Goal: Task Accomplishment & Management: Manage account settings

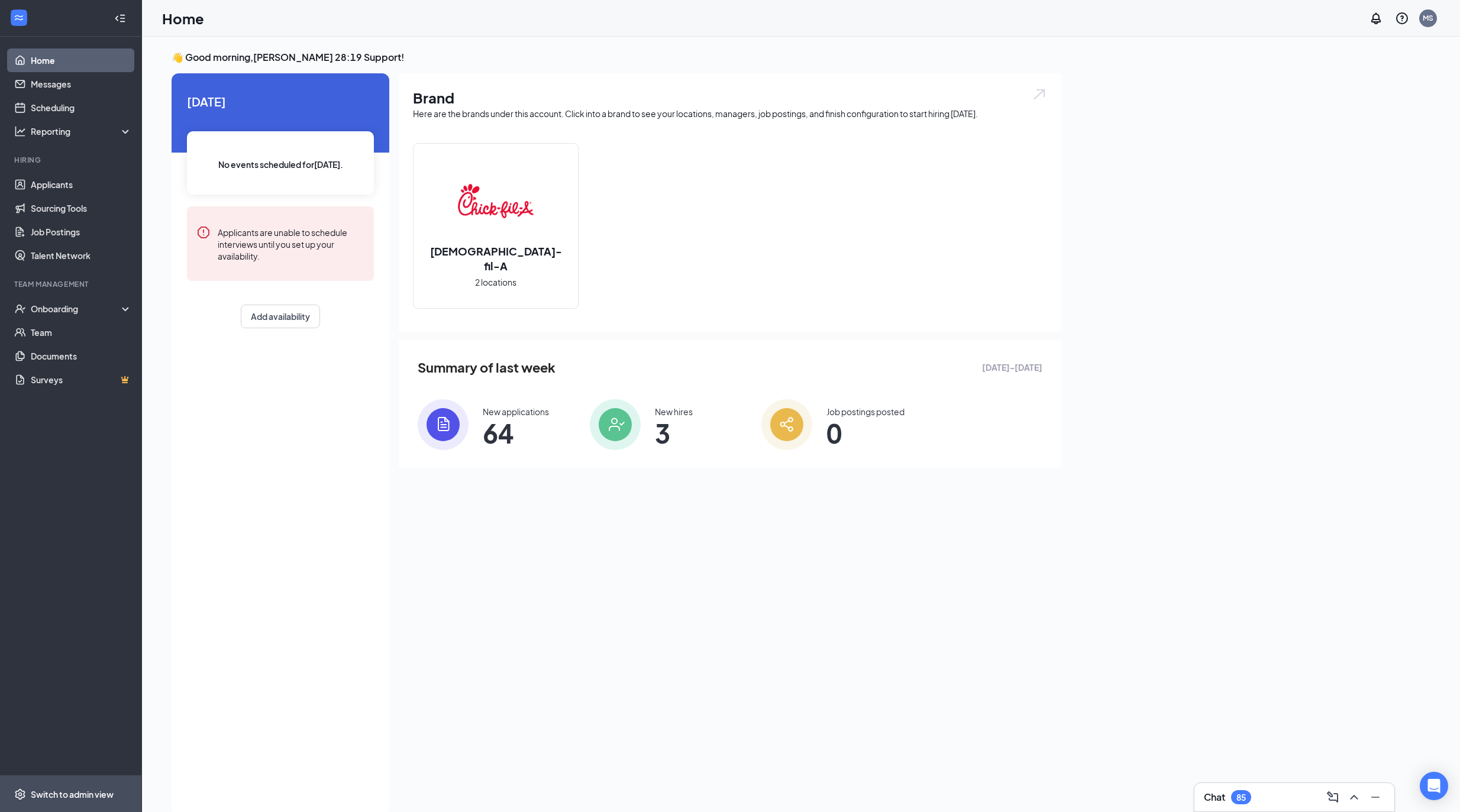
click at [79, 789] on div "Switch to admin view" at bounding box center [72, 795] width 83 height 12
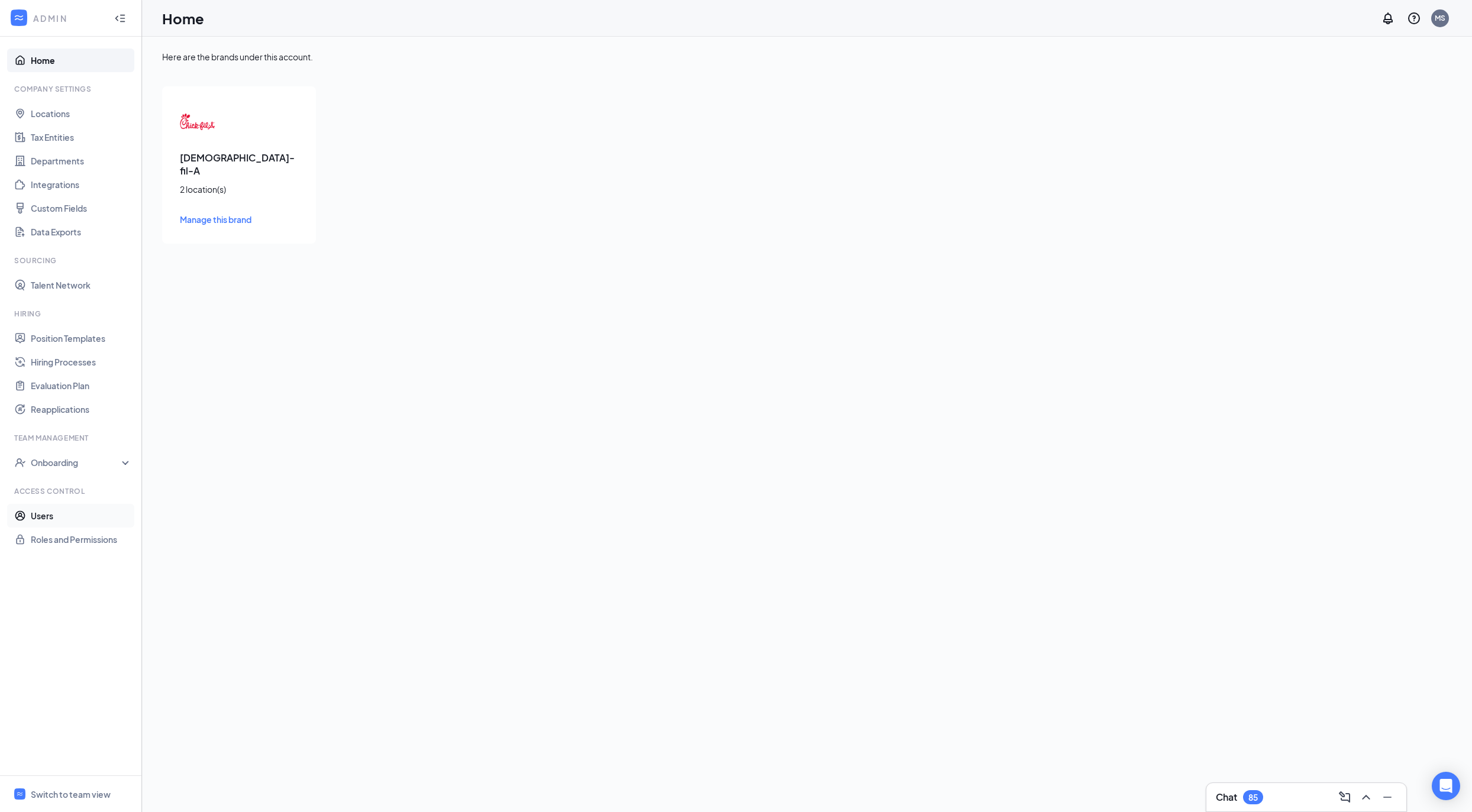
click at [84, 512] on link "Users" at bounding box center [81, 516] width 101 height 24
checkbox input "false"
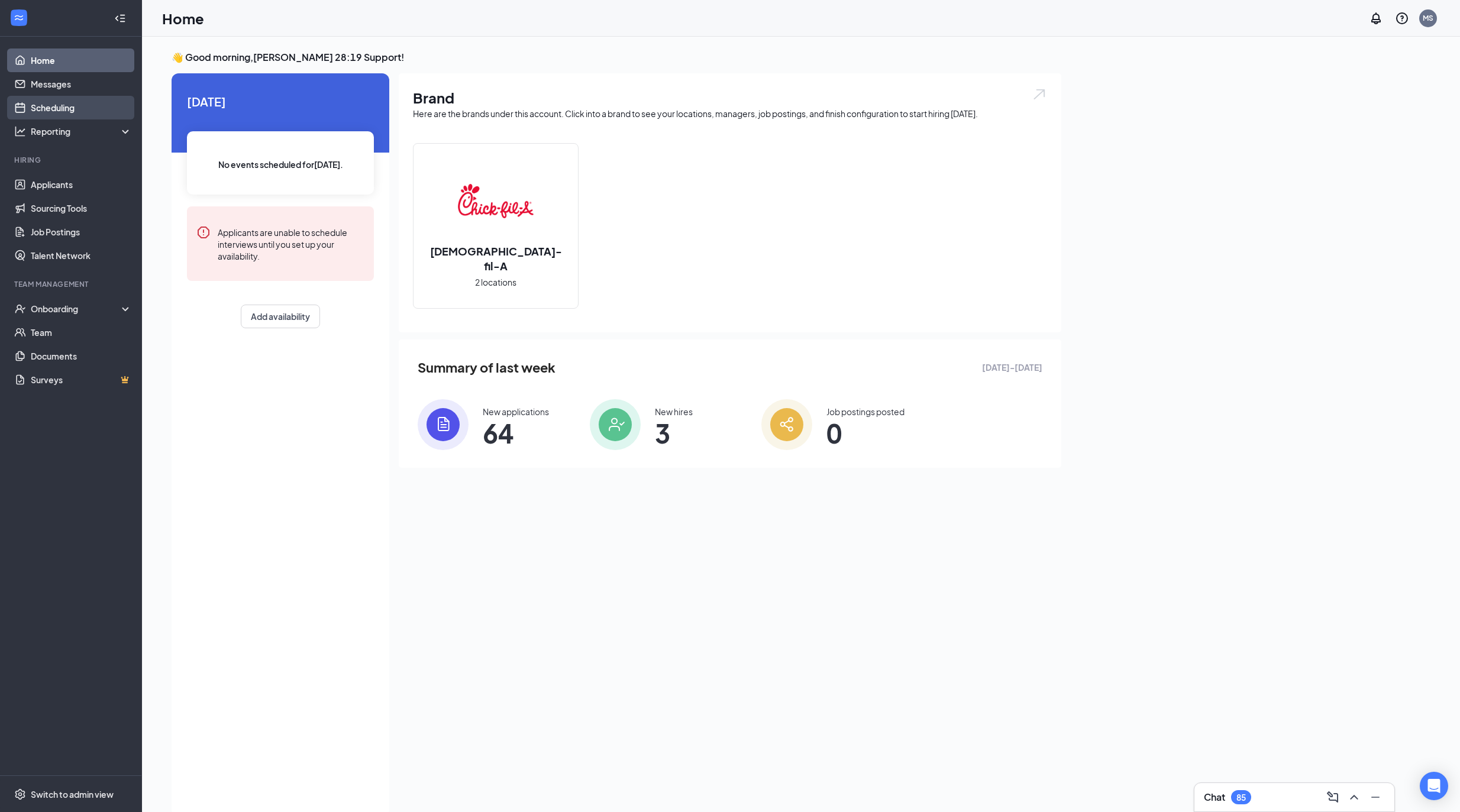
click at [111, 102] on link "Scheduling" at bounding box center [81, 108] width 101 height 24
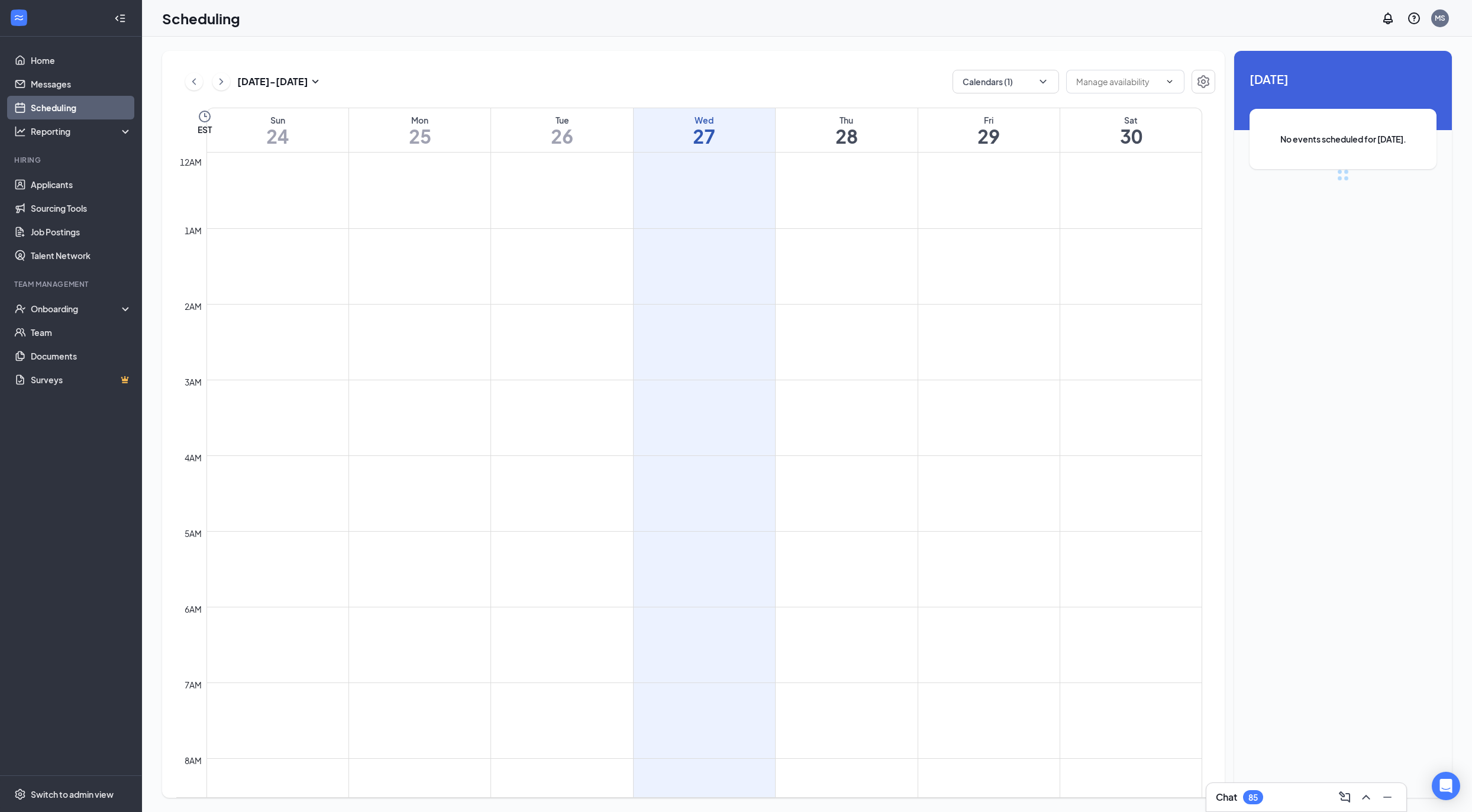
scroll to position [581, 0]
click at [227, 81] on button at bounding box center [221, 82] width 18 height 18
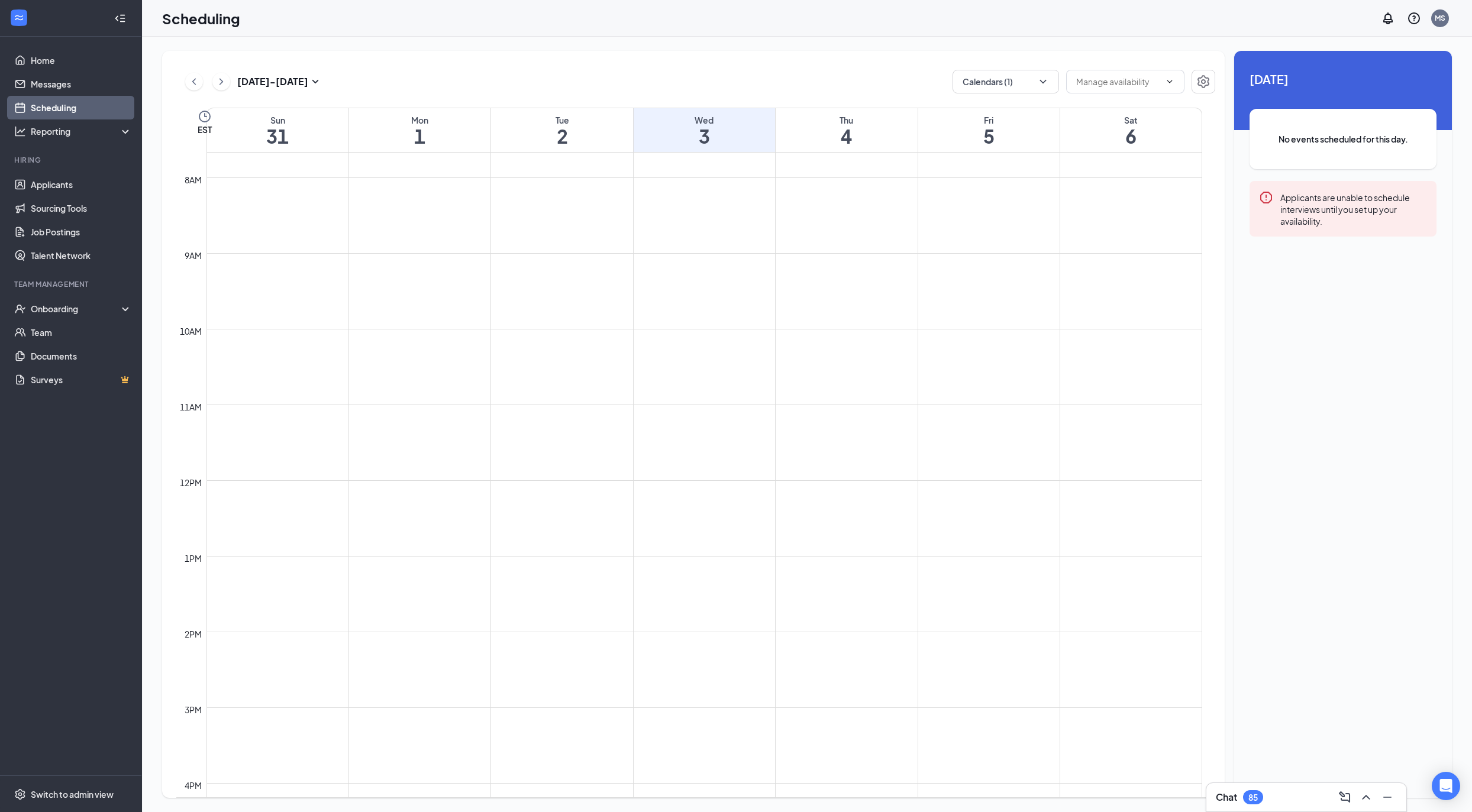
click at [1016, 69] on div "Aug 31 - Sep 6 Calendars (1) EST Sun 31 Mon 1 Tue 2 Wed 3 Thu 4 Fri 5 Sat 6 12a…" at bounding box center [693, 424] width 1063 height 747
click at [1020, 87] on button "Calendars (1)" at bounding box center [1006, 82] width 107 height 24
click at [1009, 190] on input "Jason (00931) Bilotti" at bounding box center [1042, 193] width 159 height 24
checkbox input "true"
click at [1007, 221] on div "Jason(01998) Bilotti" at bounding box center [1041, 231] width 177 height 38
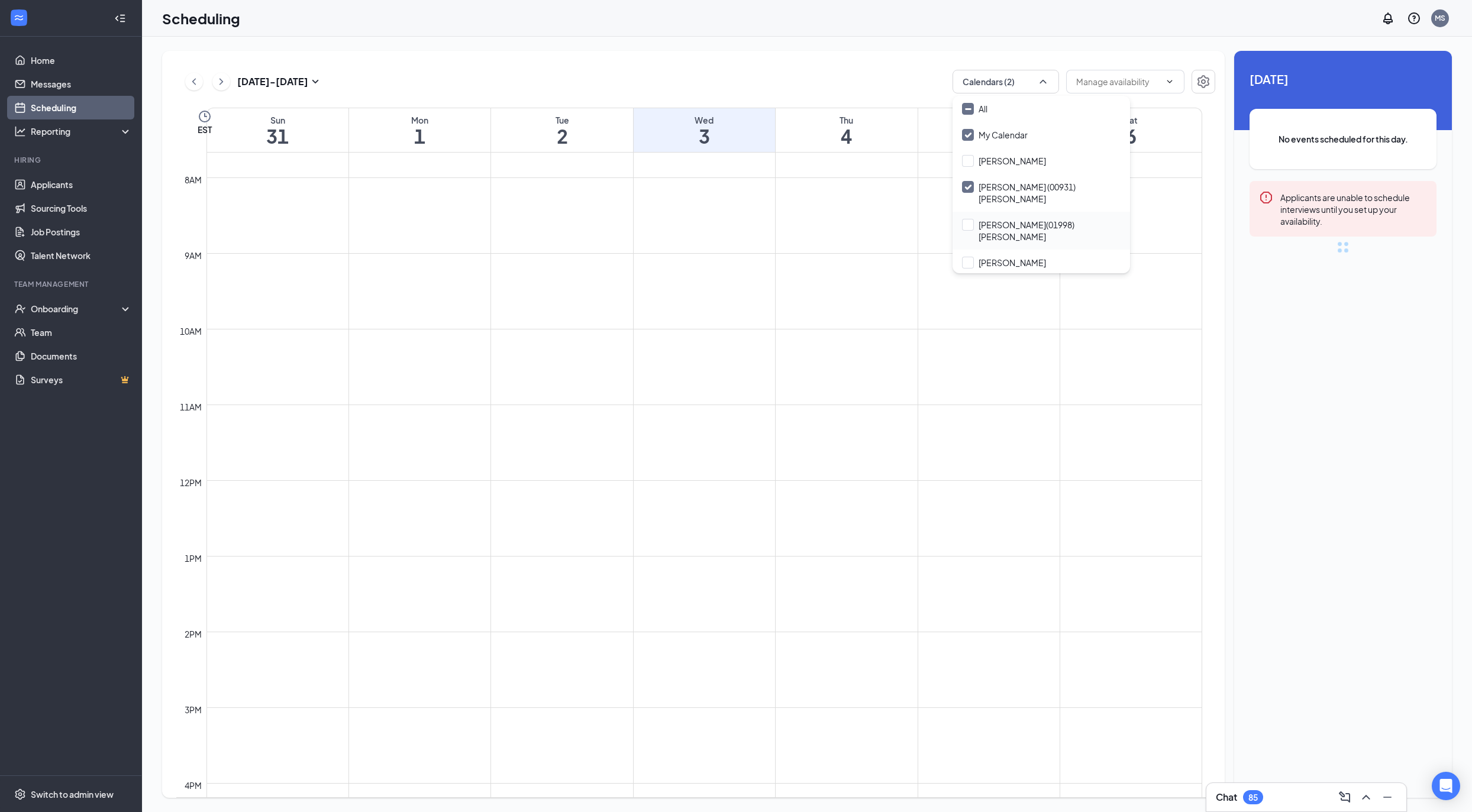
checkbox input "true"
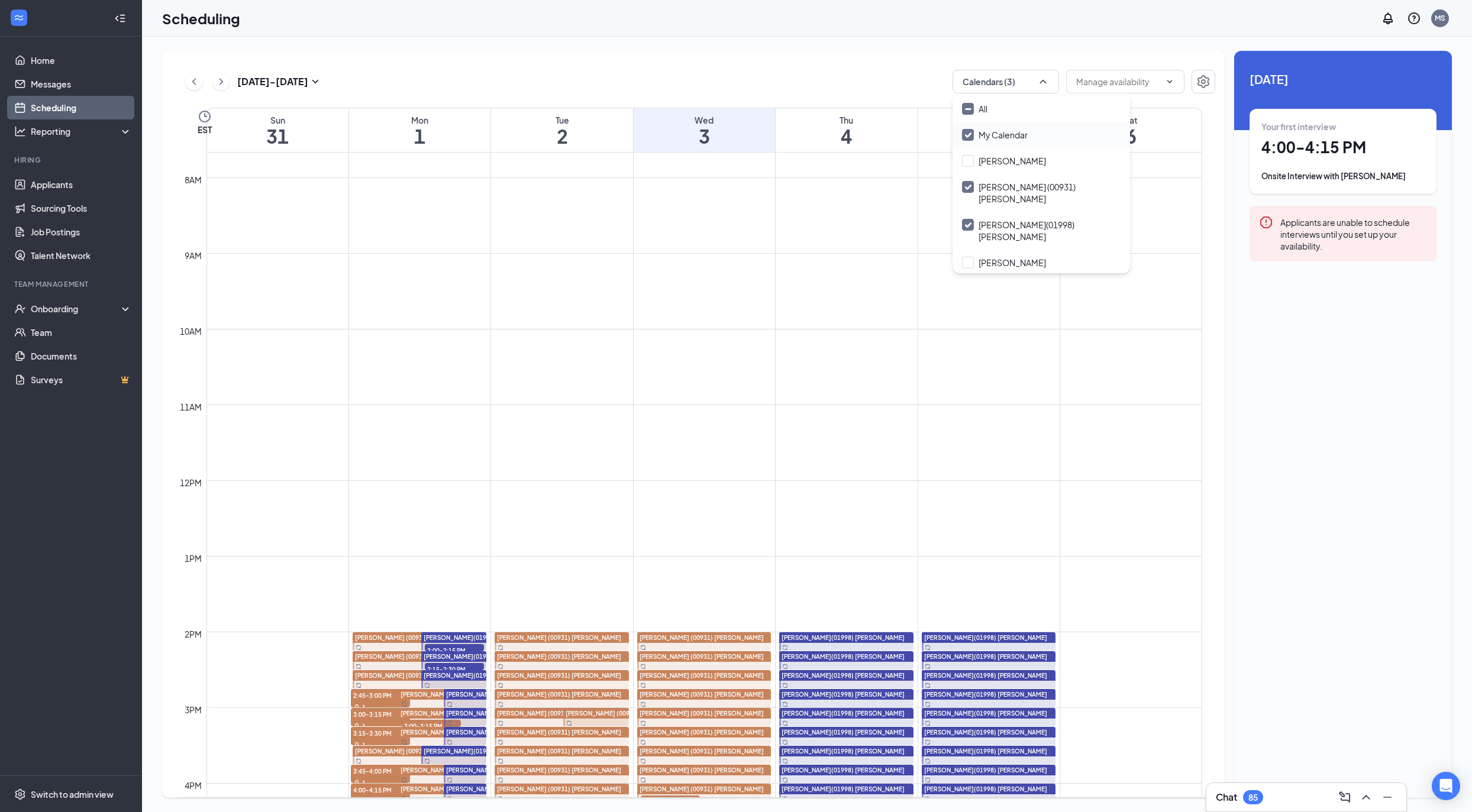
click at [984, 133] on input "My Calendar" at bounding box center [995, 135] width 66 height 12
checkbox input "false"
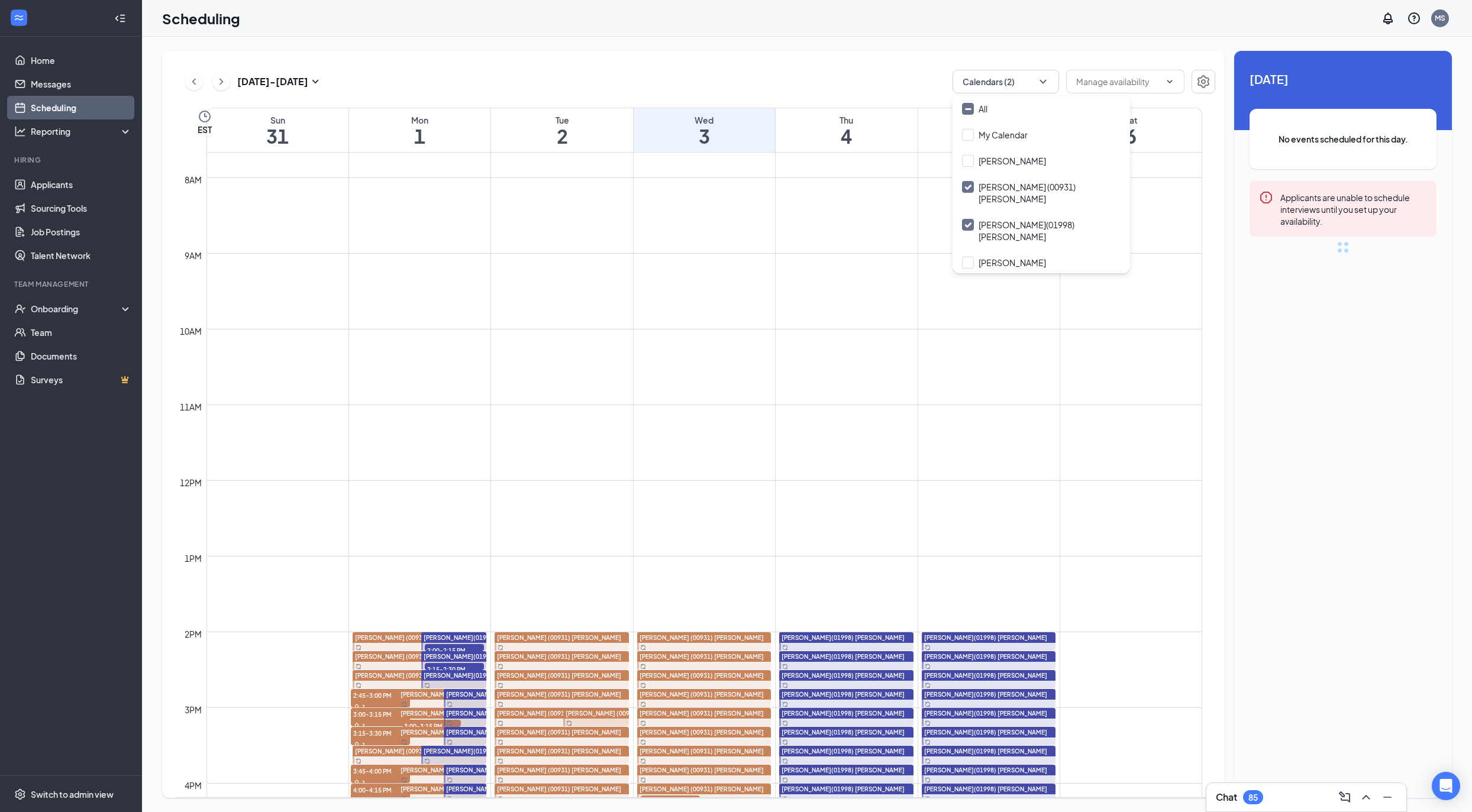
click at [812, 70] on div "Aug 31 - Sep 6 Calendars (2)" at bounding box center [695, 82] width 1039 height 24
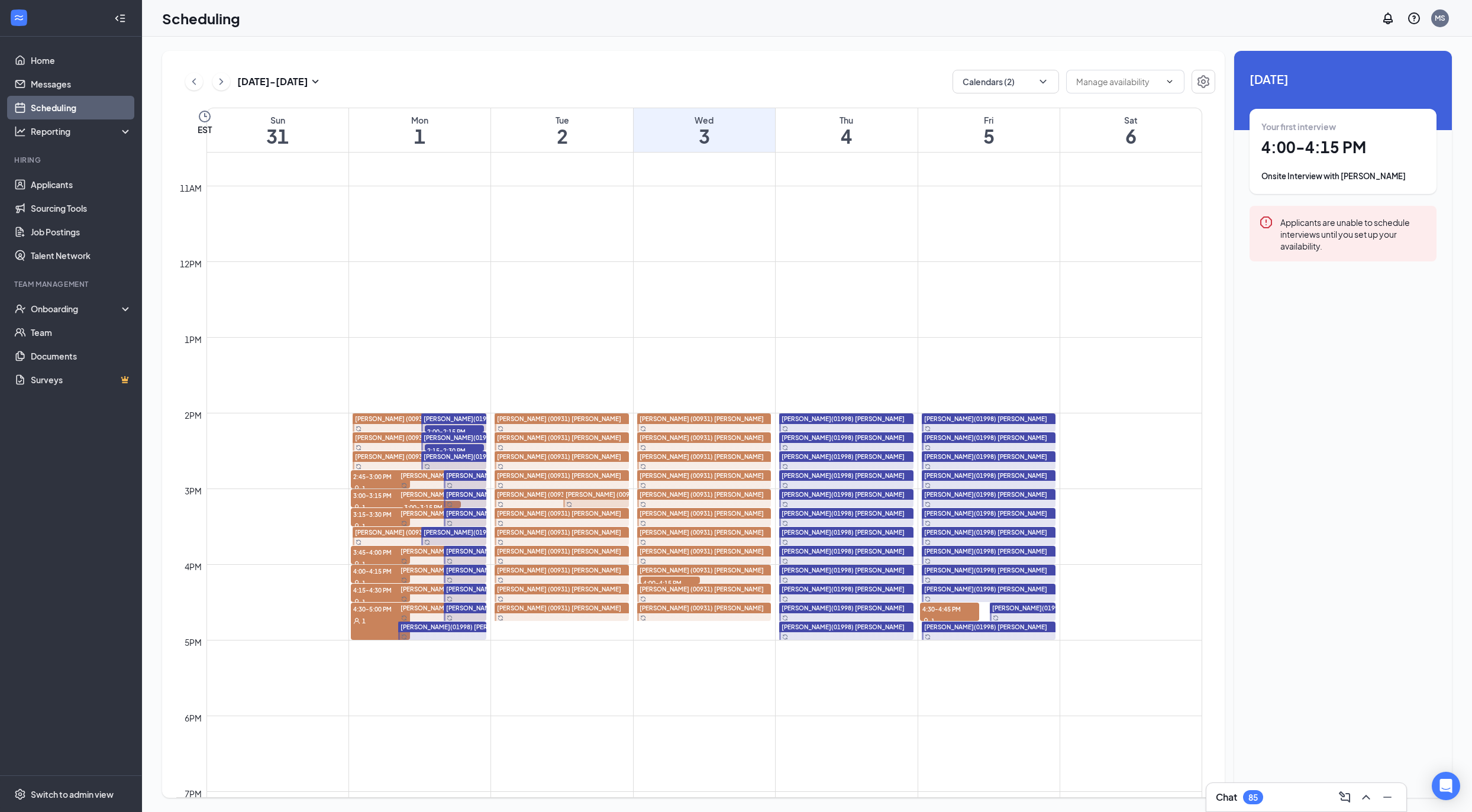
scroll to position [817, 0]
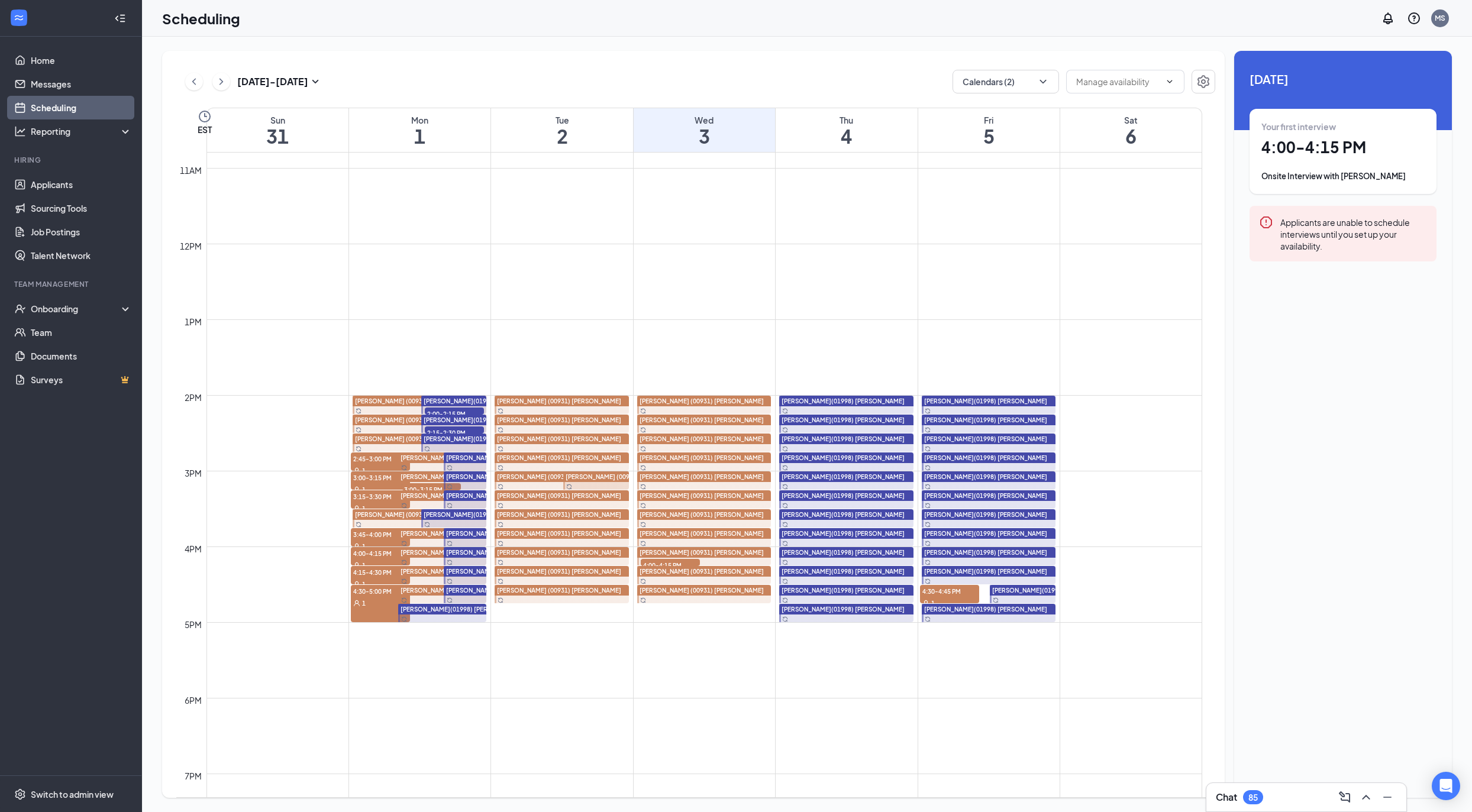
click at [474, 434] on div "Jason(01998) Bilotti" at bounding box center [454, 439] width 66 height 11
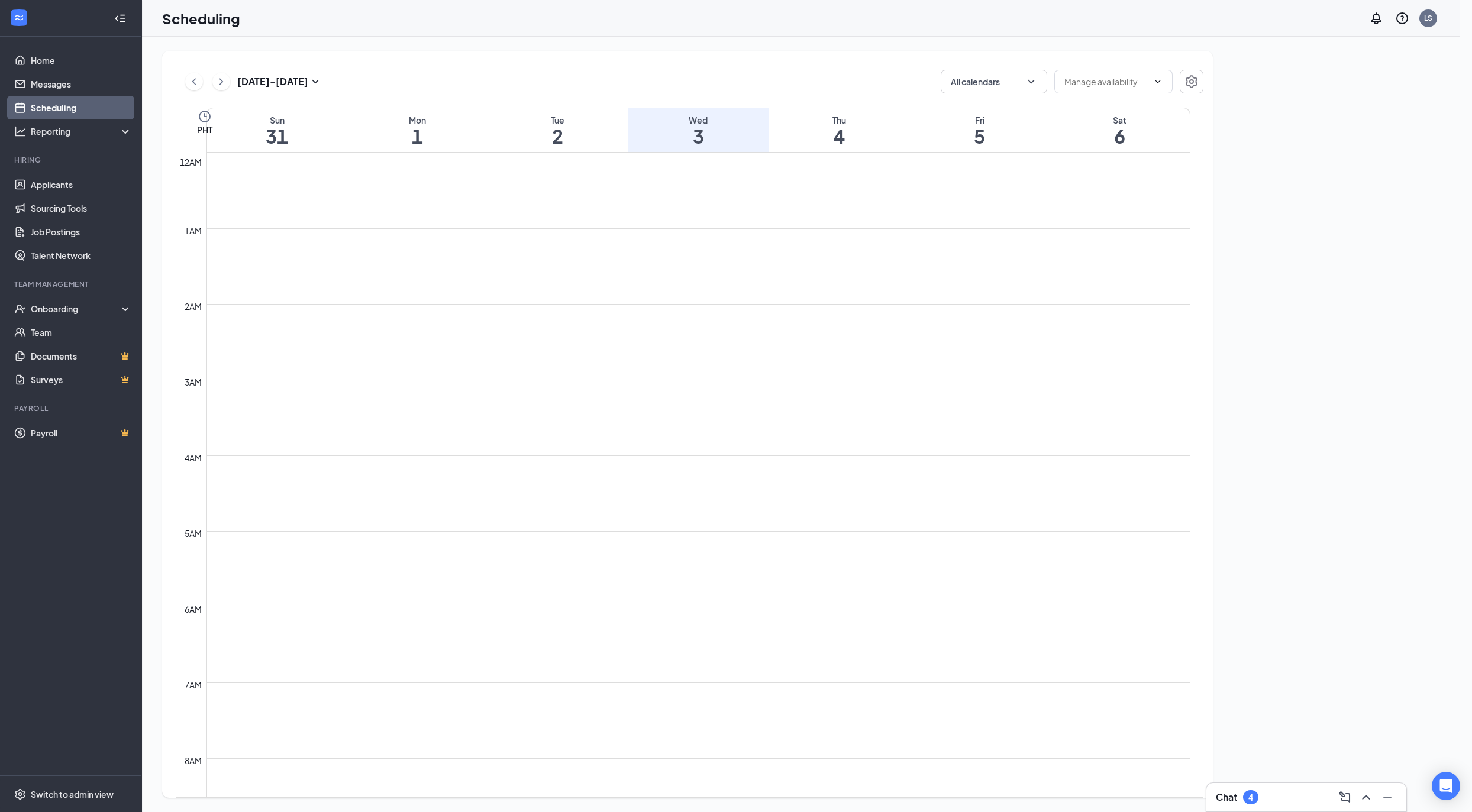
scroll to position [581, 0]
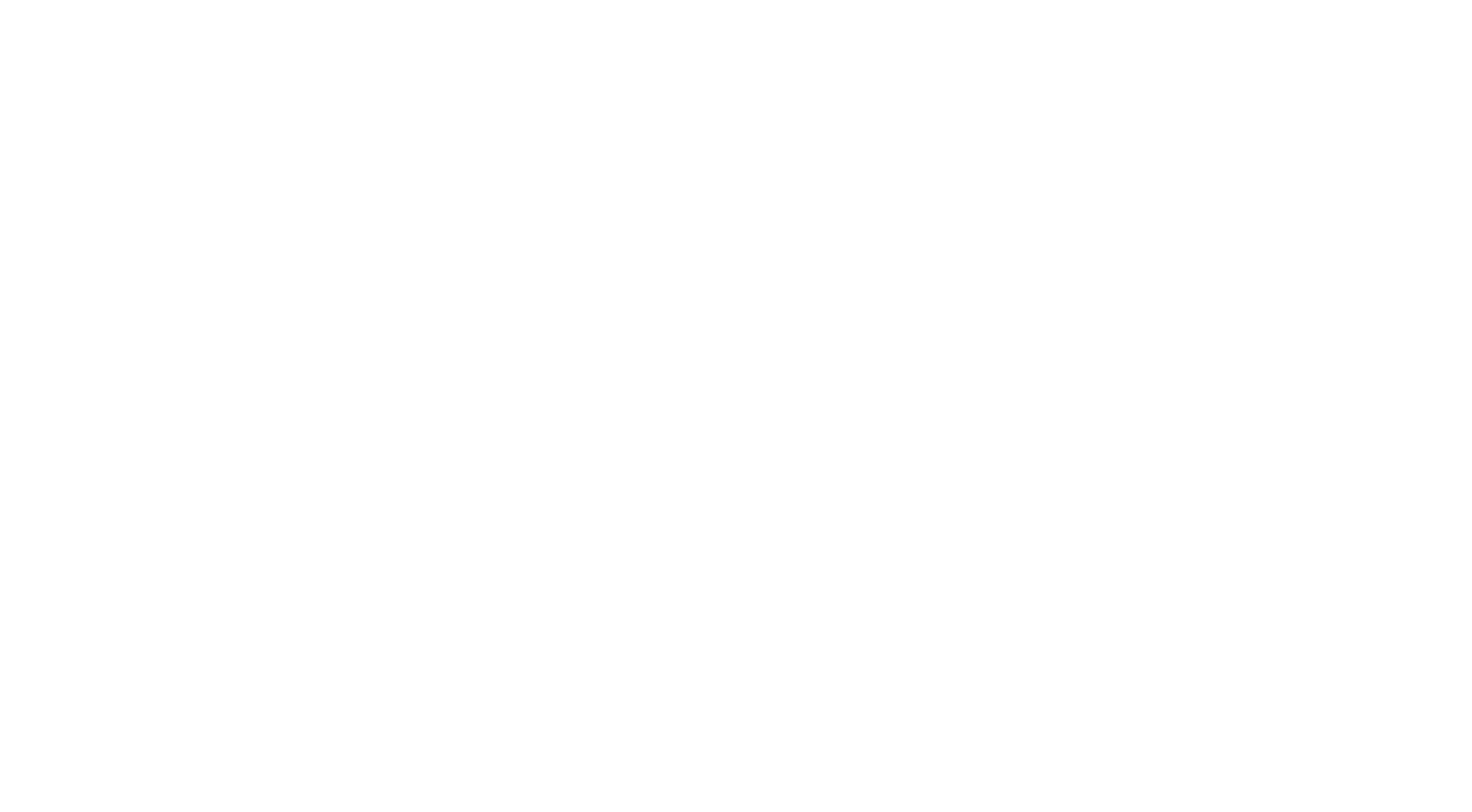
checkbox input "false"
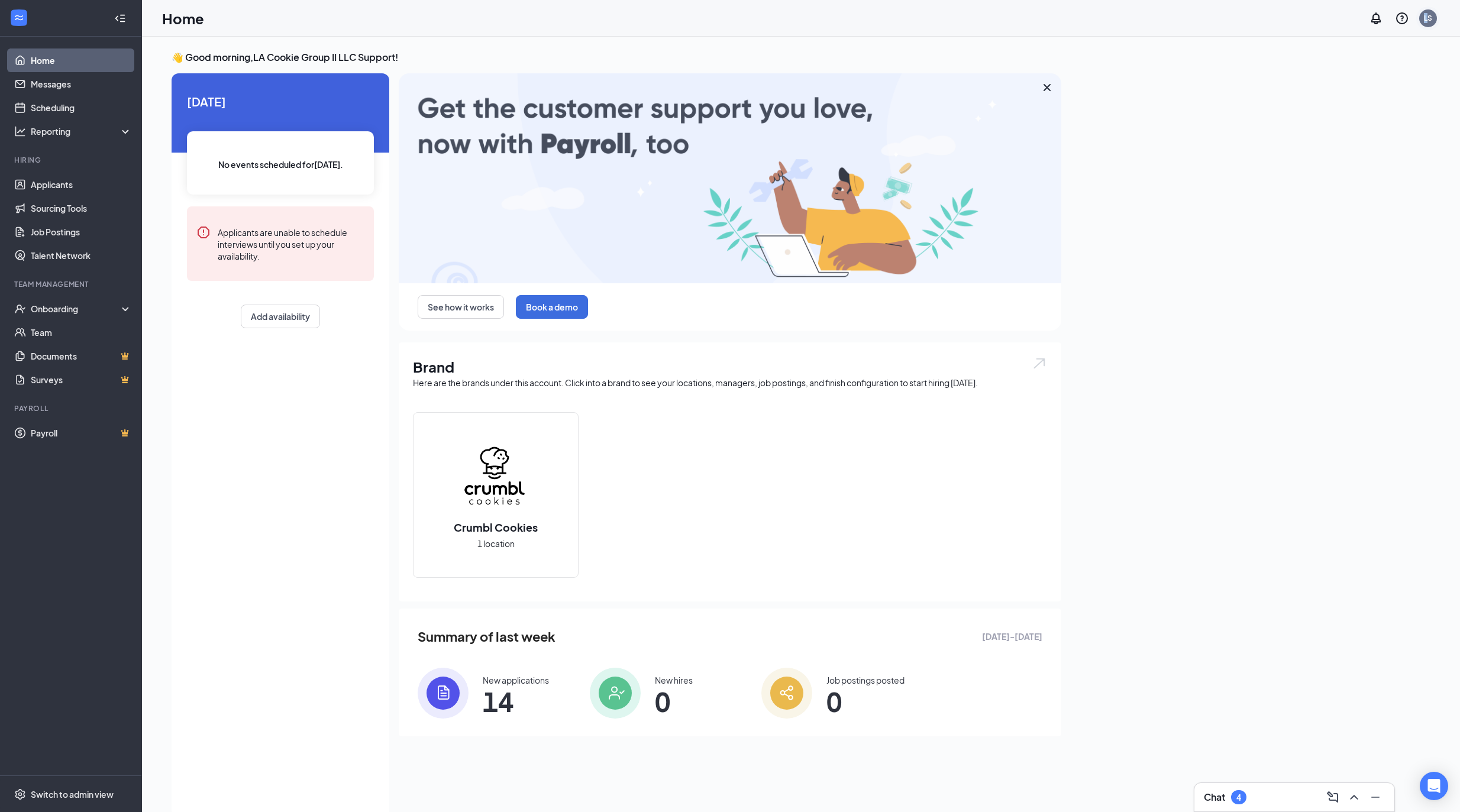
click at [1427, 18] on div "LS" at bounding box center [1429, 18] width 8 height 10
click at [1383, 108] on link "Account settings" at bounding box center [1369, 105] width 128 height 12
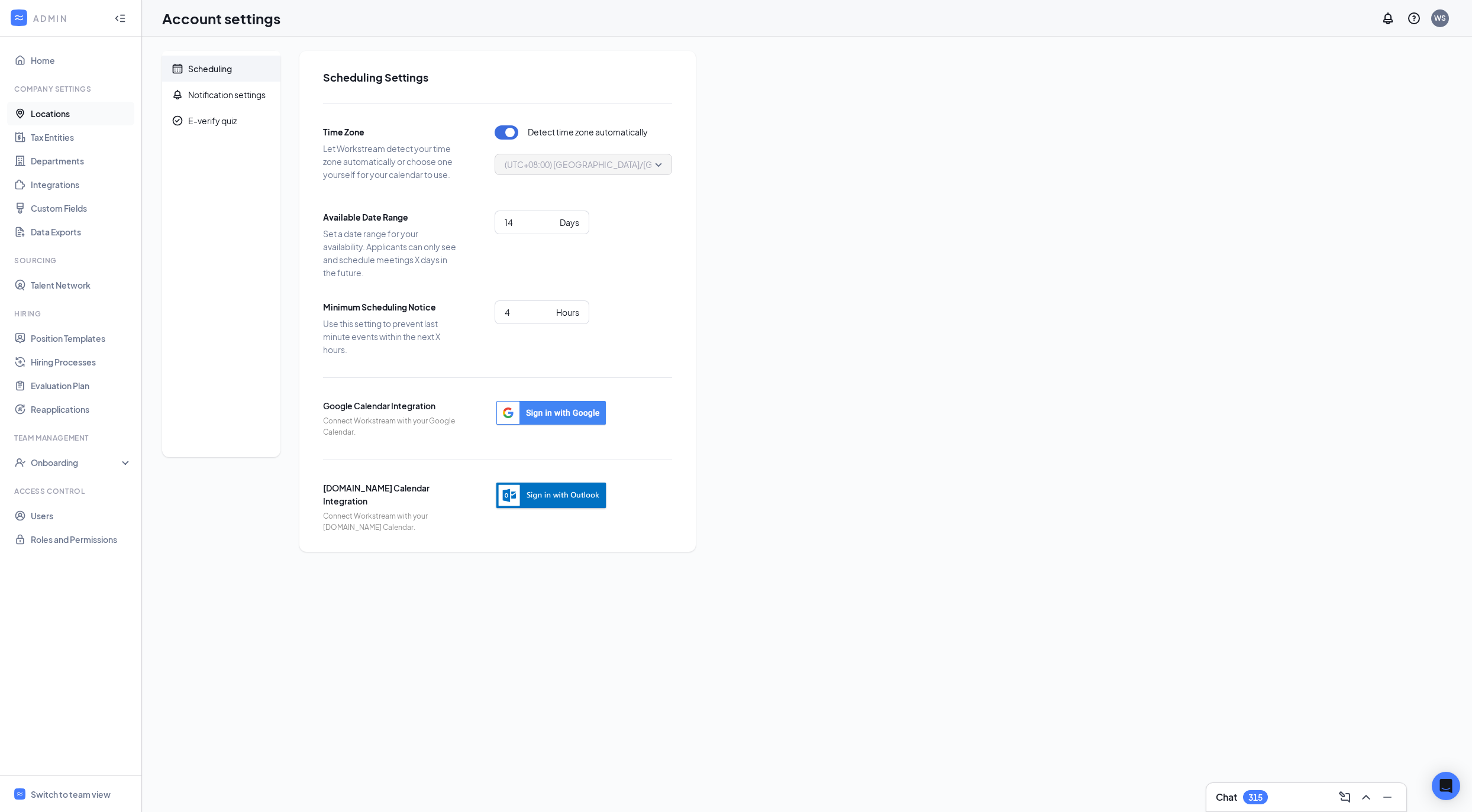
click at [77, 115] on link "Locations" at bounding box center [81, 114] width 101 height 24
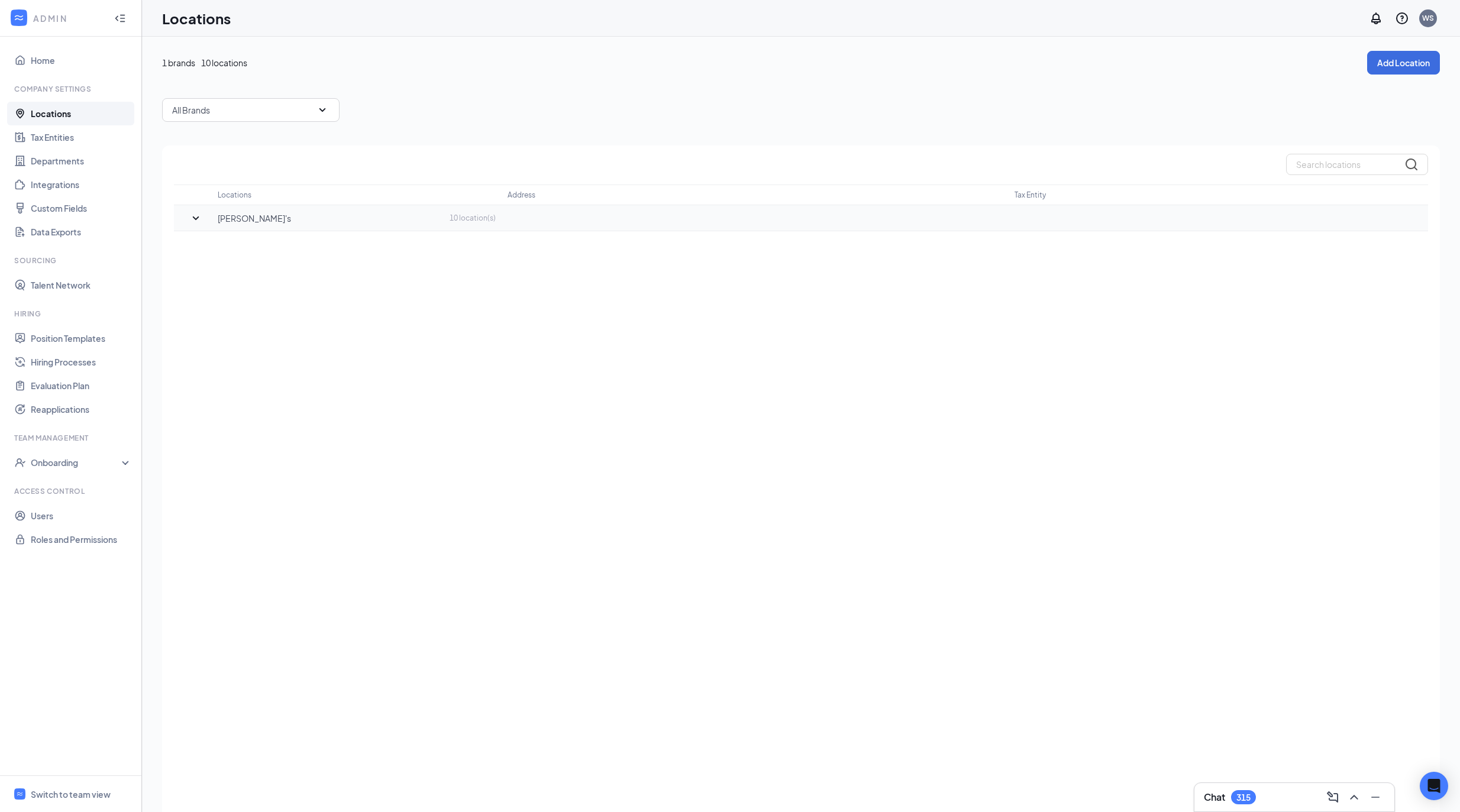
click at [199, 218] on icon "SmallChevronDown" at bounding box center [196, 218] width 14 height 14
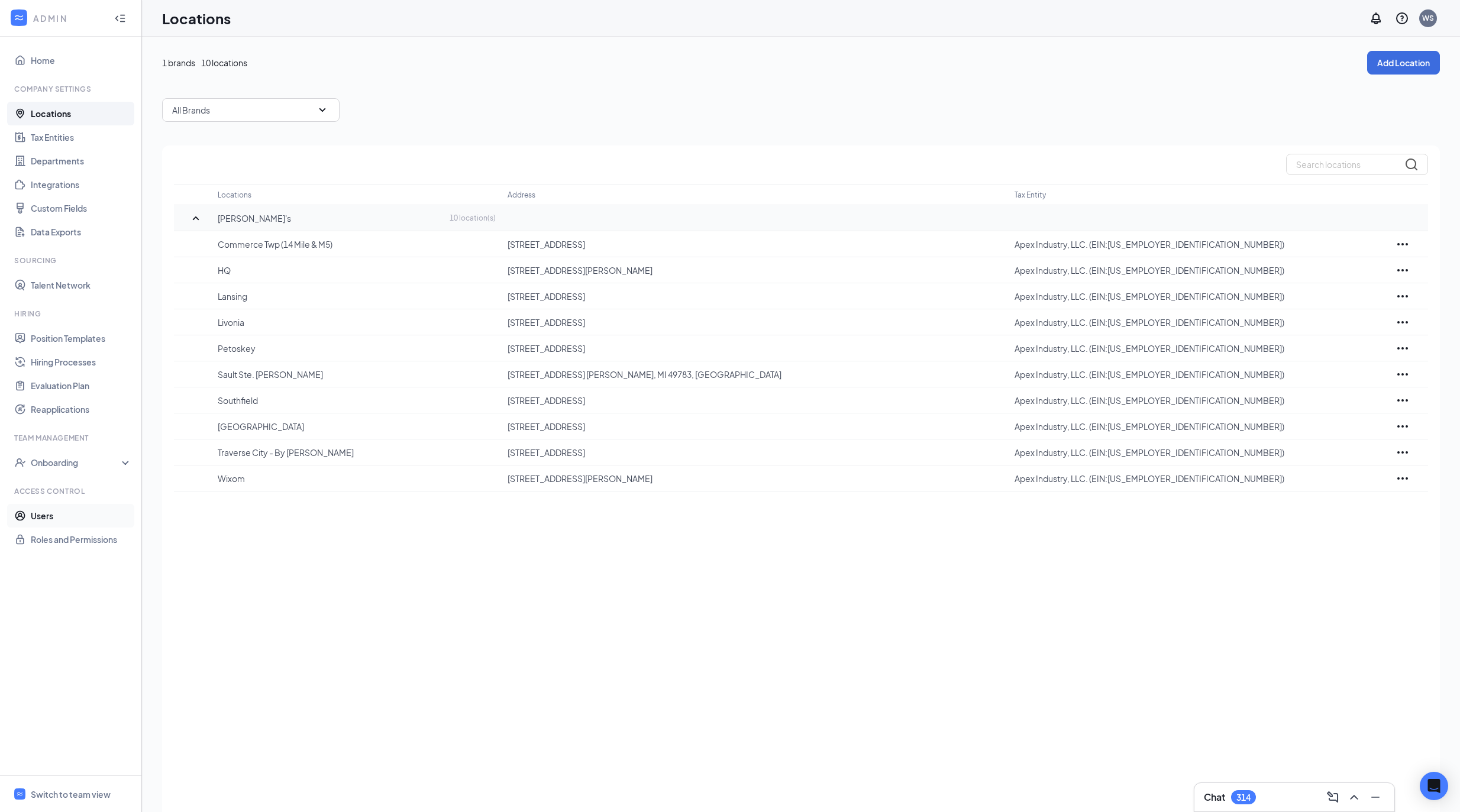
click at [102, 512] on link "Users" at bounding box center [81, 516] width 101 height 24
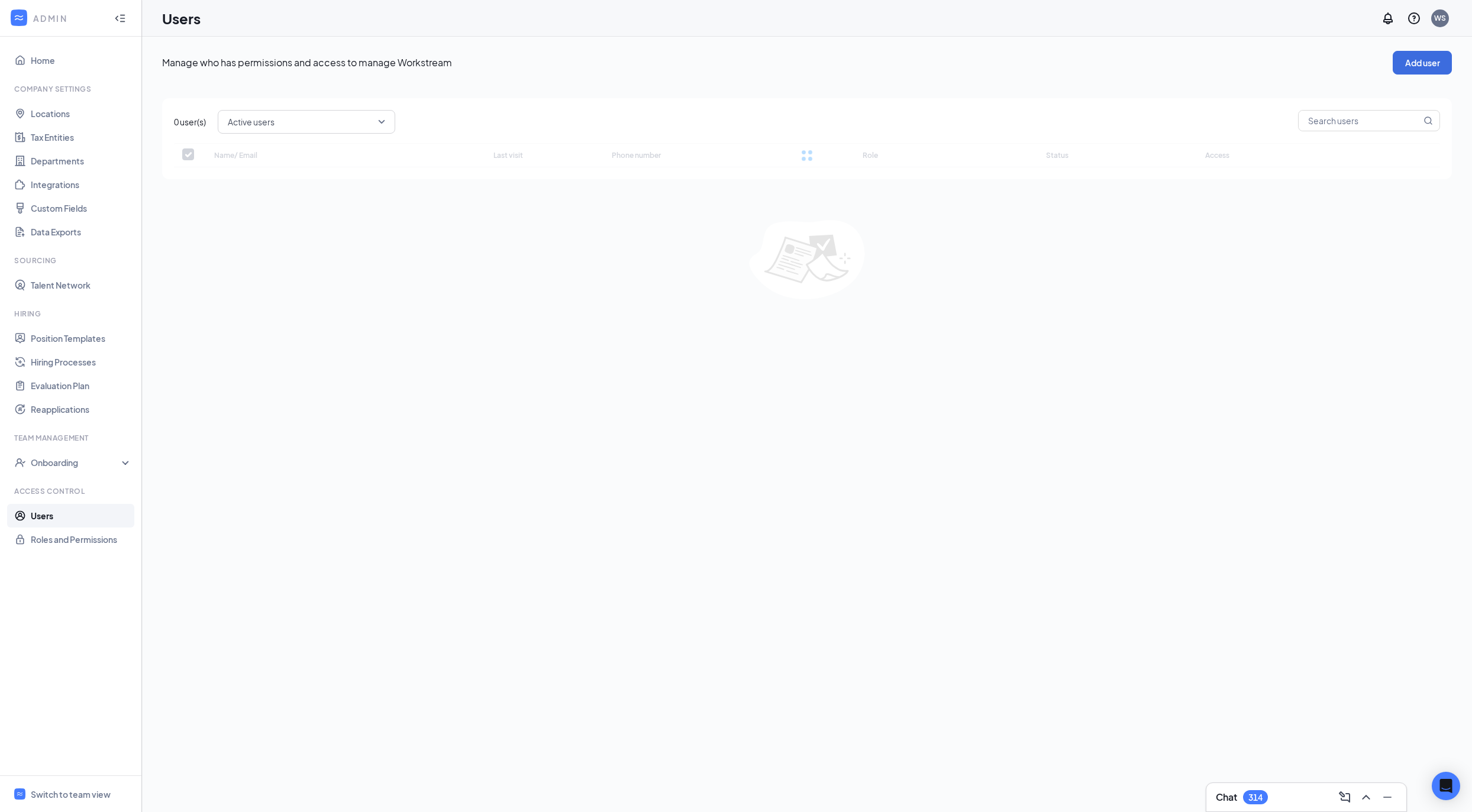
checkbox input "false"
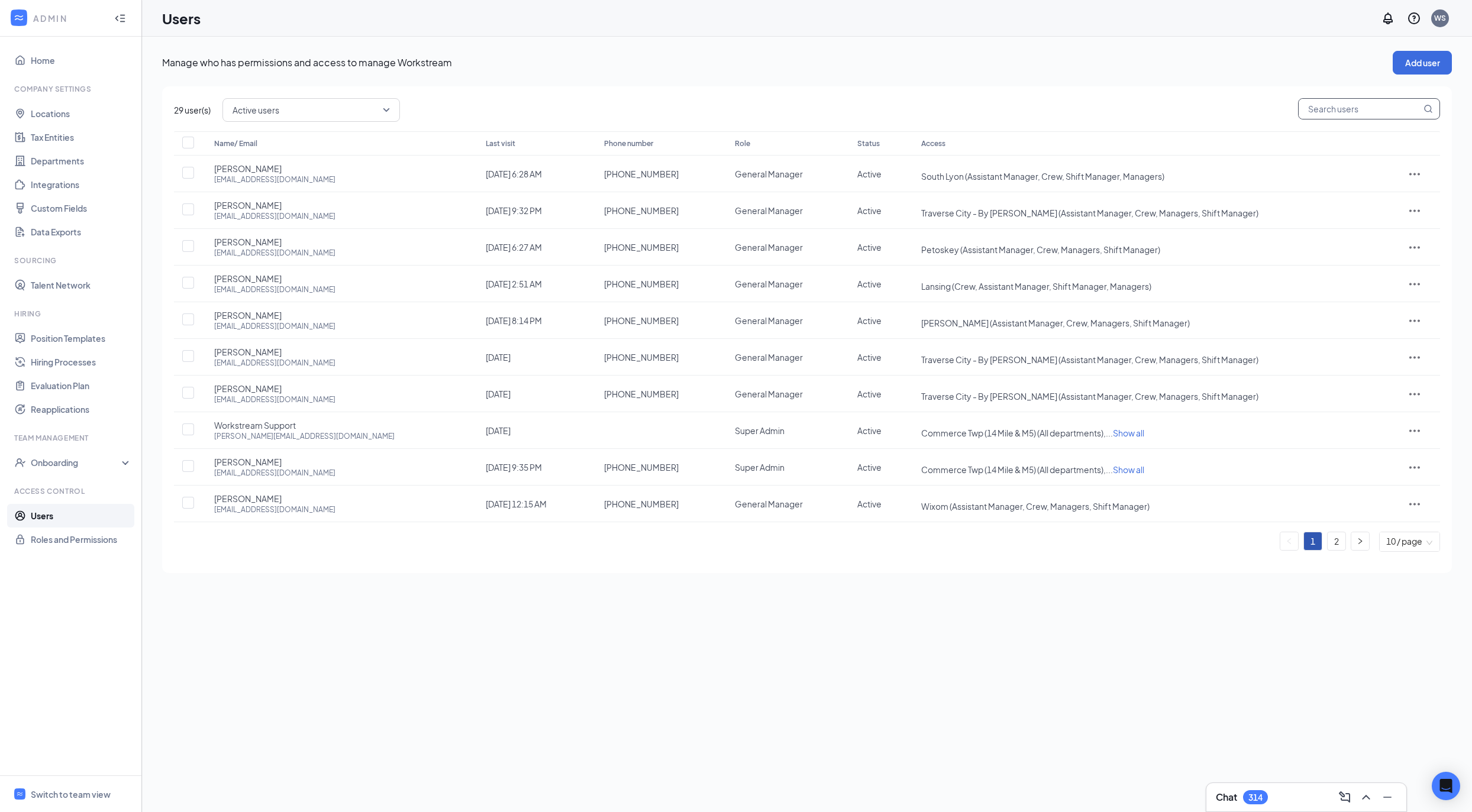
click at [1350, 110] on input "text" at bounding box center [1360, 109] width 123 height 20
paste input "impactventures@comcast.net"
type input "impactventures@comcast.net"
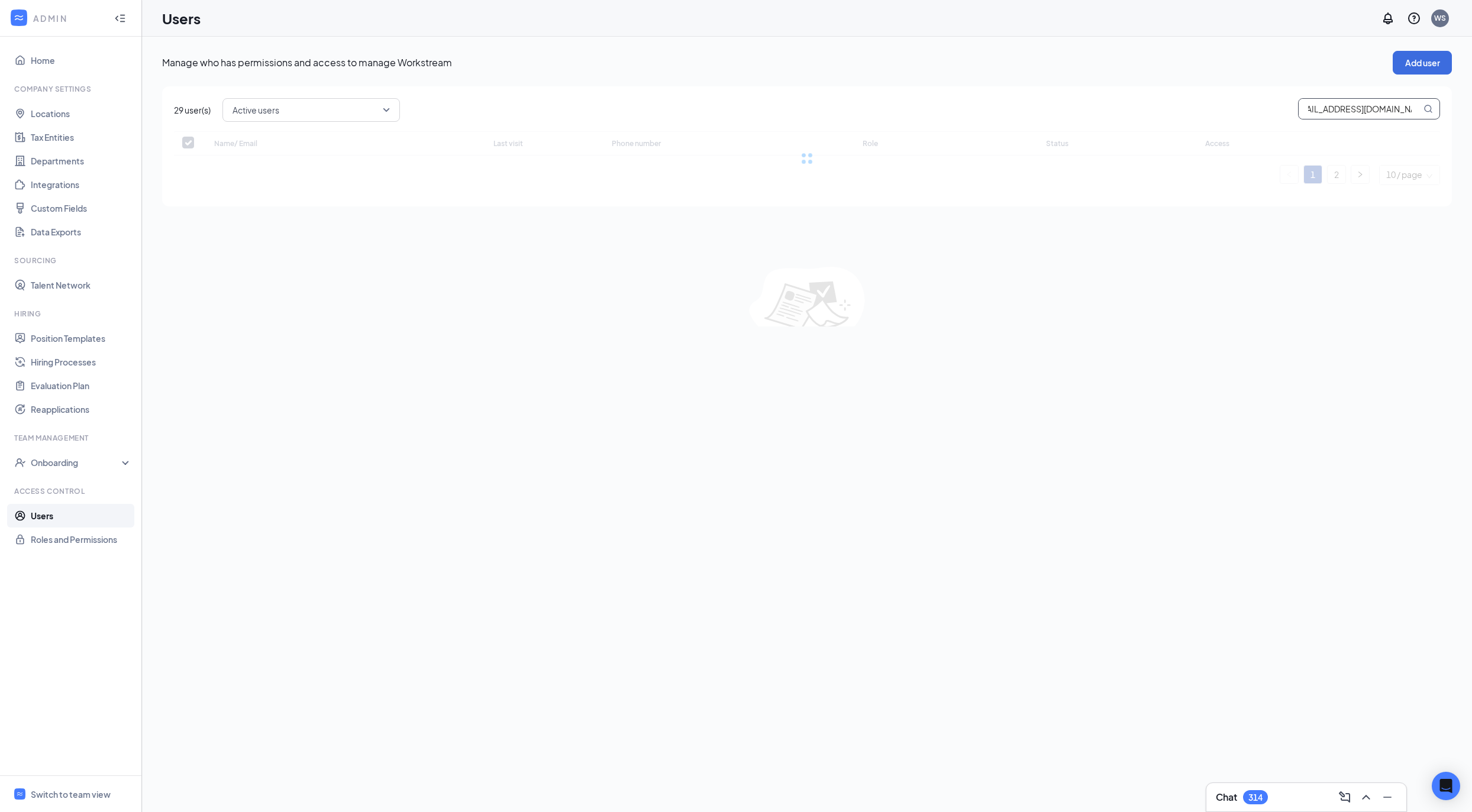
checkbox input "false"
type input "impactventures@comcast.net"
click at [1152, 178] on span "Show all" at bounding box center [1168, 176] width 31 height 11
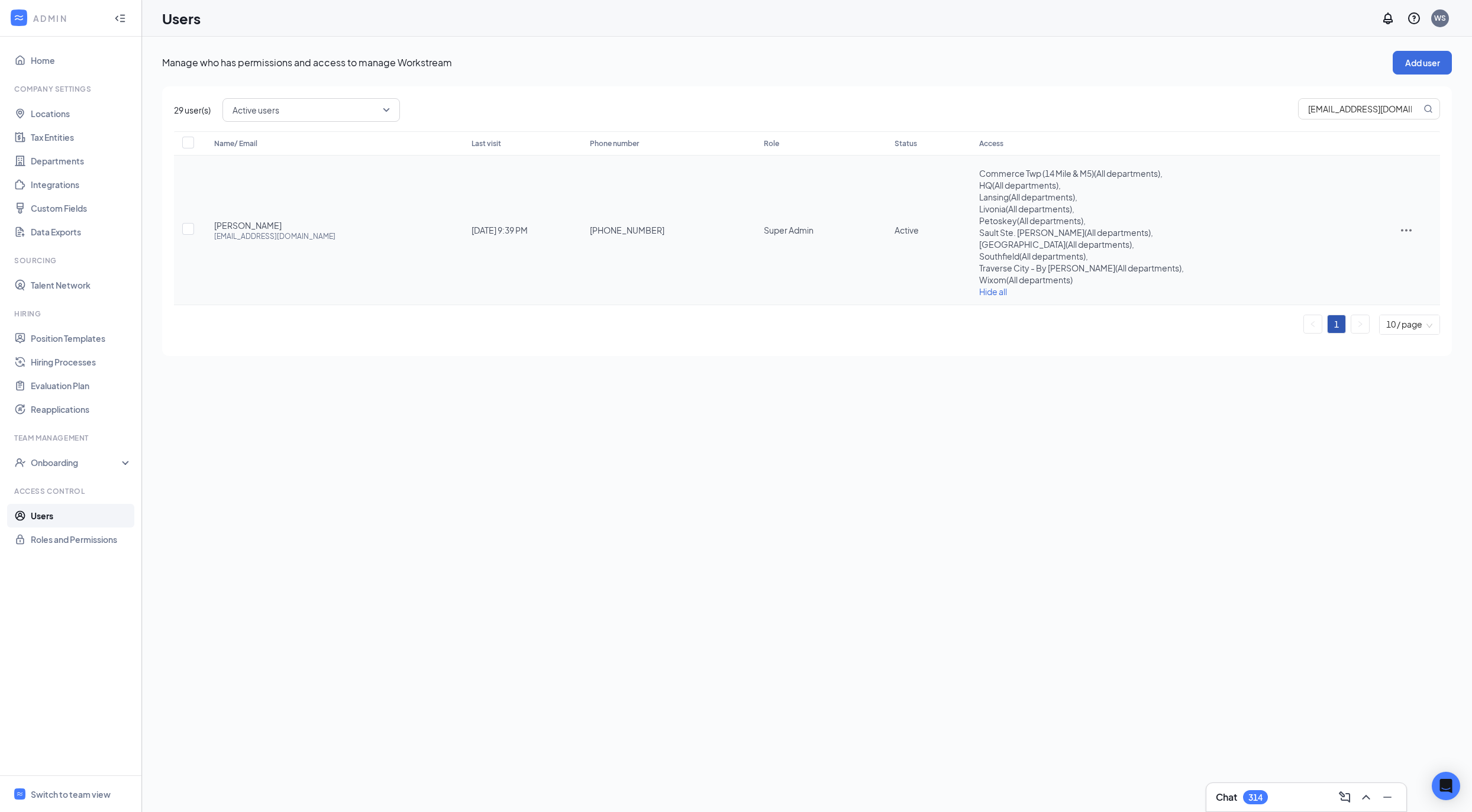
click at [1410, 232] on icon "ActionsIcon" at bounding box center [1407, 230] width 14 height 14
click at [1407, 258] on span "Edit user" at bounding box center [1382, 255] width 74 height 13
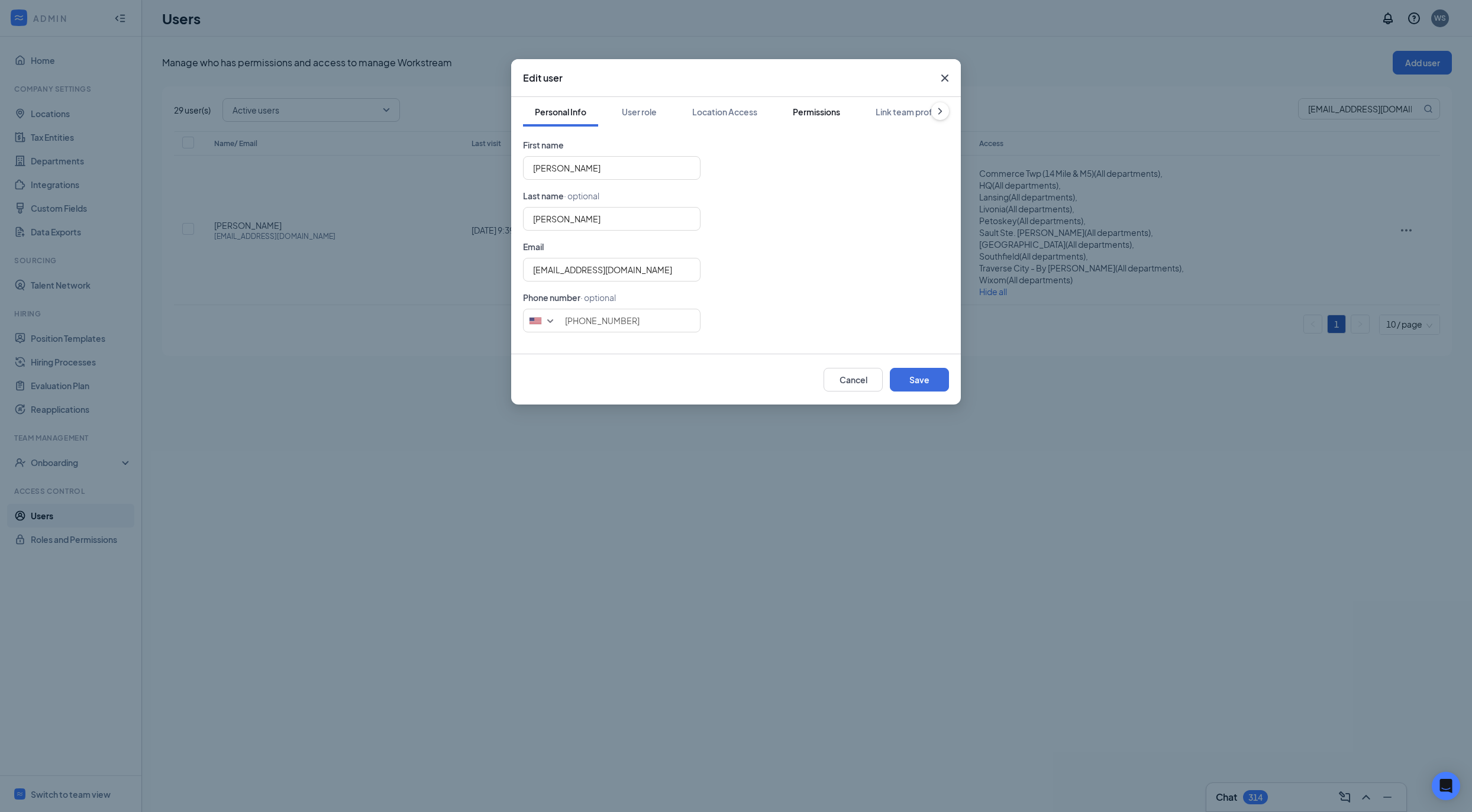
click at [820, 119] on button "Permissions" at bounding box center [817, 112] width 71 height 30
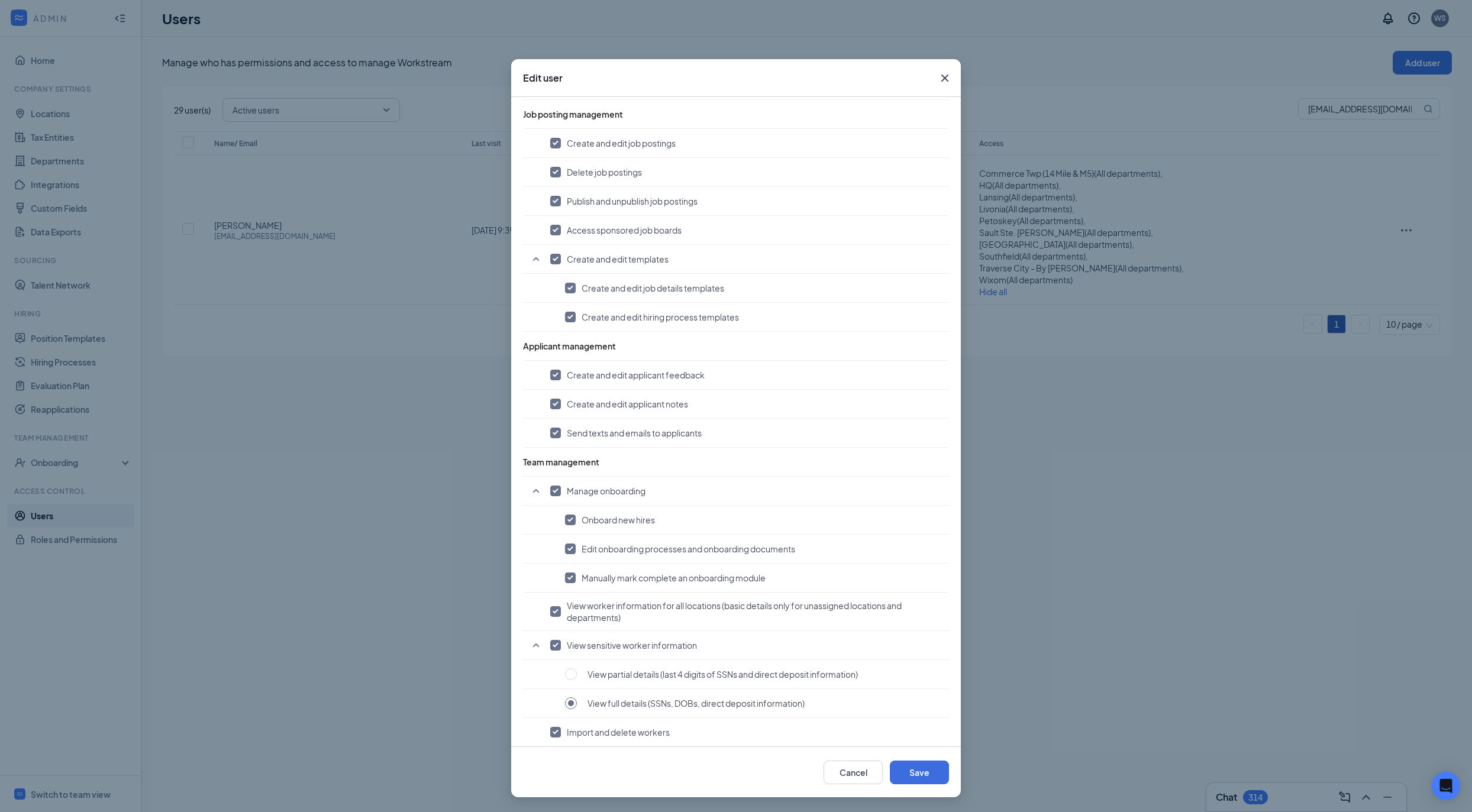
scroll to position [756, 0]
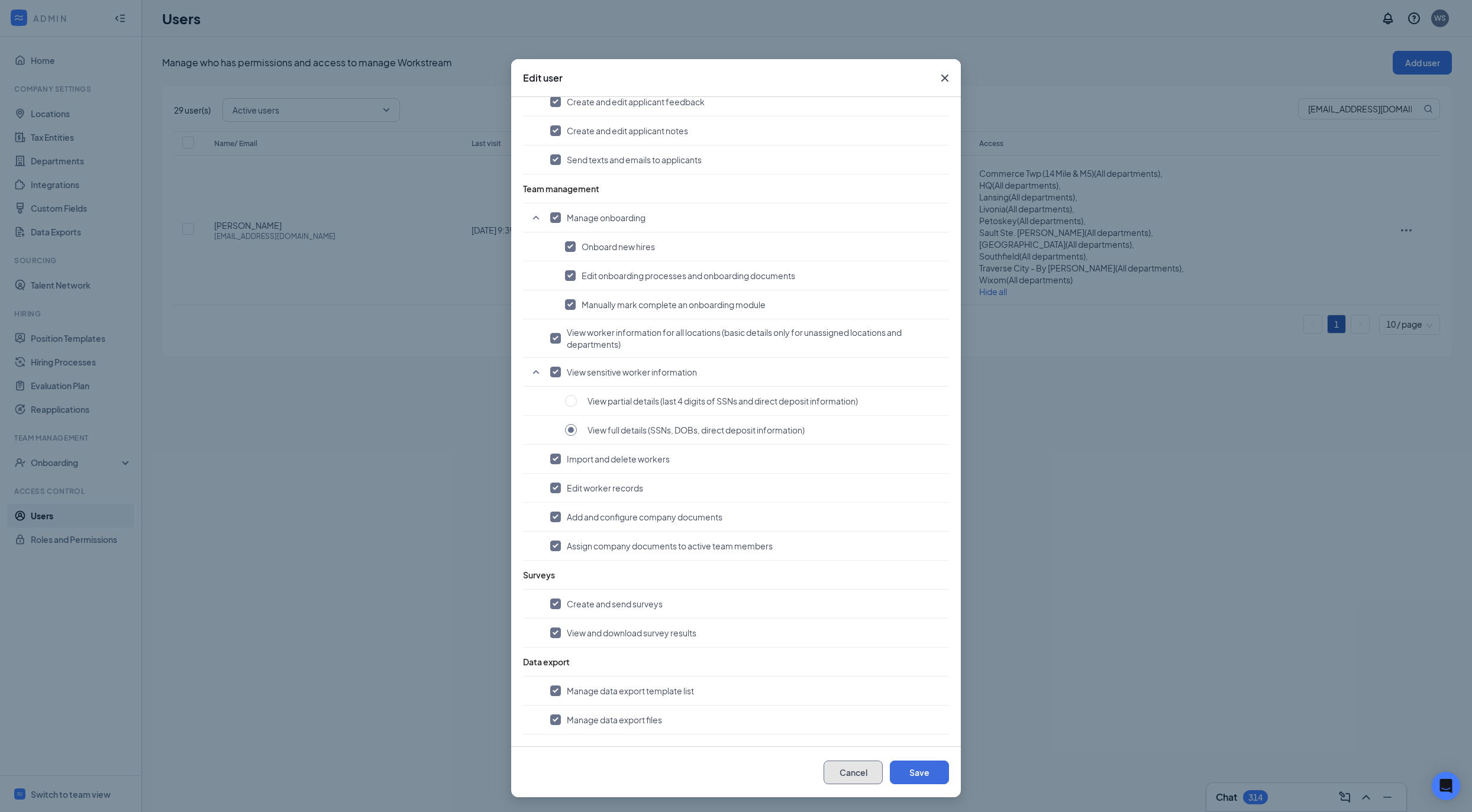
click at [835, 772] on button "Cancel" at bounding box center [853, 773] width 59 height 24
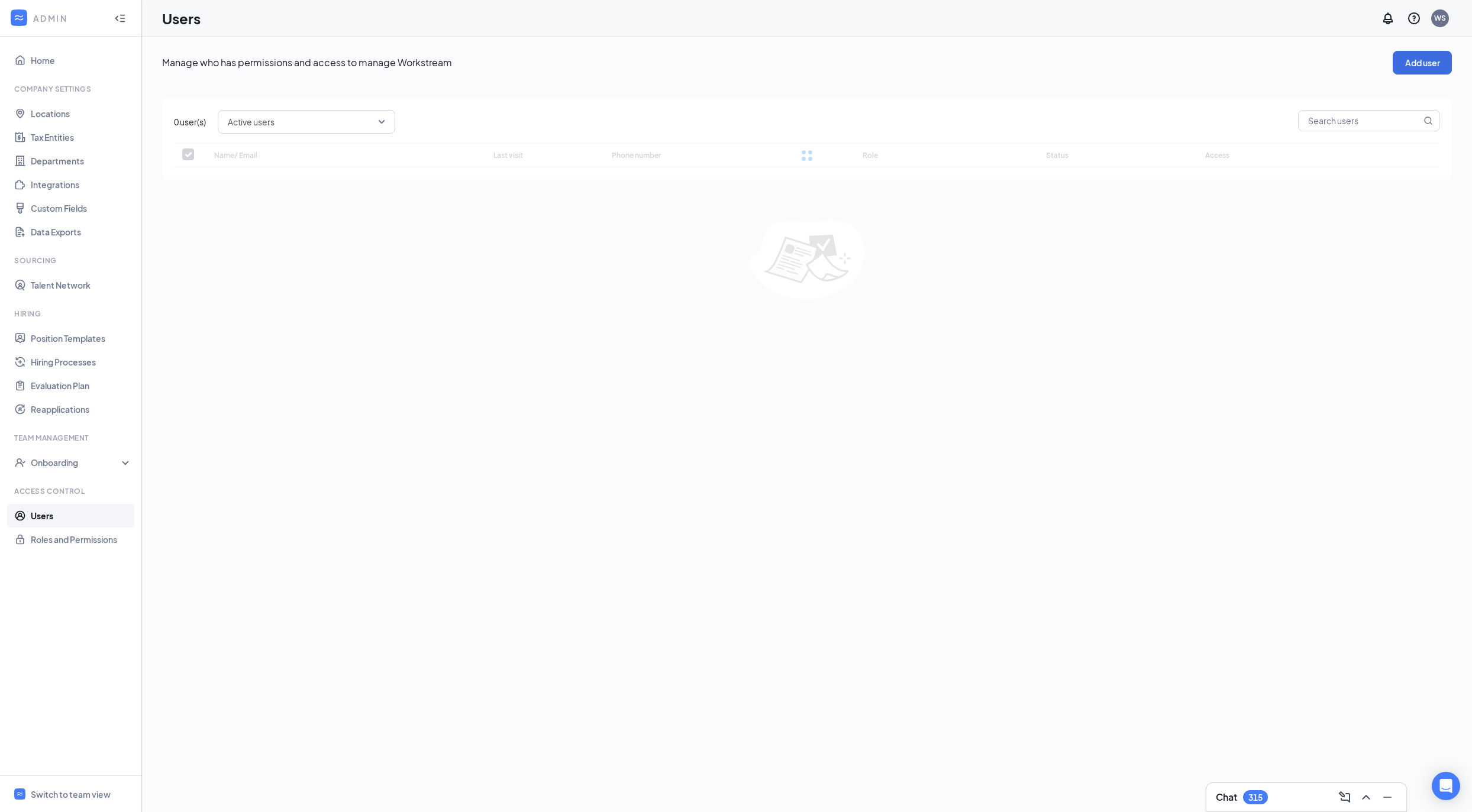
checkbox input "false"
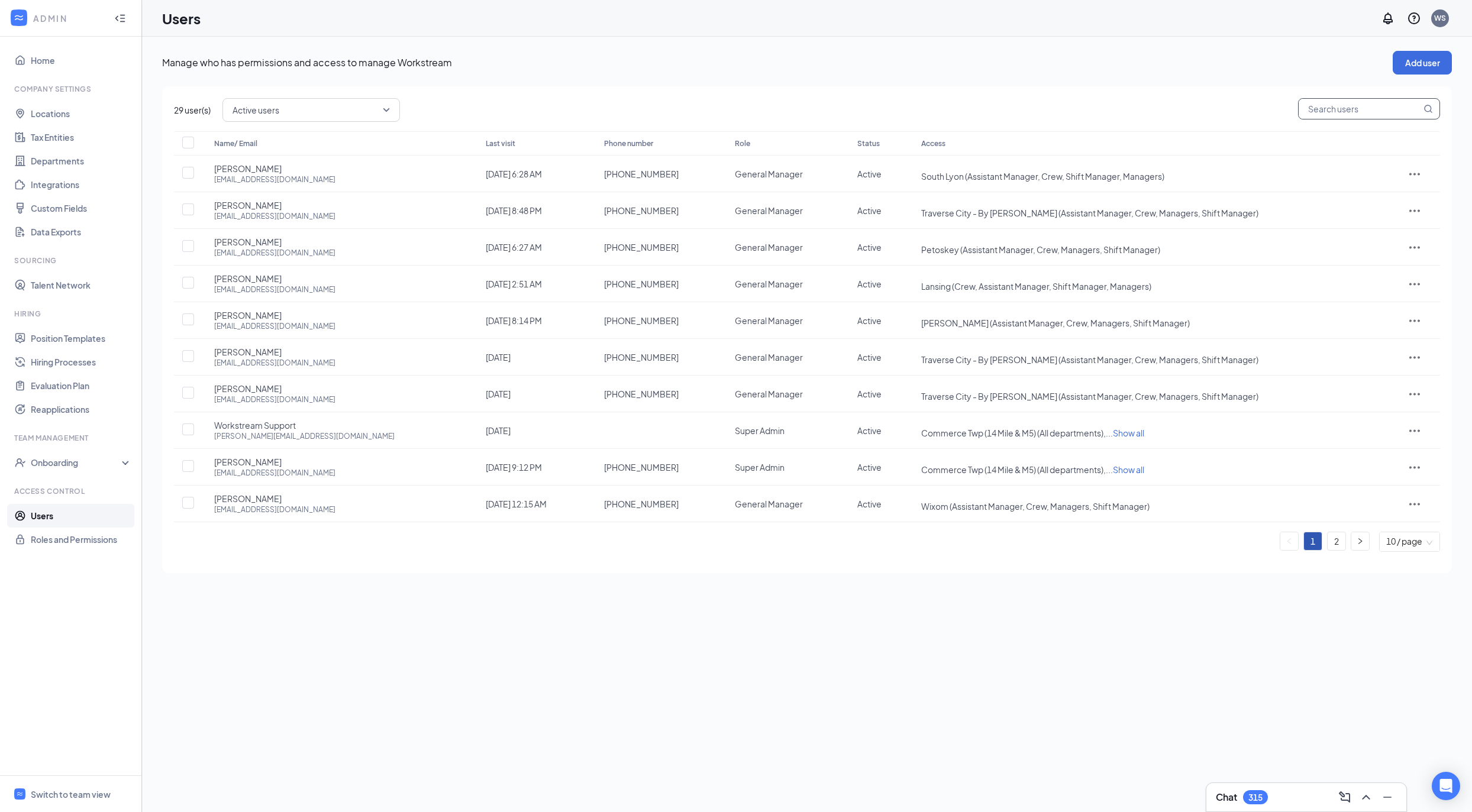
click at [1322, 109] on input "text" at bounding box center [1360, 109] width 123 height 20
paste input "impactventures@comcast.net"
type input "impactventures@comcast.net"
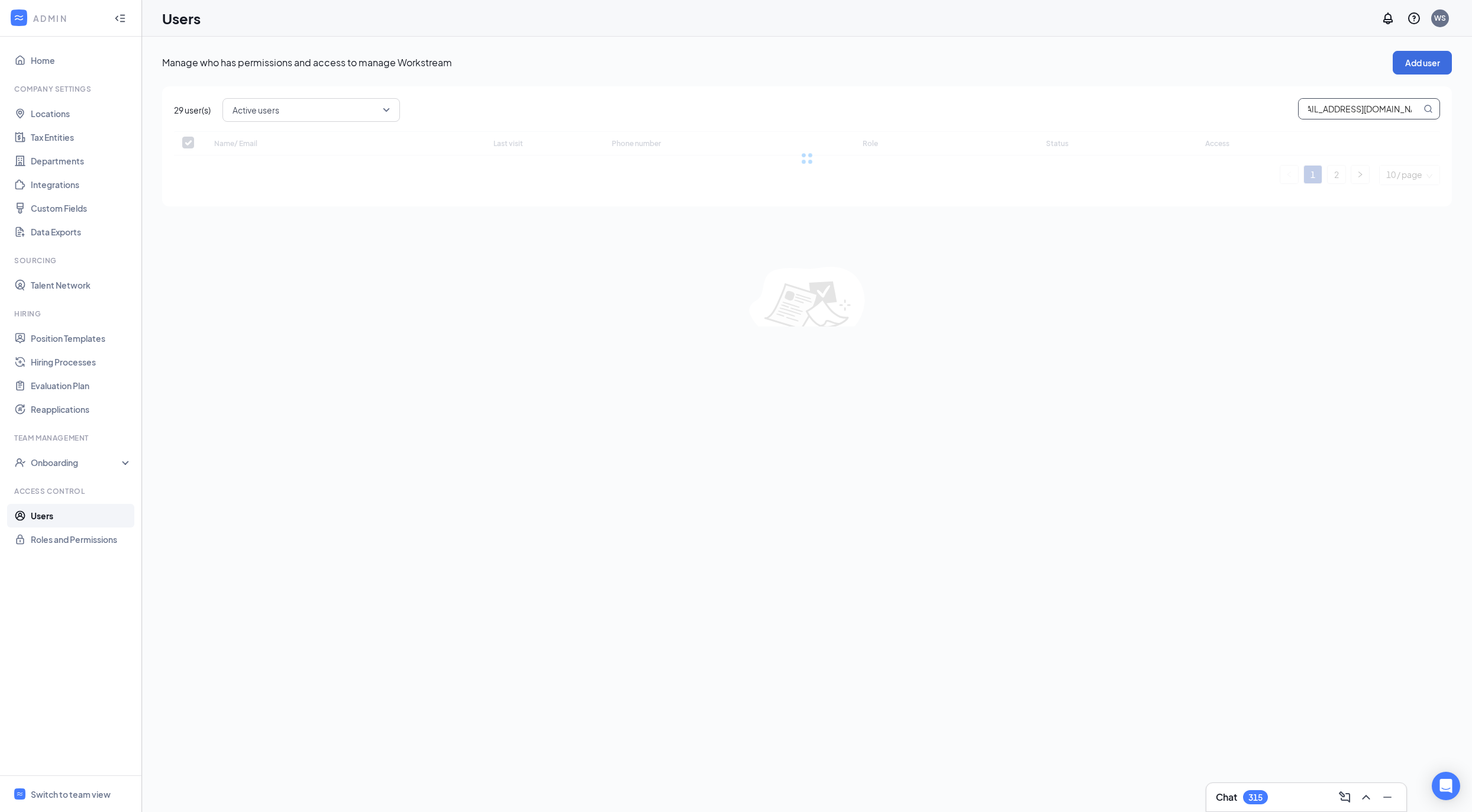
checkbox input "false"
type input "impactventures@comcast.net"
click at [1154, 180] on span "Show all" at bounding box center [1168, 176] width 31 height 11
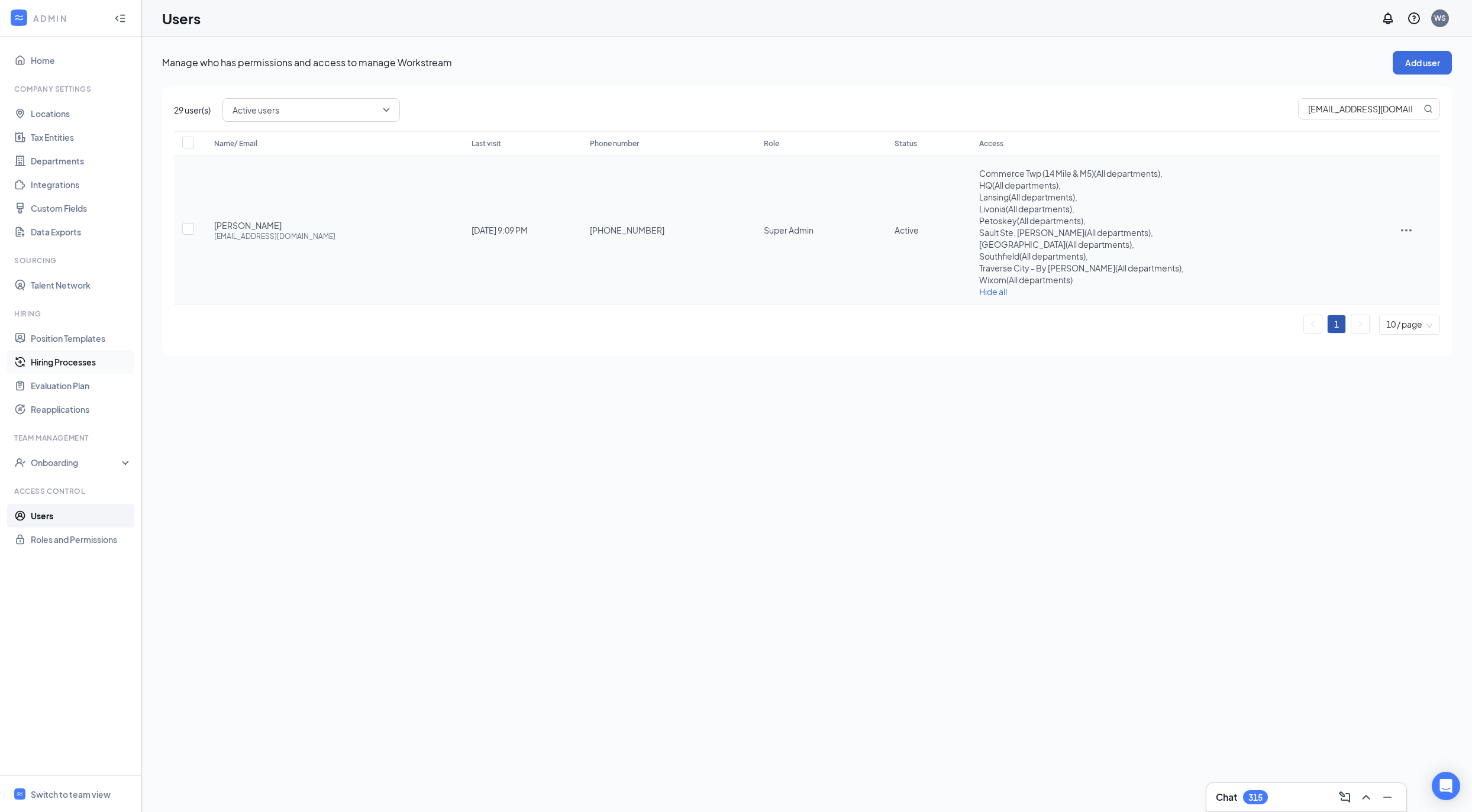
click at [63, 366] on link "Hiring Processes" at bounding box center [81, 362] width 101 height 24
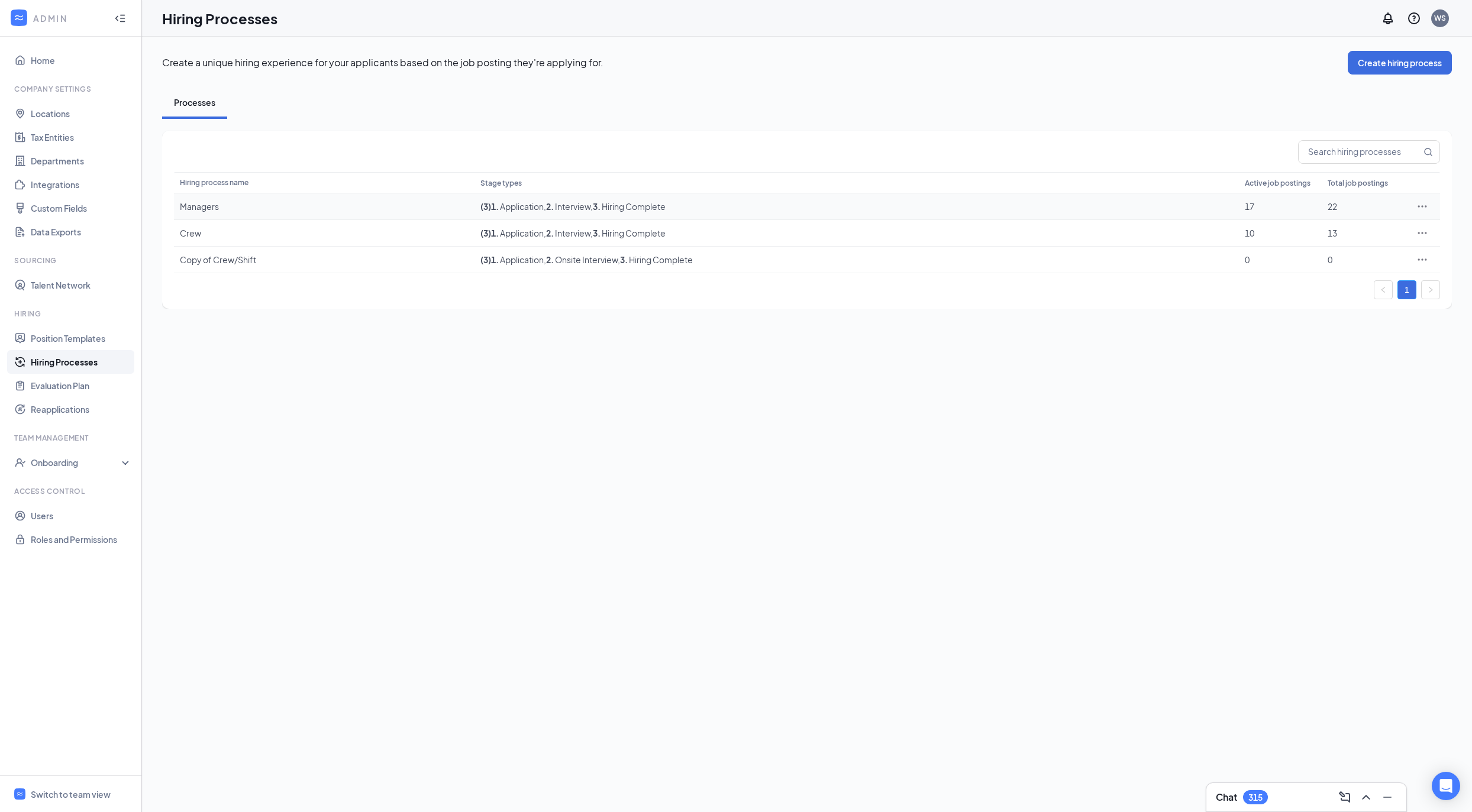
click at [1432, 208] on div at bounding box center [1423, 206] width 24 height 12
click at [1423, 208] on icon "Ellipses" at bounding box center [1423, 206] width 12 height 12
click at [1388, 225] on span "Edit" at bounding box center [1368, 231] width 102 height 13
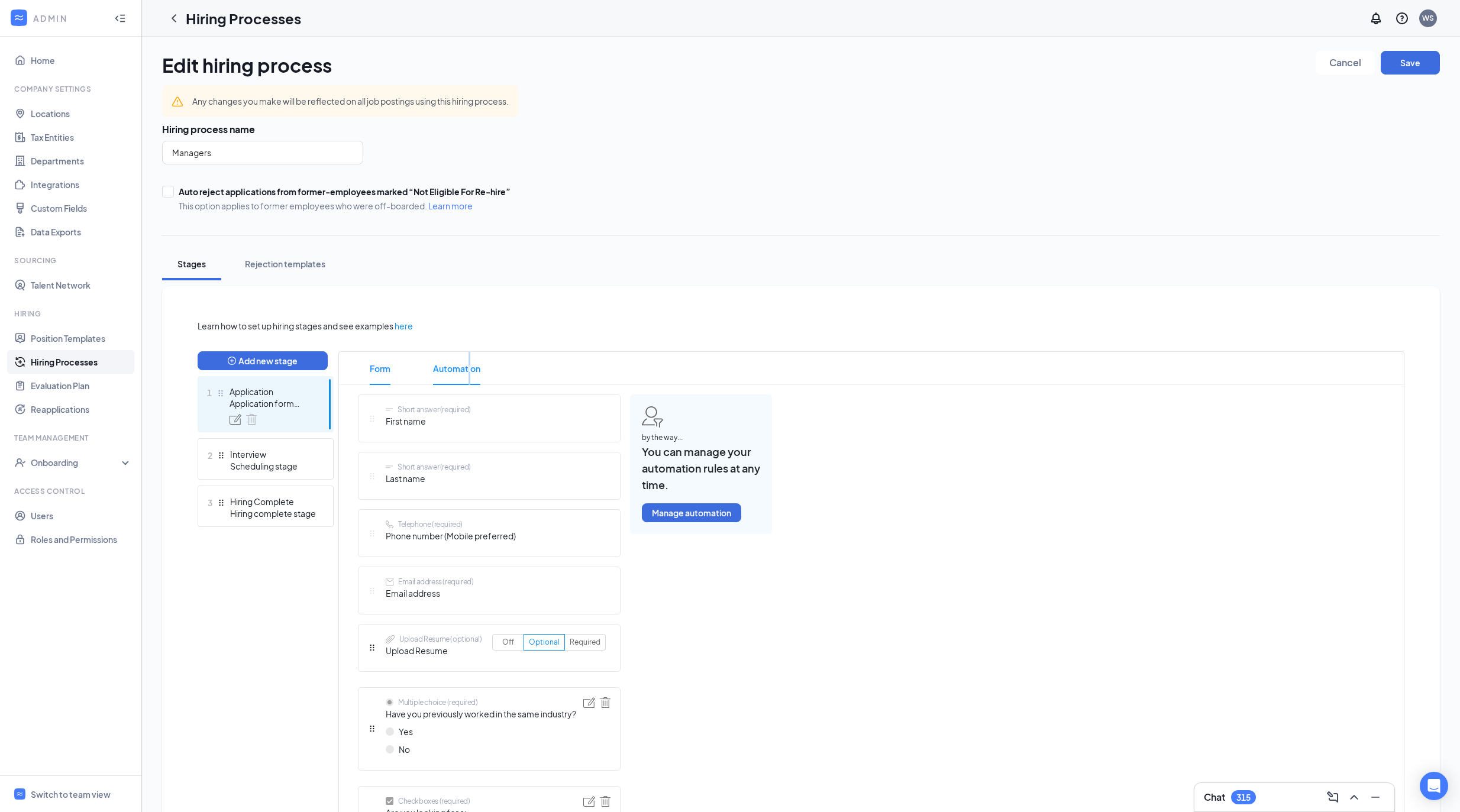
click at [469, 367] on span "Automation" at bounding box center [457, 369] width 47 height 33
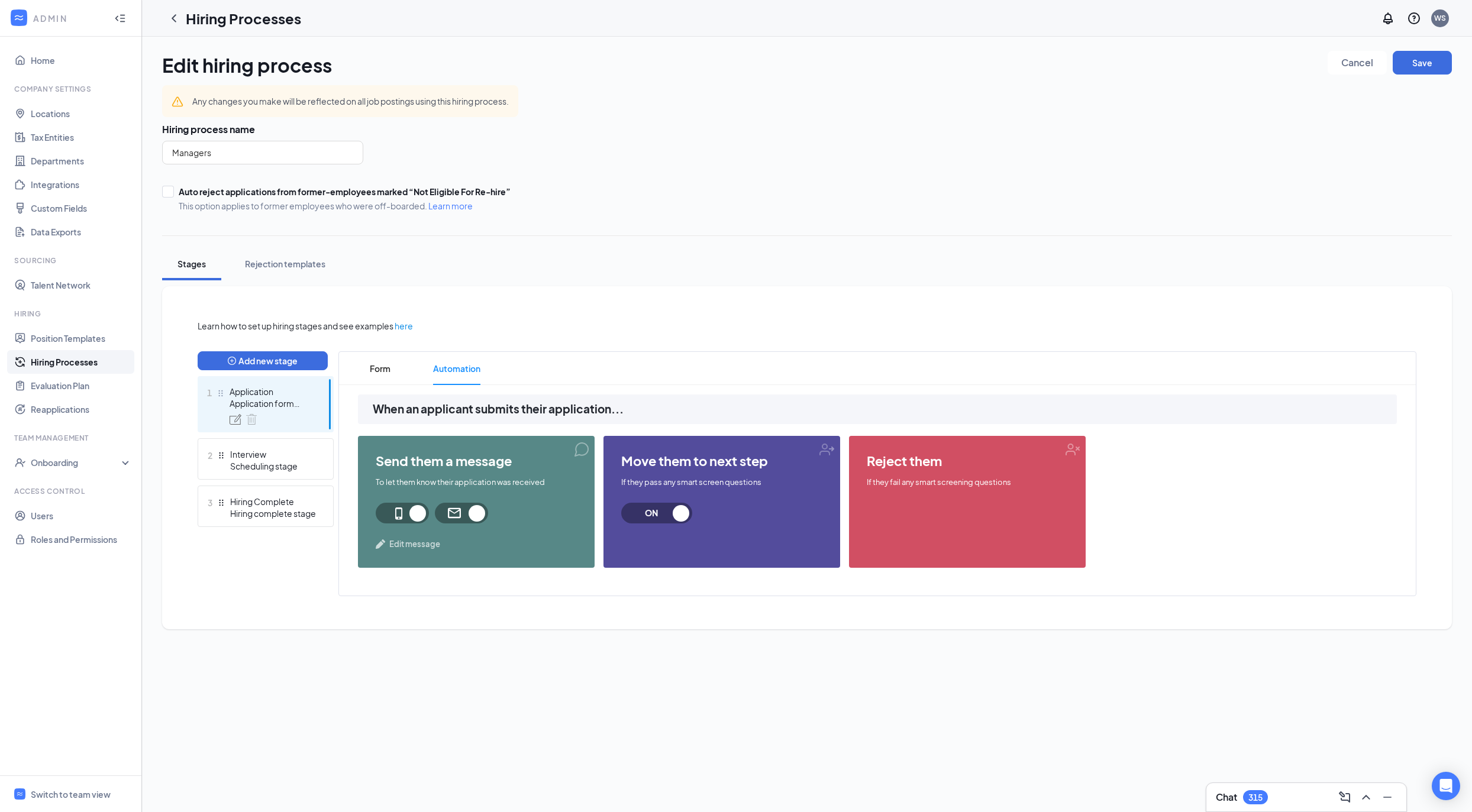
click at [429, 547] on span "Edit message" at bounding box center [415, 544] width 51 height 12
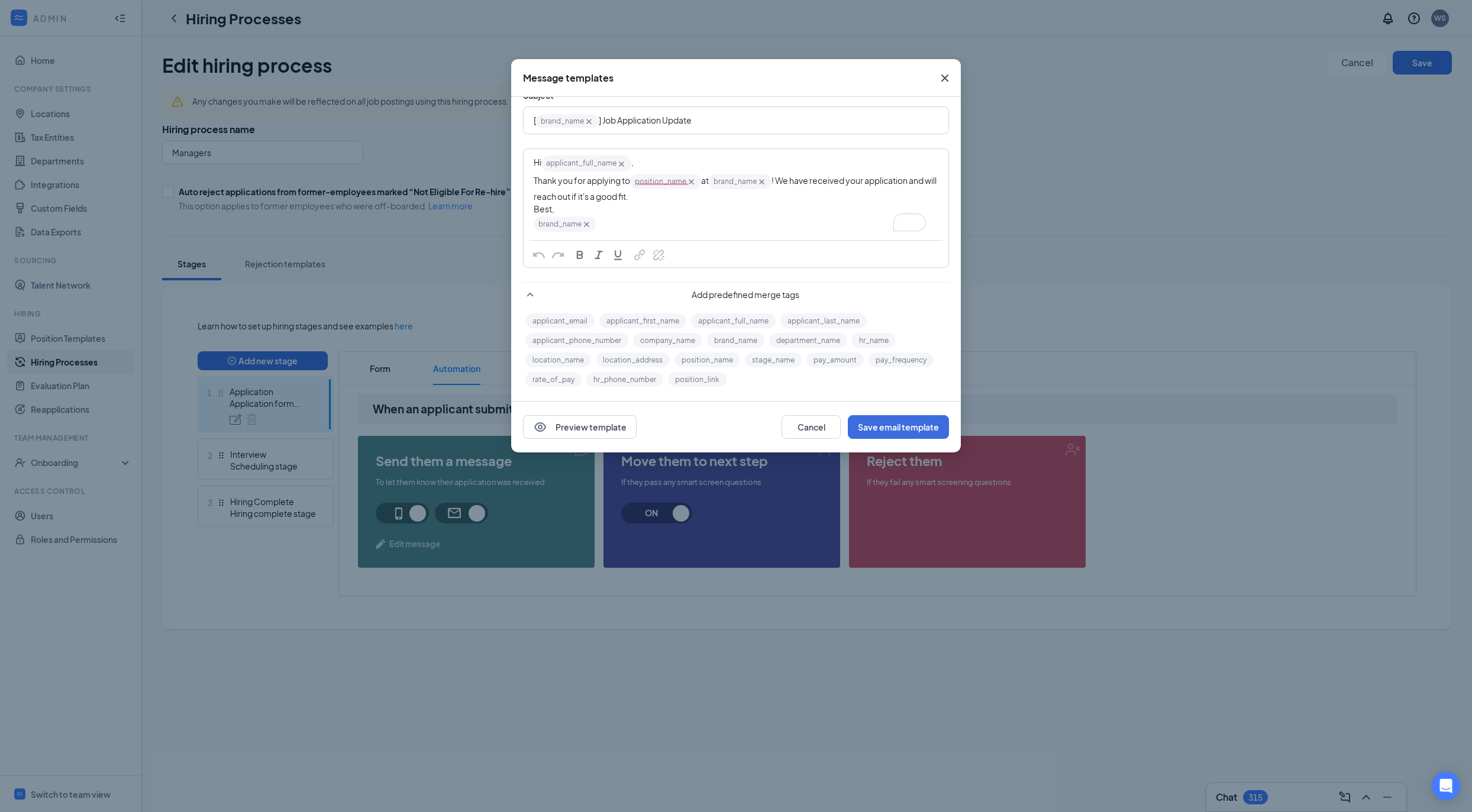
scroll to position [52, 0]
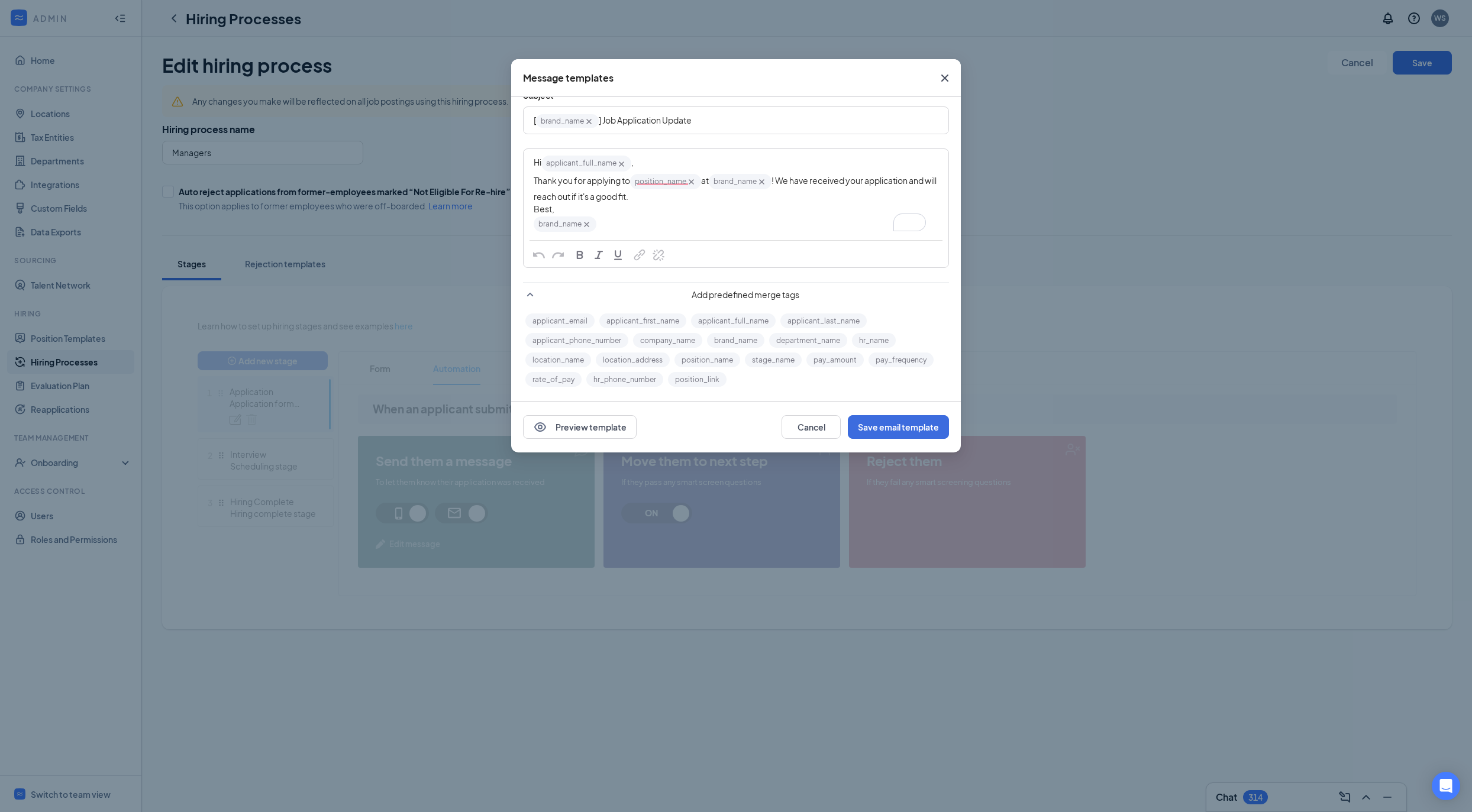
click at [1102, 148] on div "Message templates Automated email template Automated SMS template Subject [ bra…" at bounding box center [736, 406] width 1472 height 812
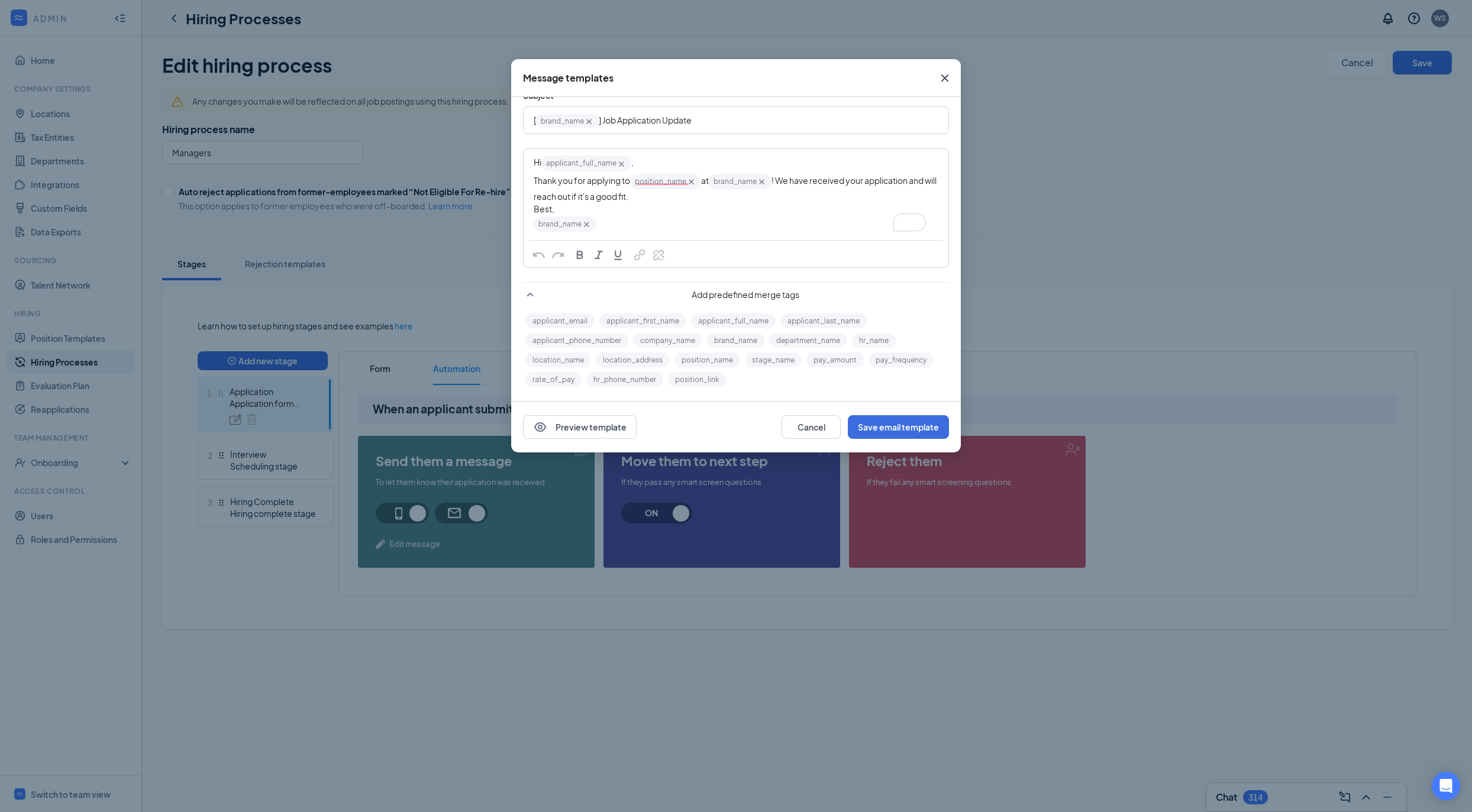
click at [173, 12] on div "Message templates Automated email template Automated SMS template Subject [ bra…" at bounding box center [736, 406] width 1472 height 812
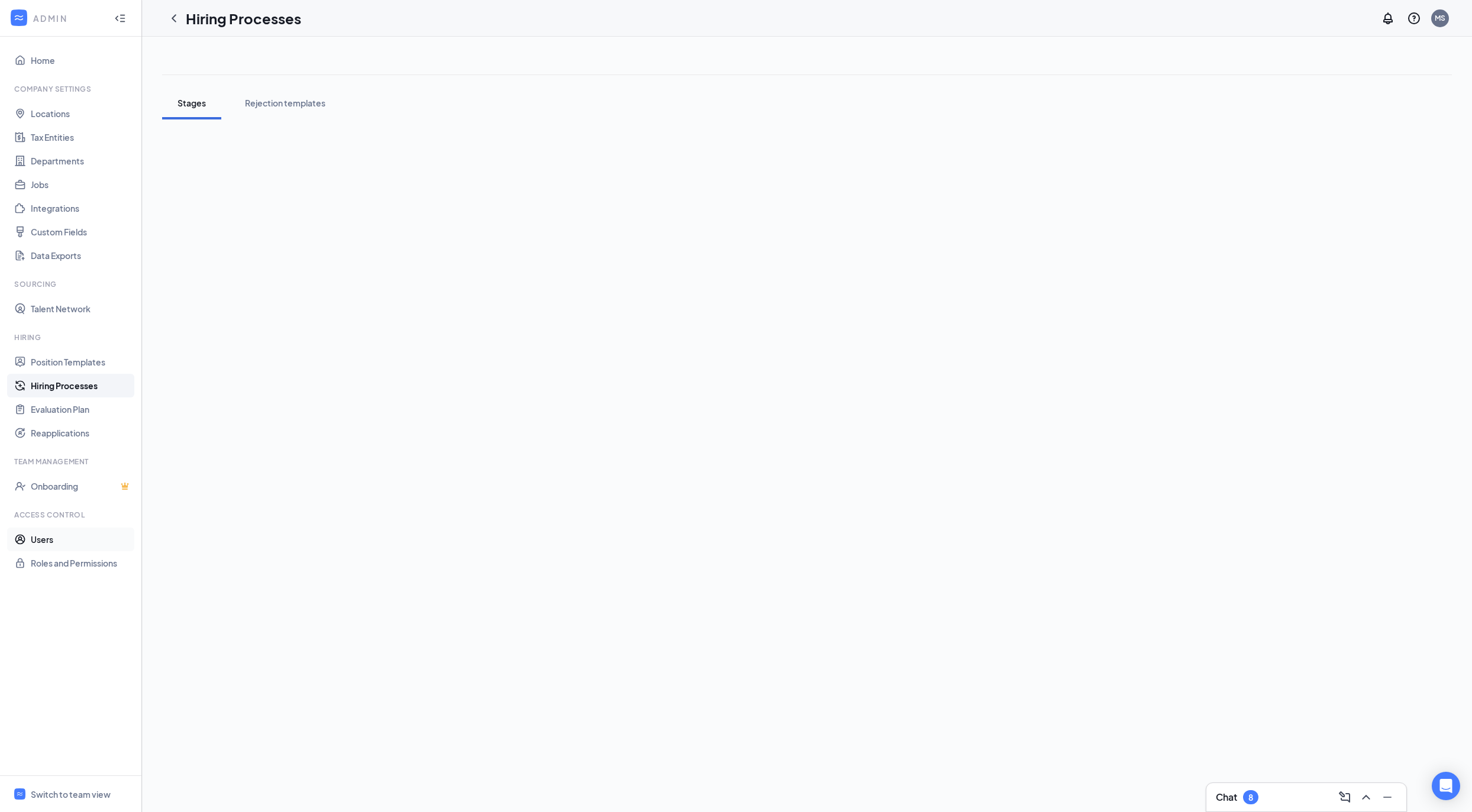
click at [79, 529] on link "Users" at bounding box center [81, 539] width 101 height 24
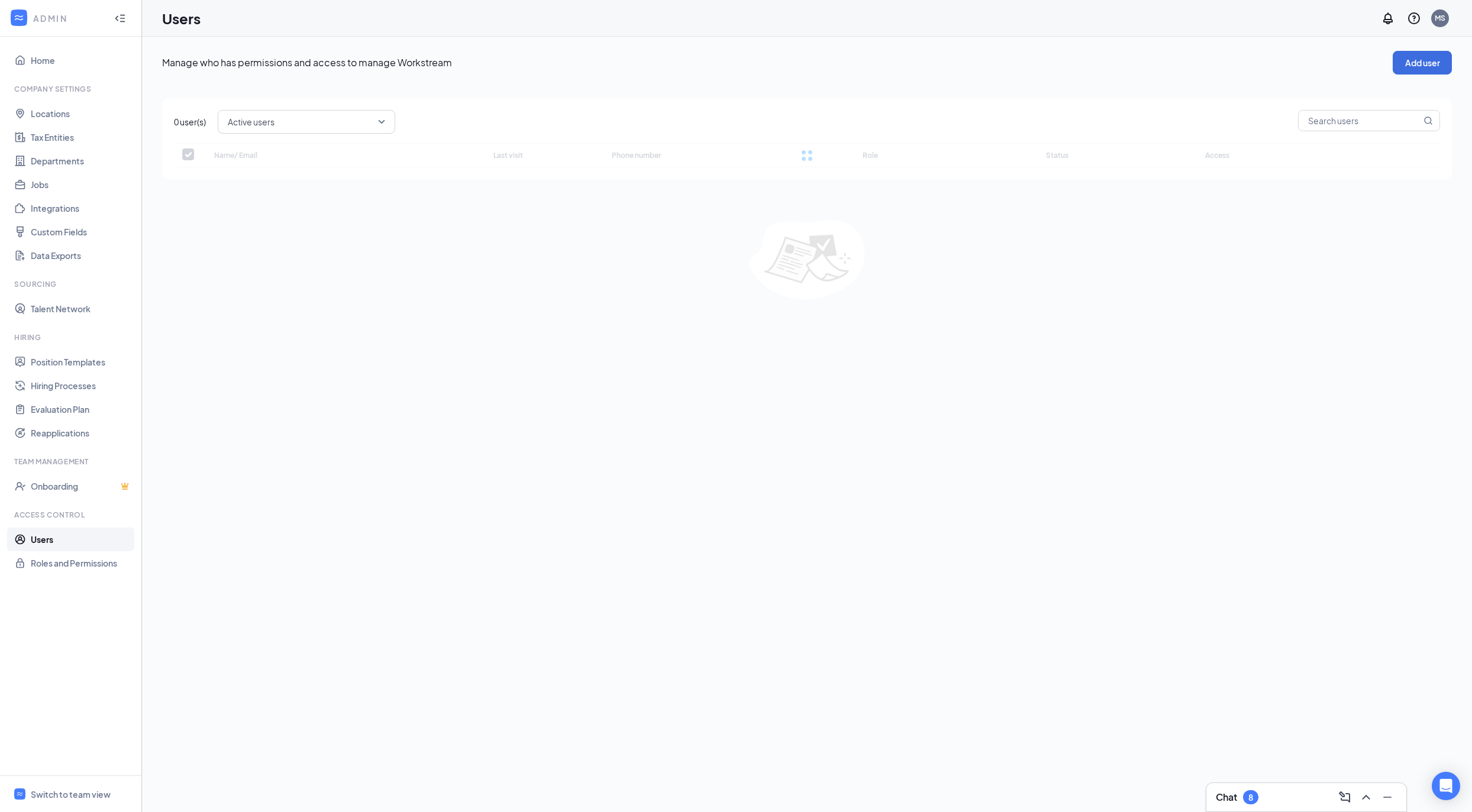
checkbox input "false"
click at [1366, 126] on div "3 user(s) Active users Name/ Email Last visit Phone number Role Status Access W…" at bounding box center [807, 183] width 1290 height 193
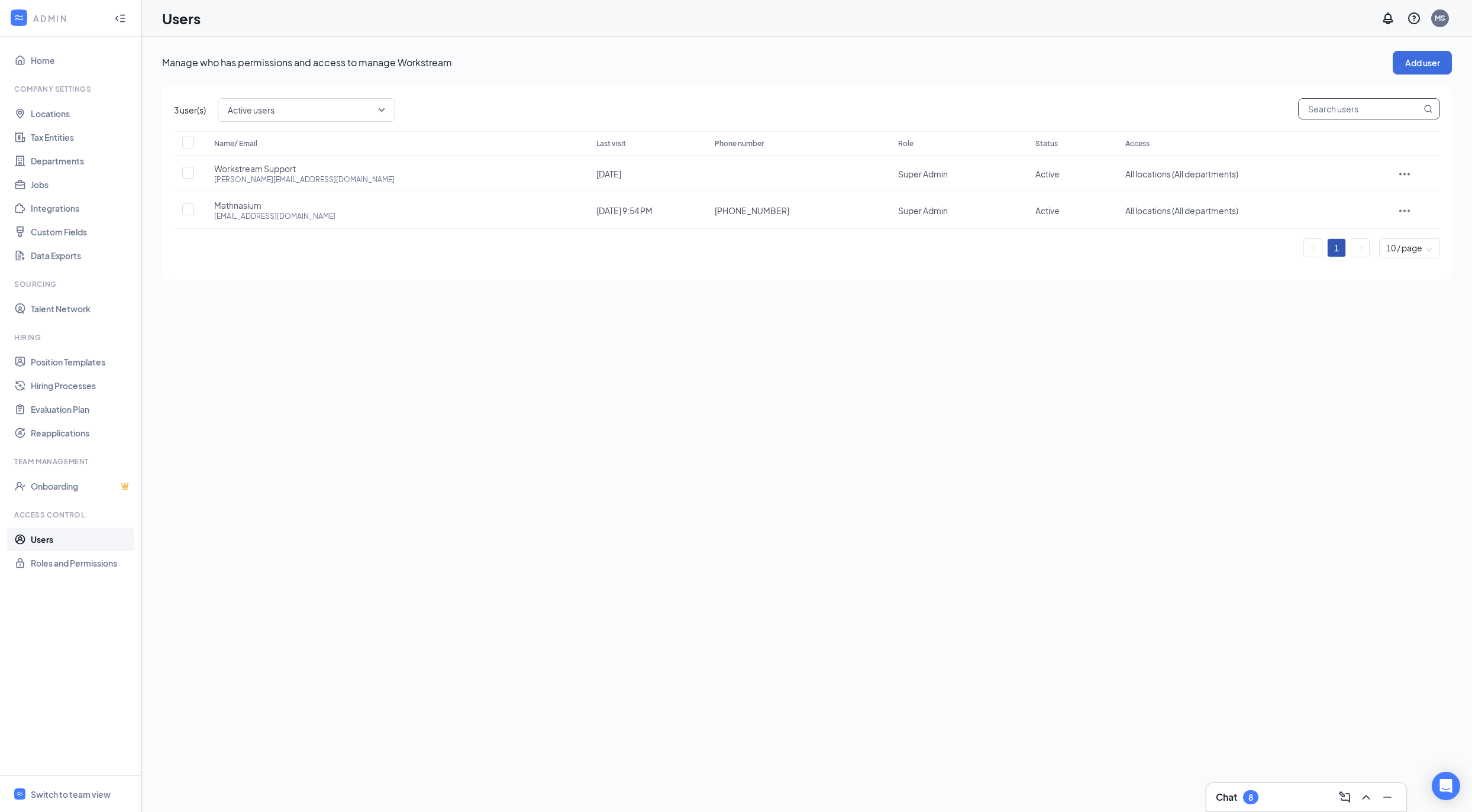
click at [1366, 117] on input "text" at bounding box center [1360, 109] width 123 height 20
paste input "[EMAIL_ADDRESS][DOMAIN_NAME]"
type input "[EMAIL_ADDRESS][DOMAIN_NAME]"
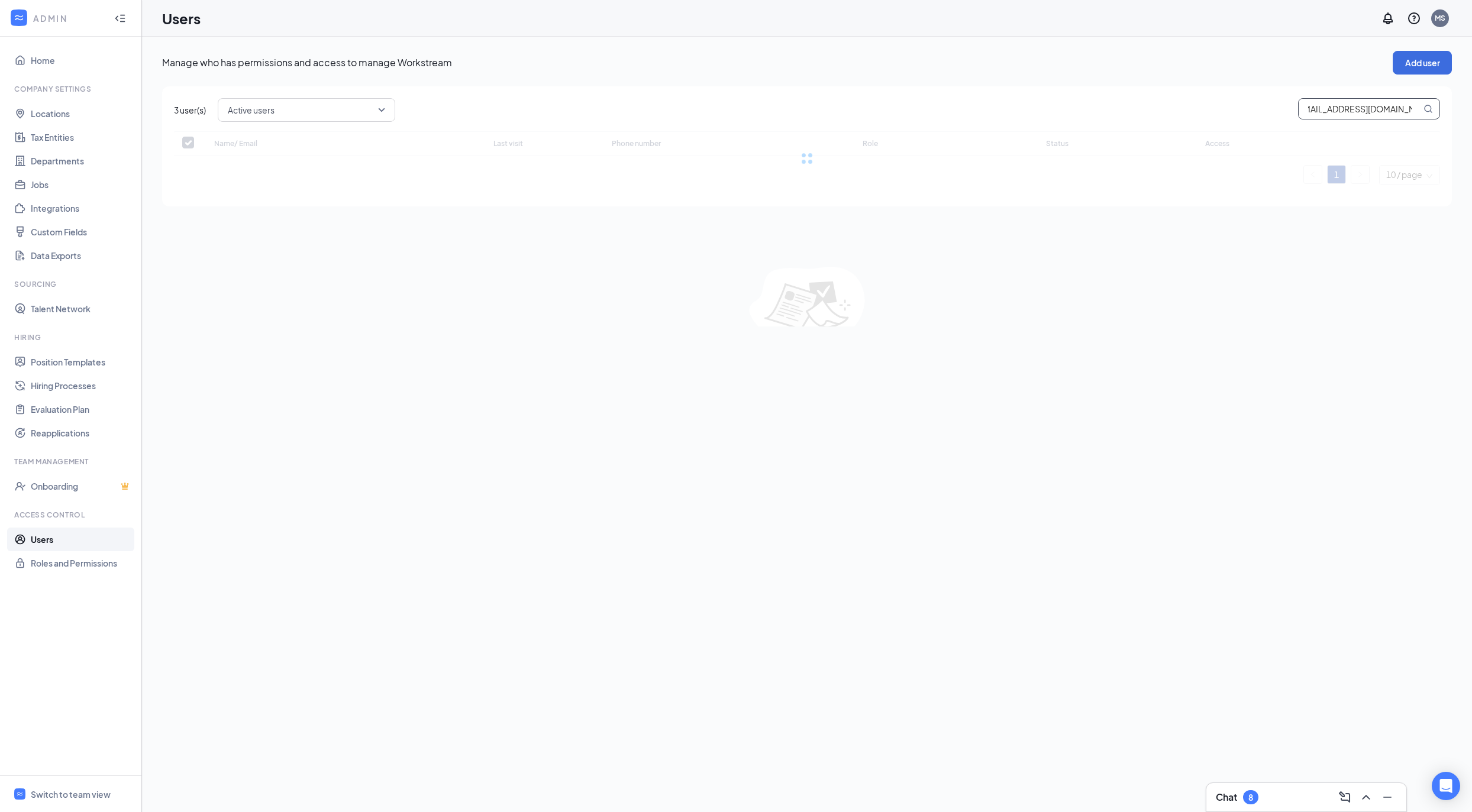
checkbox input "false"
type input "[EMAIL_ADDRESS][DOMAIN_NAME]"
checkbox input "false"
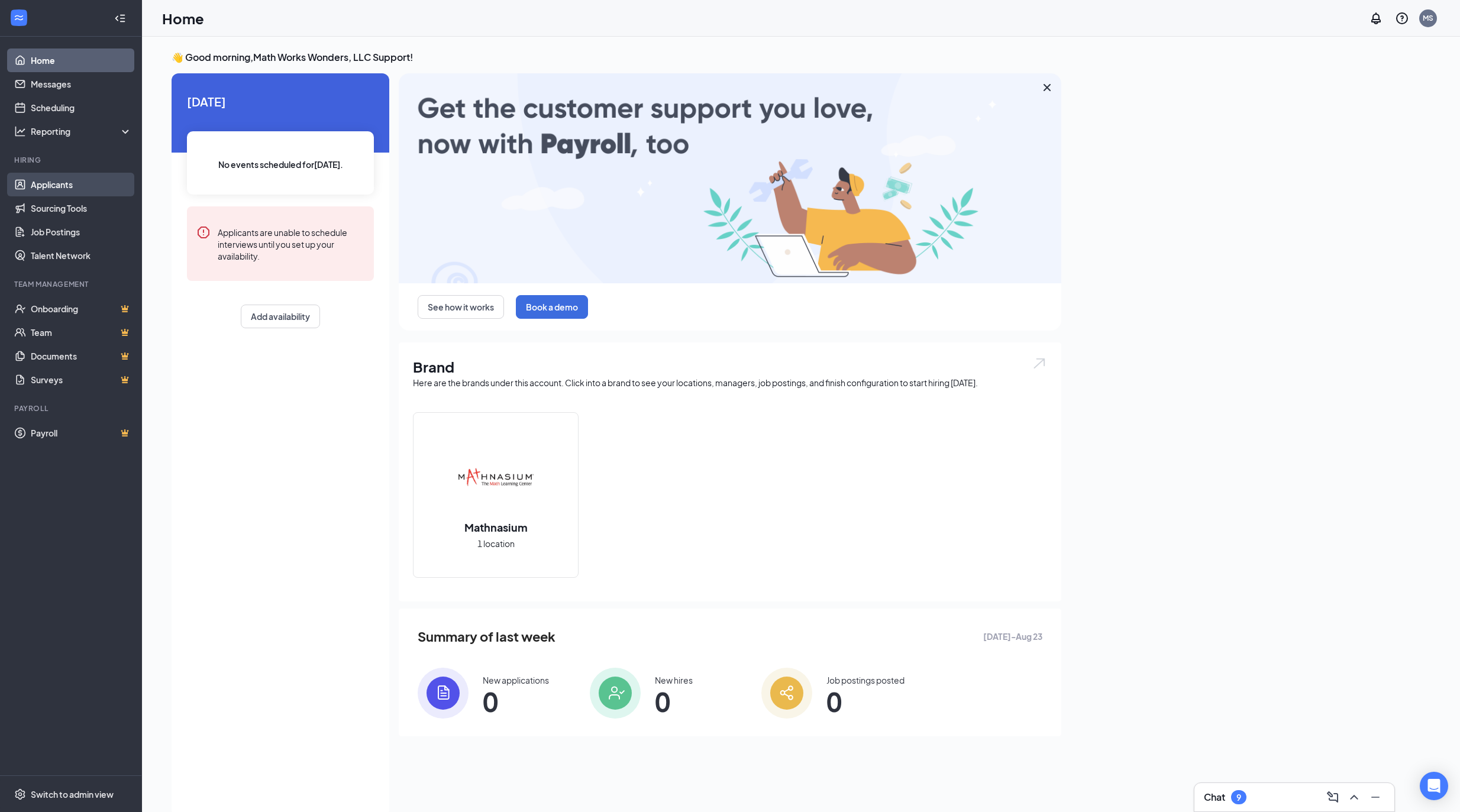
click at [77, 194] on link "Applicants" at bounding box center [81, 184] width 101 height 24
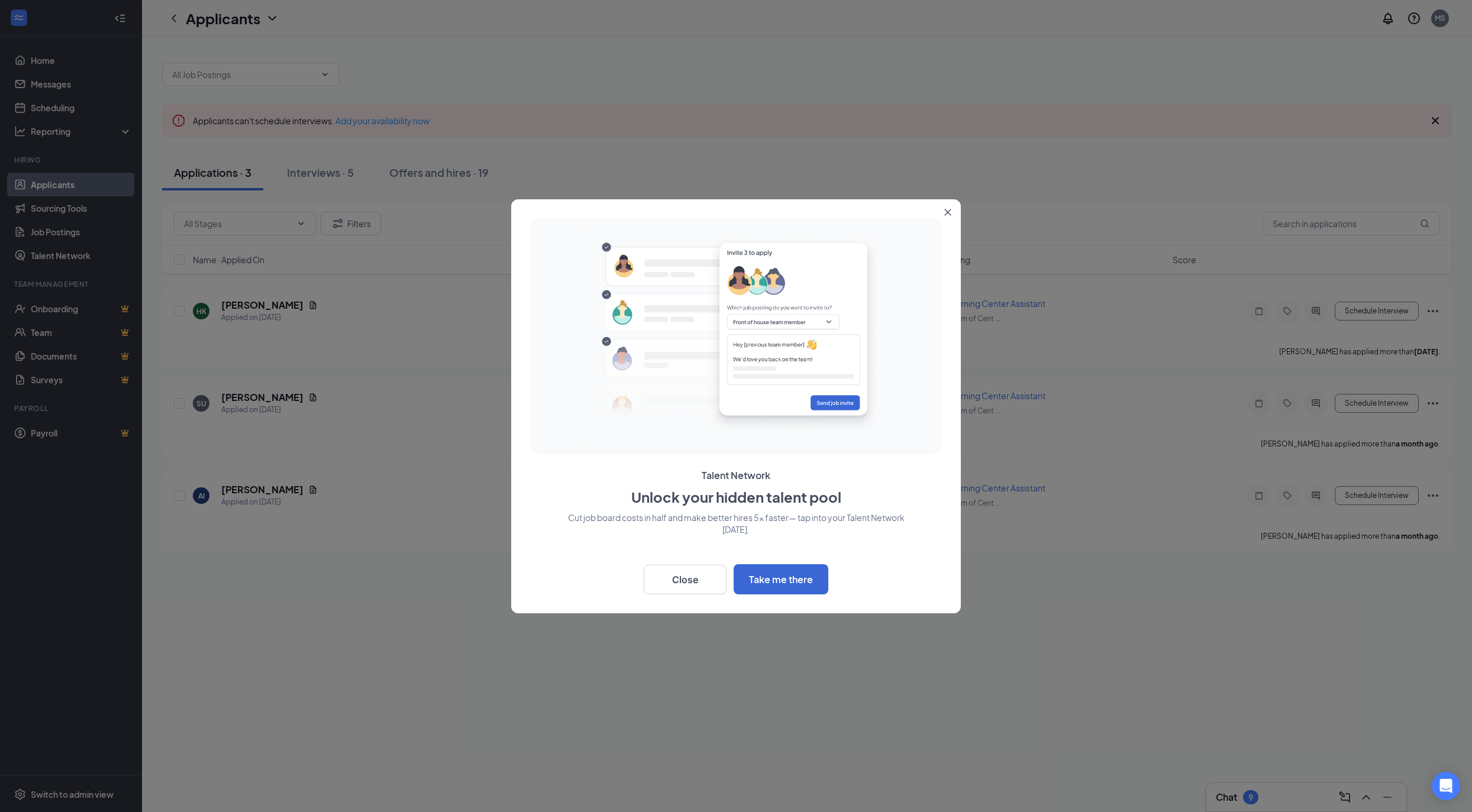
click at [954, 209] on button "Close" at bounding box center [950, 210] width 21 height 21
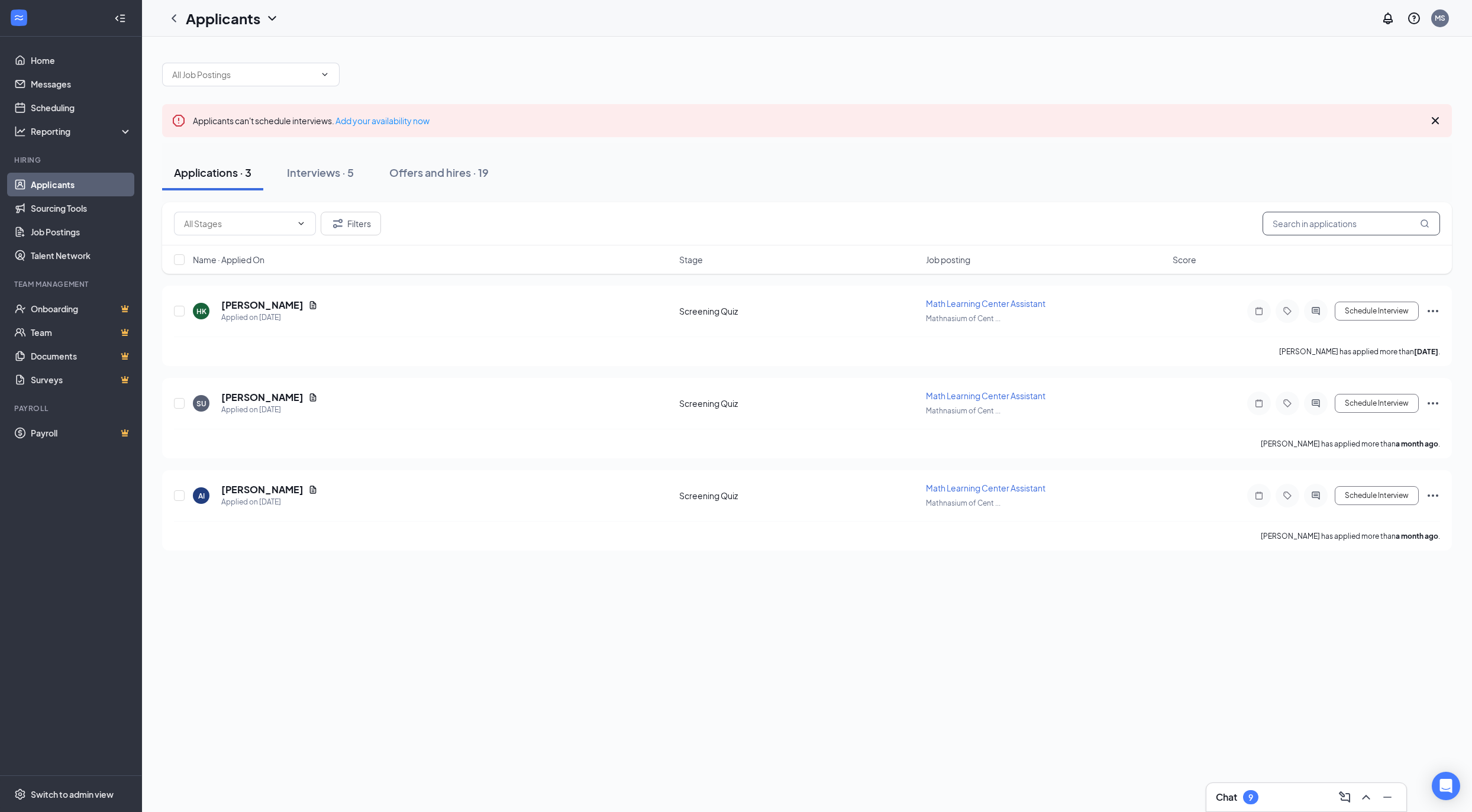
click at [1350, 233] on input "text" at bounding box center [1351, 223] width 177 height 24
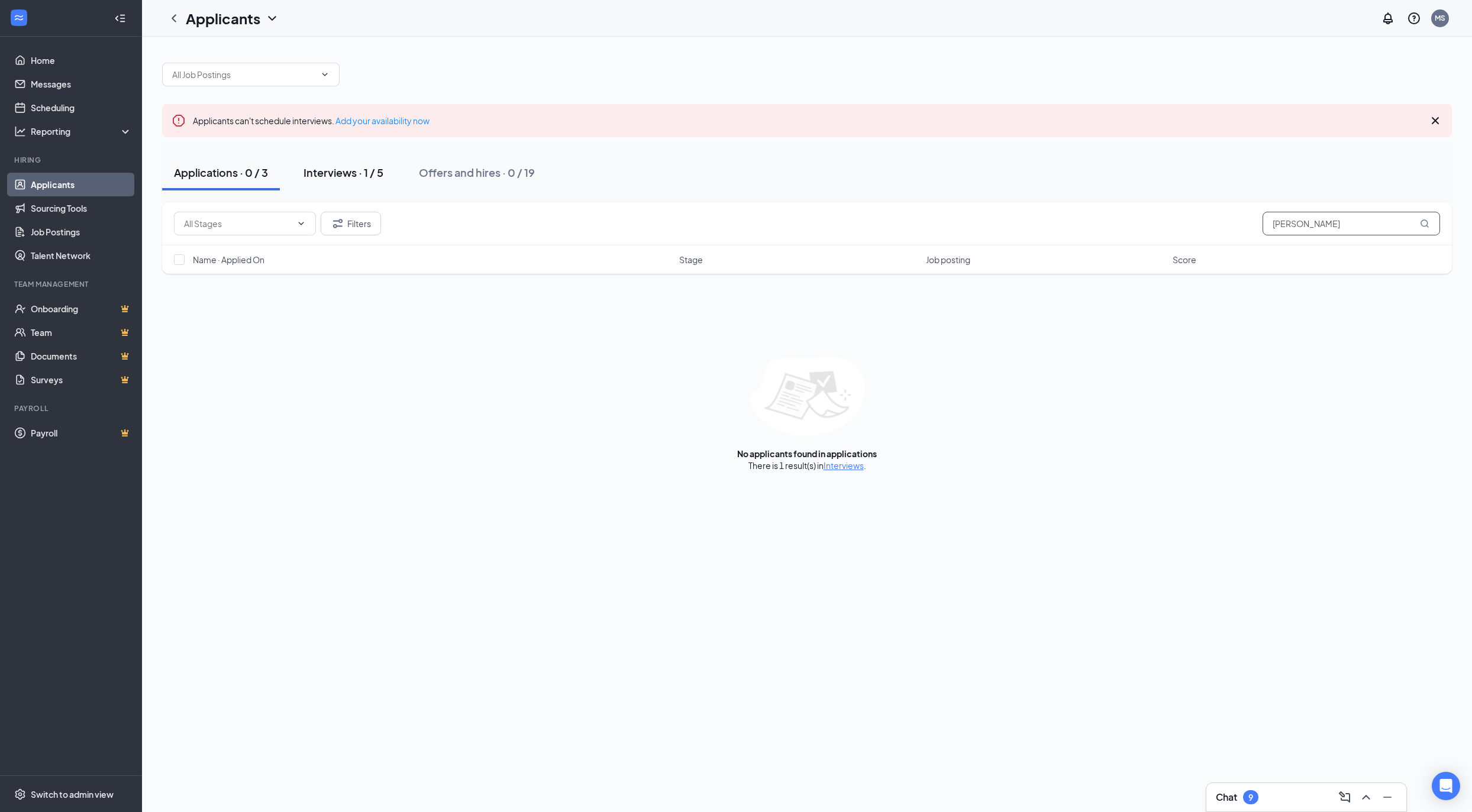
type input "Shelia"
click at [340, 183] on button "Interviews · 1 / 5" at bounding box center [343, 173] width 104 height 36
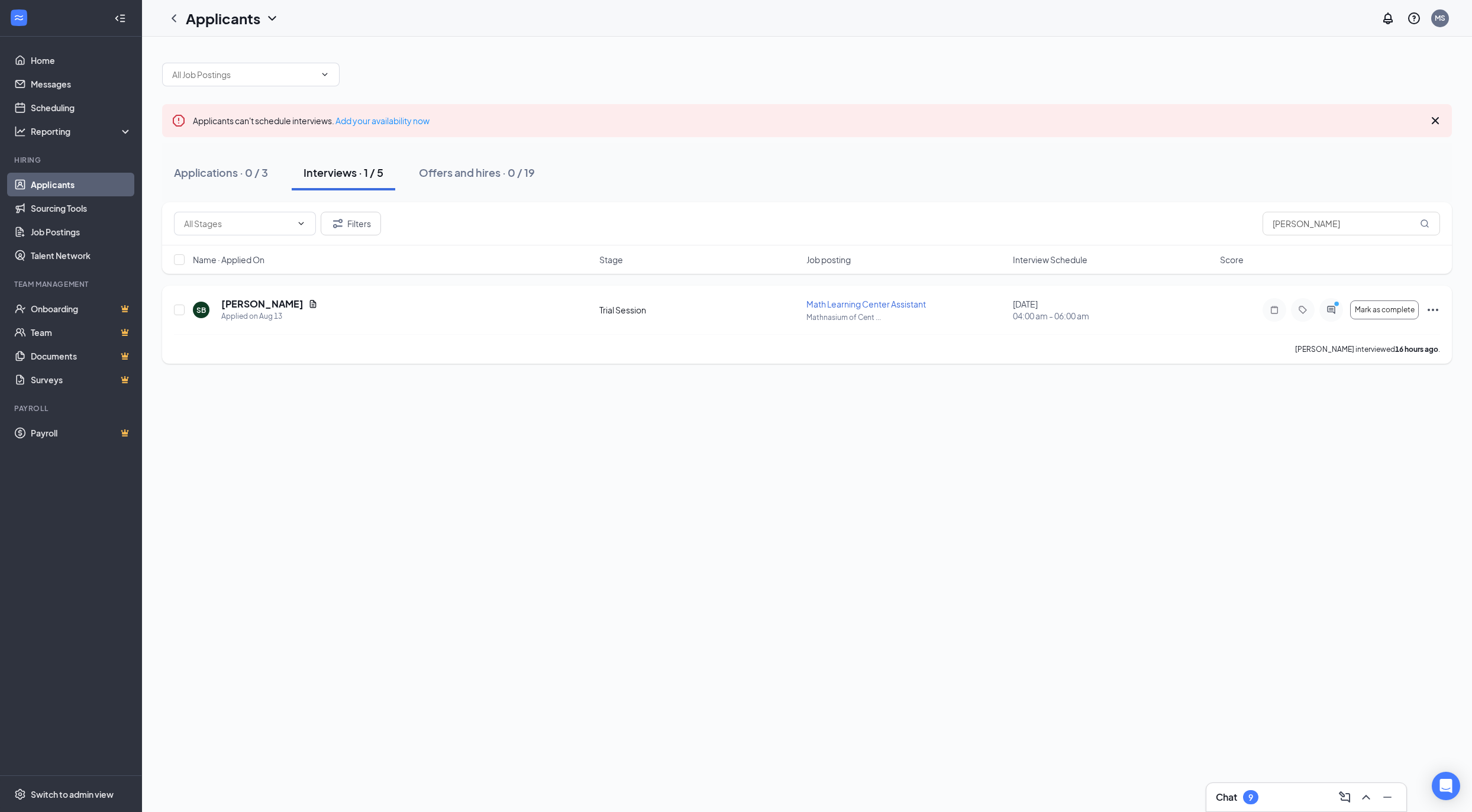
click at [1433, 313] on icon "Ellipses" at bounding box center [1433, 310] width 14 height 14
click at [267, 305] on h5 "Shelia Bazelais" at bounding box center [262, 304] width 82 height 13
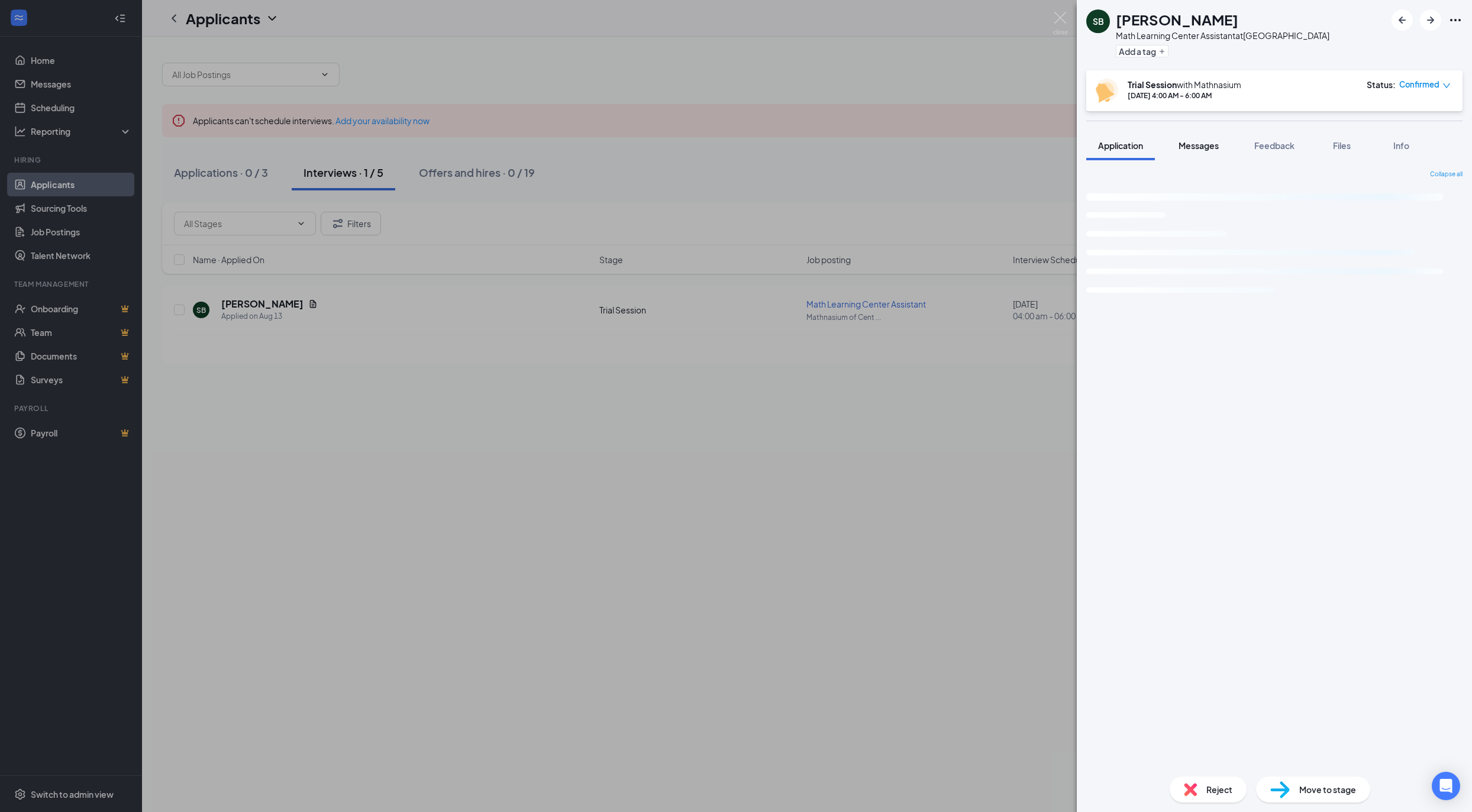
click at [1219, 145] on span "Messages" at bounding box center [1199, 146] width 40 height 11
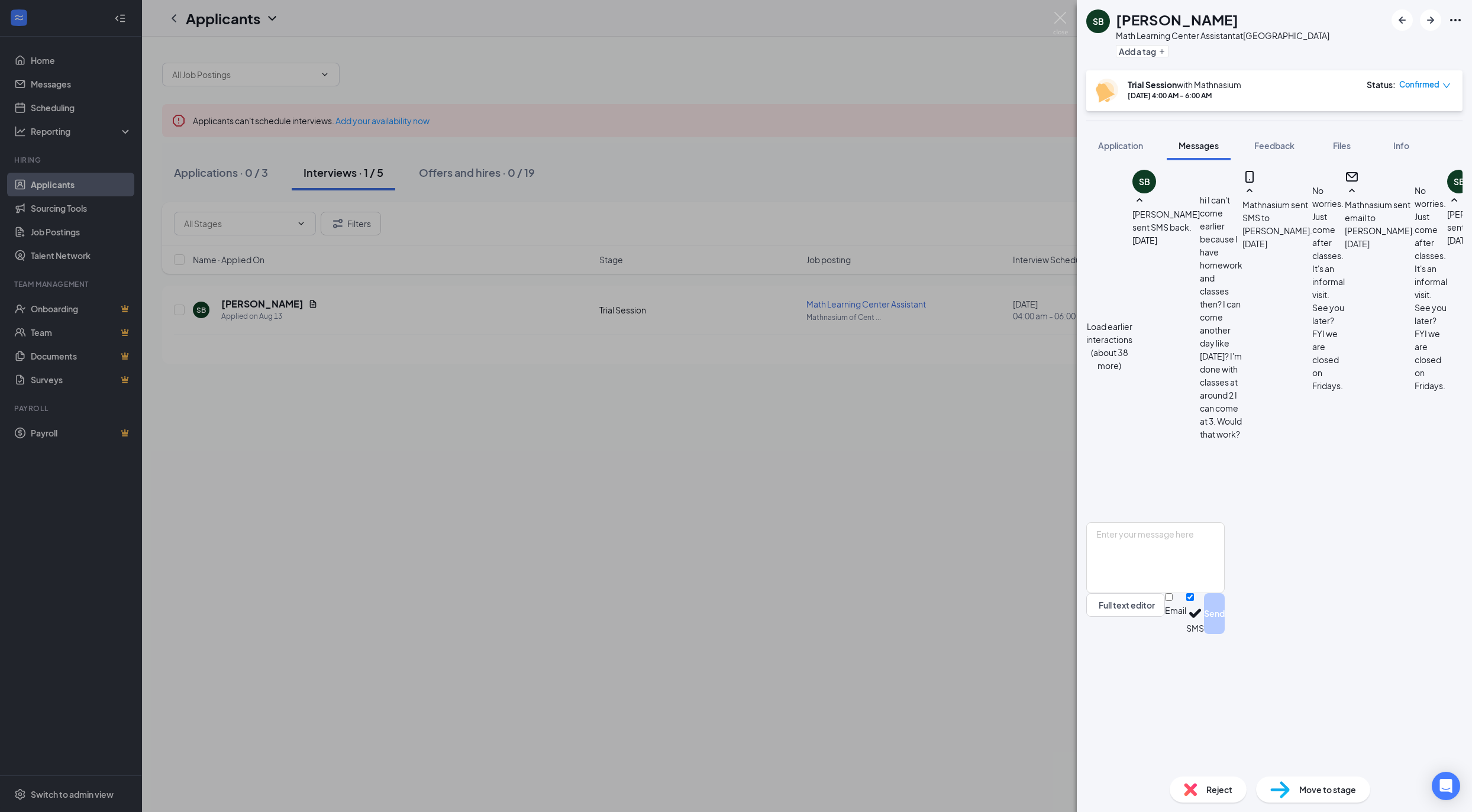
click at [886, 340] on div "SB Shelia Bazelais Math Learning Center Assistant at Mathnasium of Center City …" at bounding box center [736, 406] width 1472 height 812
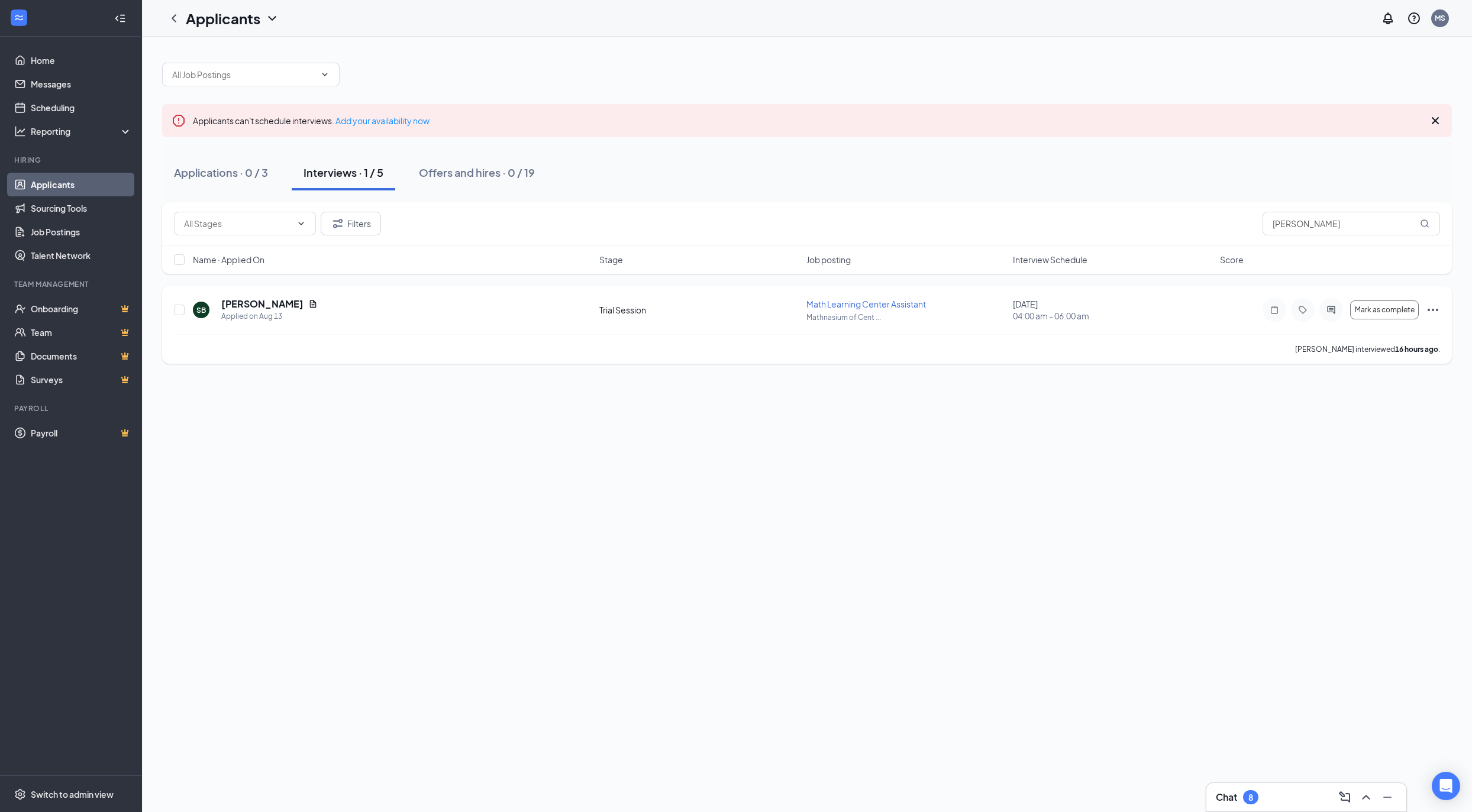
click at [867, 310] on div "Math Learning Center Assistant" at bounding box center [906, 304] width 200 height 12
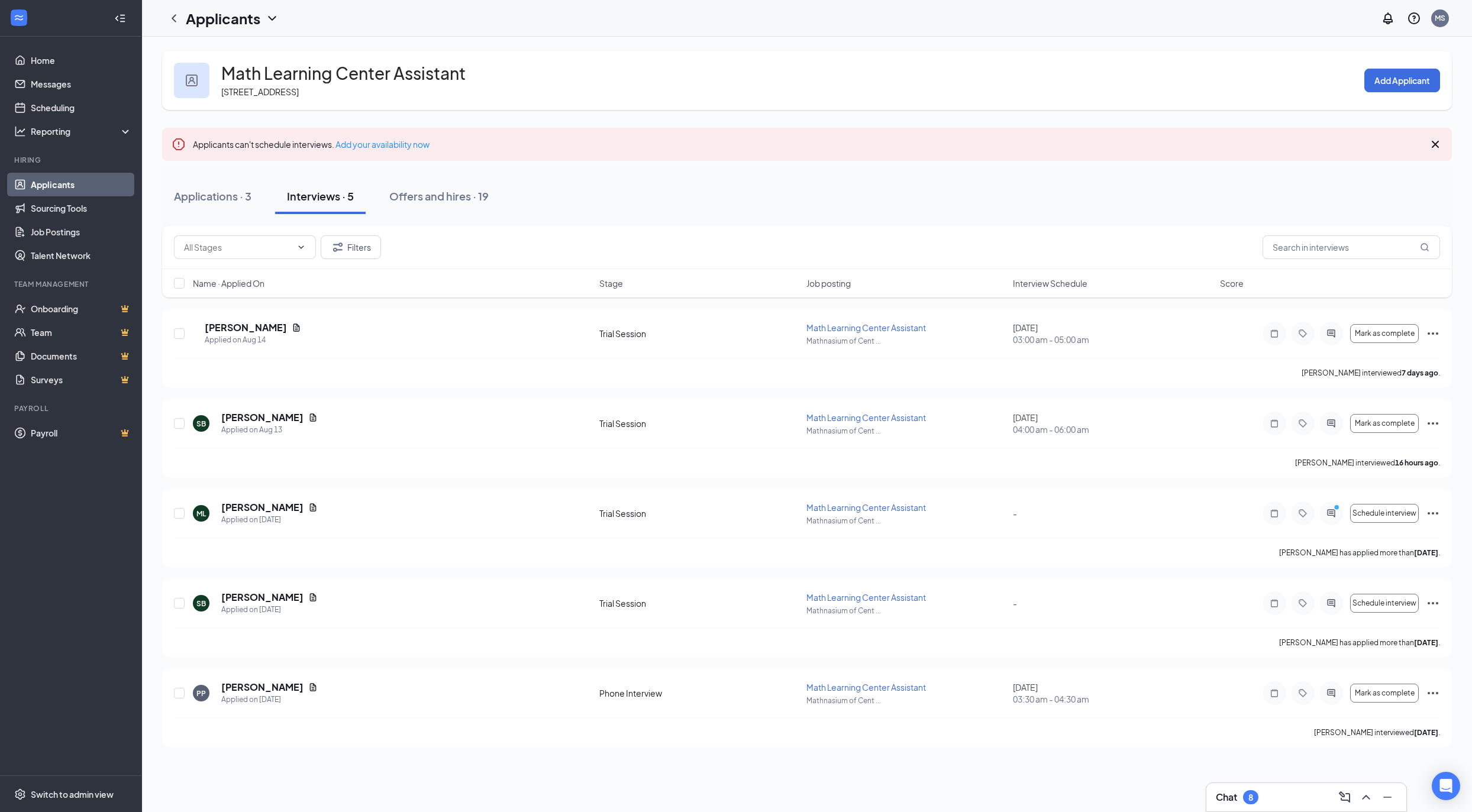
click at [471, 73] on icon "Pencil" at bounding box center [471, 73] width 0 height 0
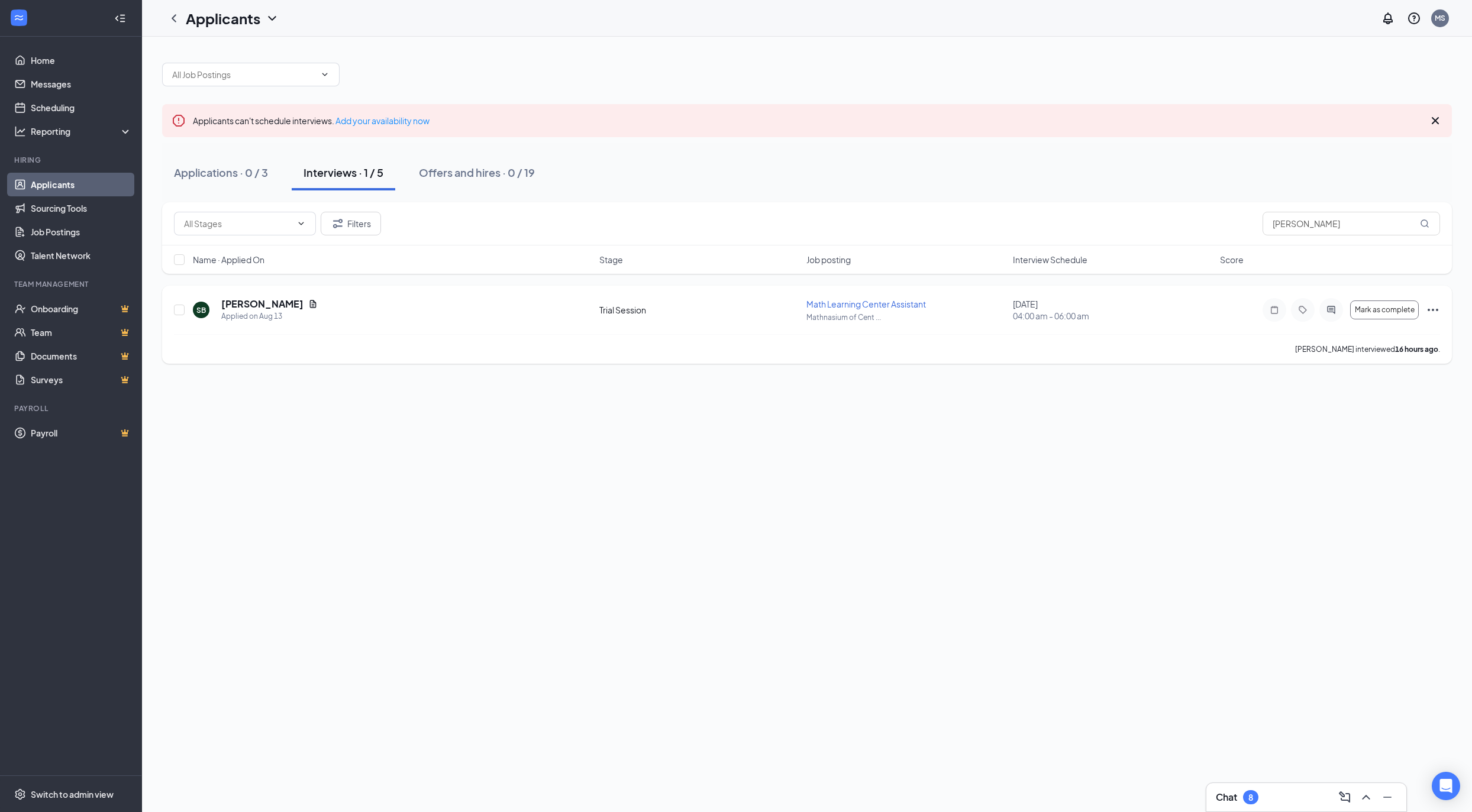
click at [1436, 313] on icon "Ellipses" at bounding box center [1433, 310] width 14 height 14
click at [1382, 363] on p "Request reschedule" at bounding box center [1380, 367] width 102 height 12
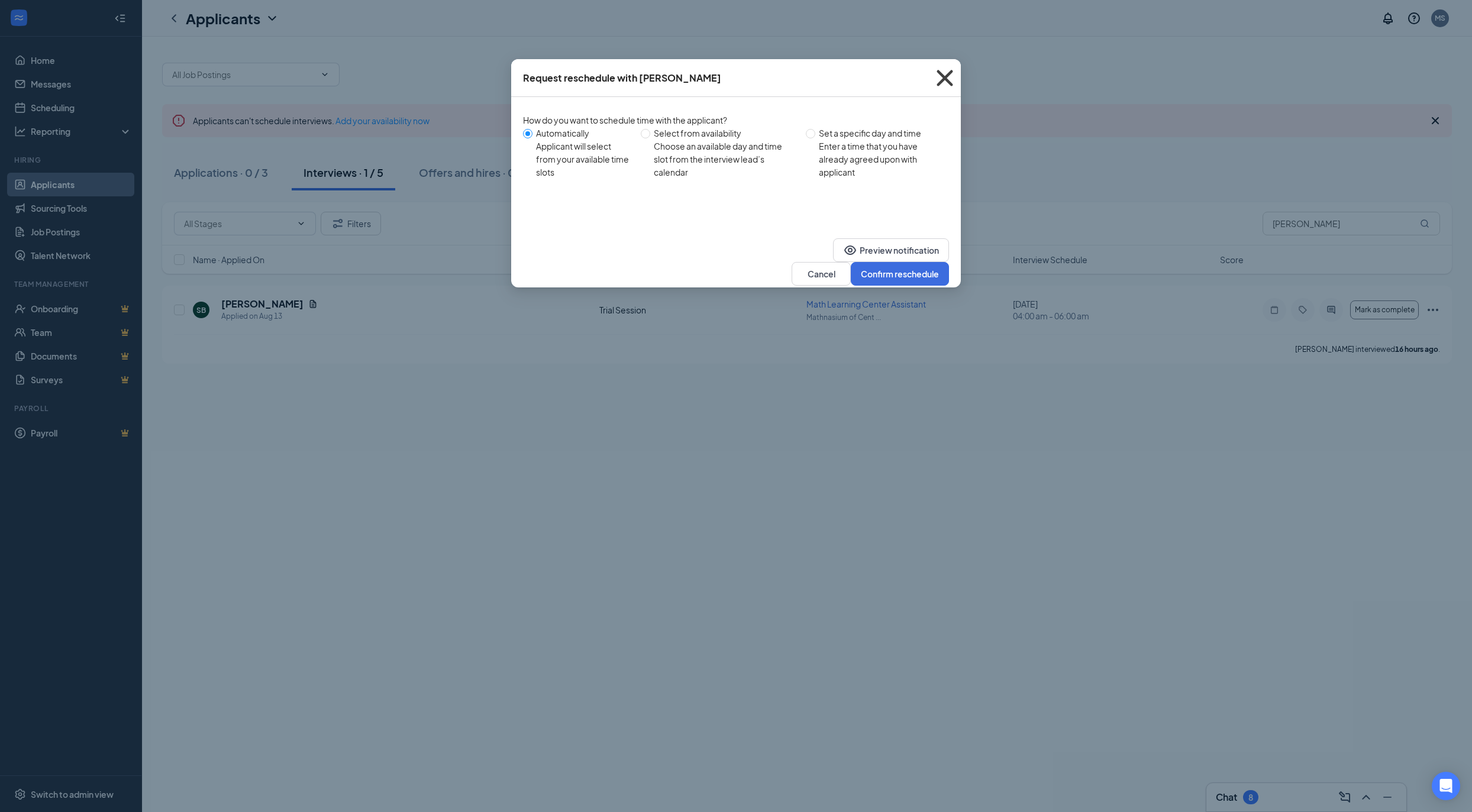
click at [948, 82] on icon "Cross" at bounding box center [945, 78] width 32 height 32
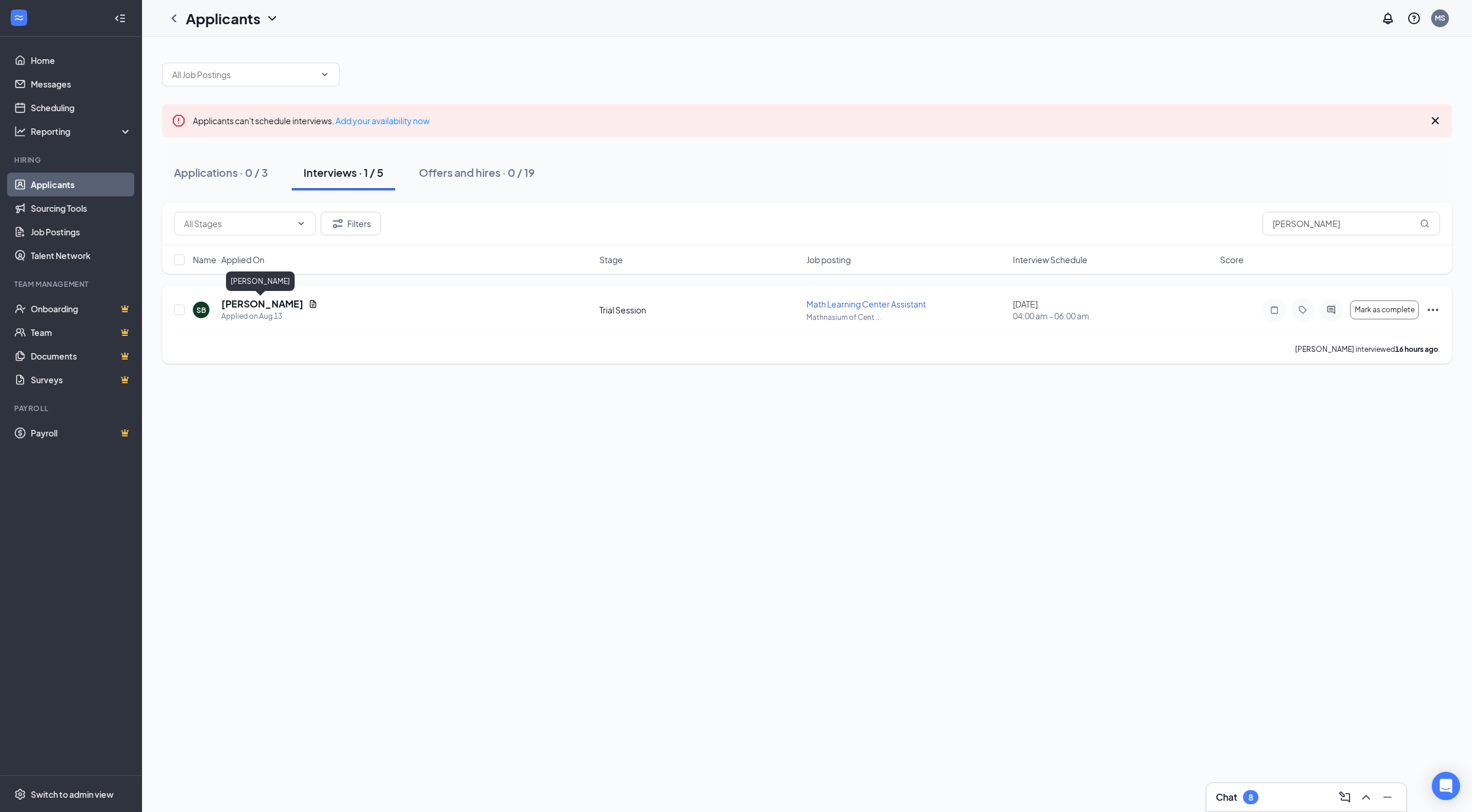
click at [279, 303] on h5 "Shelia Bazelais" at bounding box center [262, 304] width 82 height 13
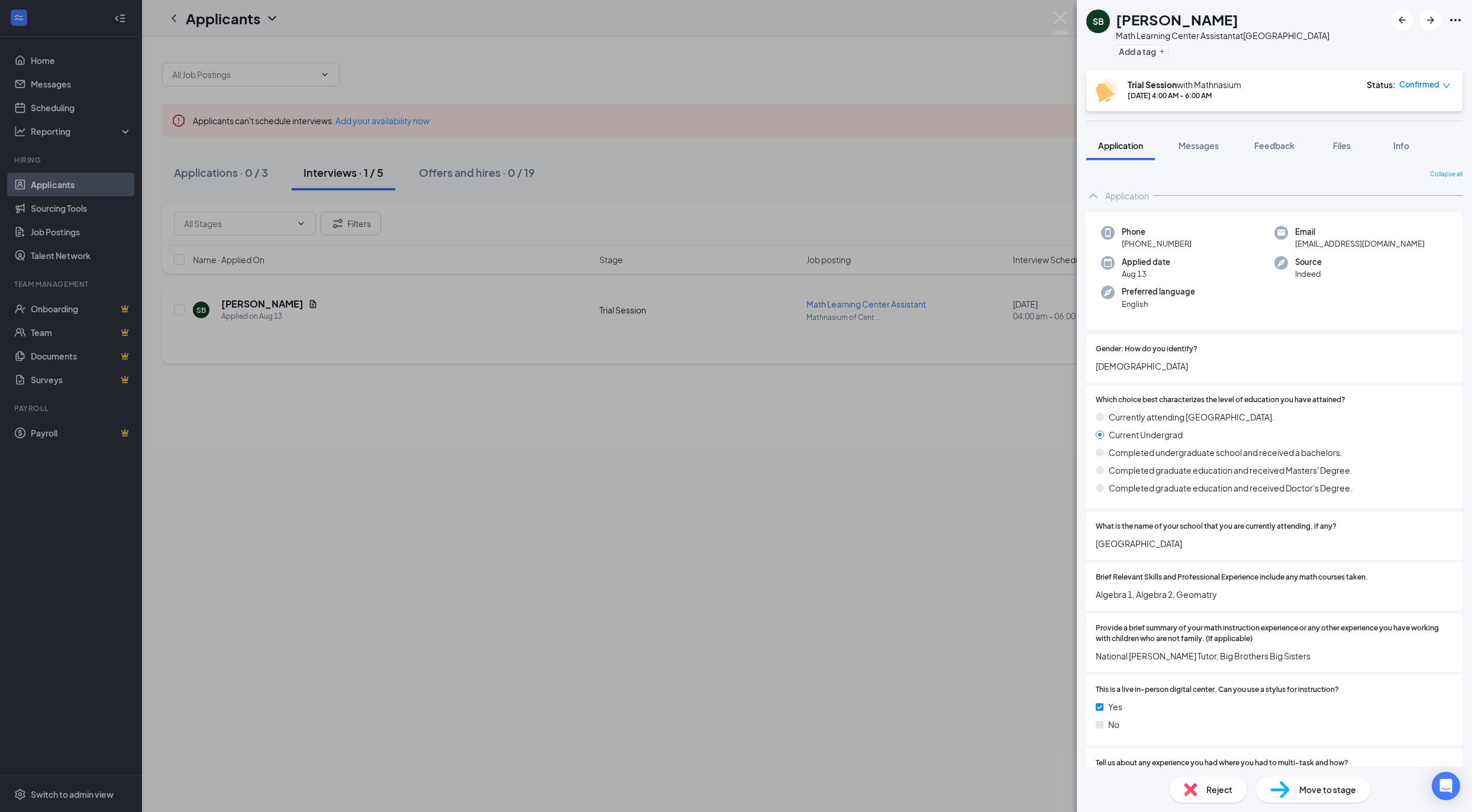
click at [892, 360] on div "SB Shelia Bazelais Math Learning Center Assistant at Mathnasium of Center City …" at bounding box center [736, 406] width 1472 height 812
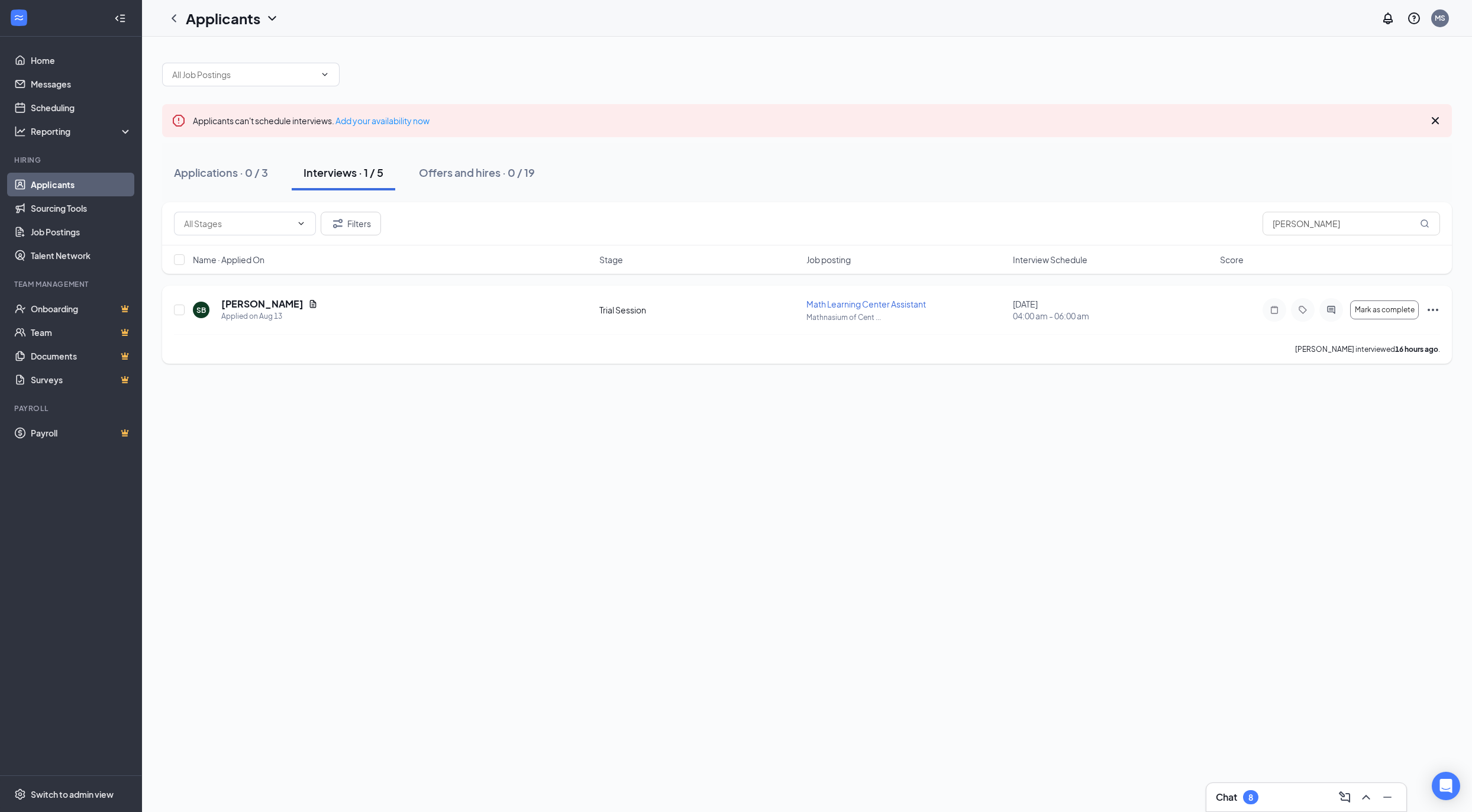
click at [1436, 311] on icon "Ellipses" at bounding box center [1433, 310] width 14 height 14
click at [1386, 367] on p "Request reschedule" at bounding box center [1380, 367] width 102 height 12
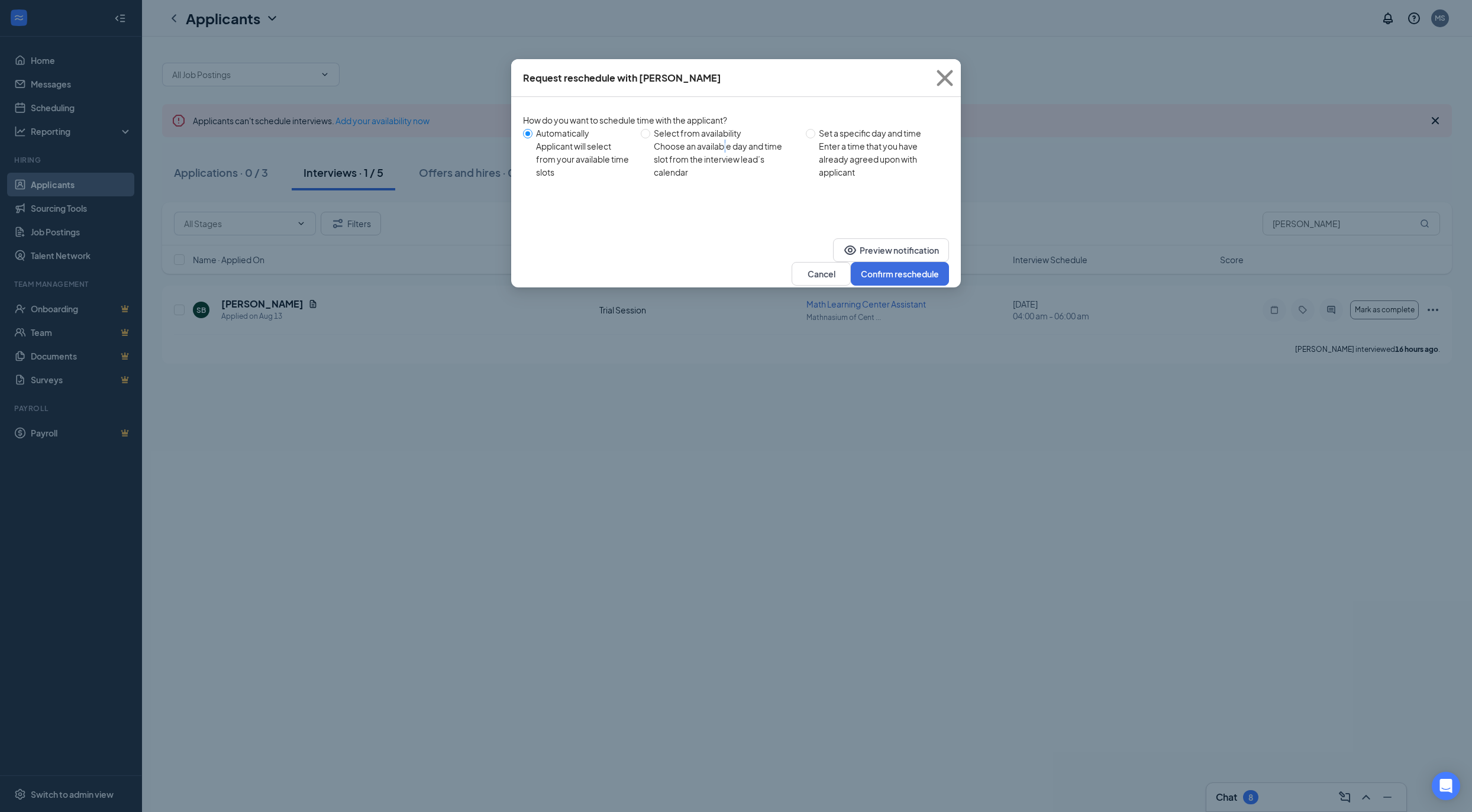
click at [727, 150] on div "Choose an available day and time slot from the interview lead’s calendar" at bounding box center [725, 159] width 143 height 39
click at [682, 135] on div "Select from availability" at bounding box center [725, 133] width 143 height 13
click at [650, 135] on input "Select from availability Choose an available day and time slot from the intervi…" at bounding box center [646, 134] width 9 height 9
radio input "true"
radio input "false"
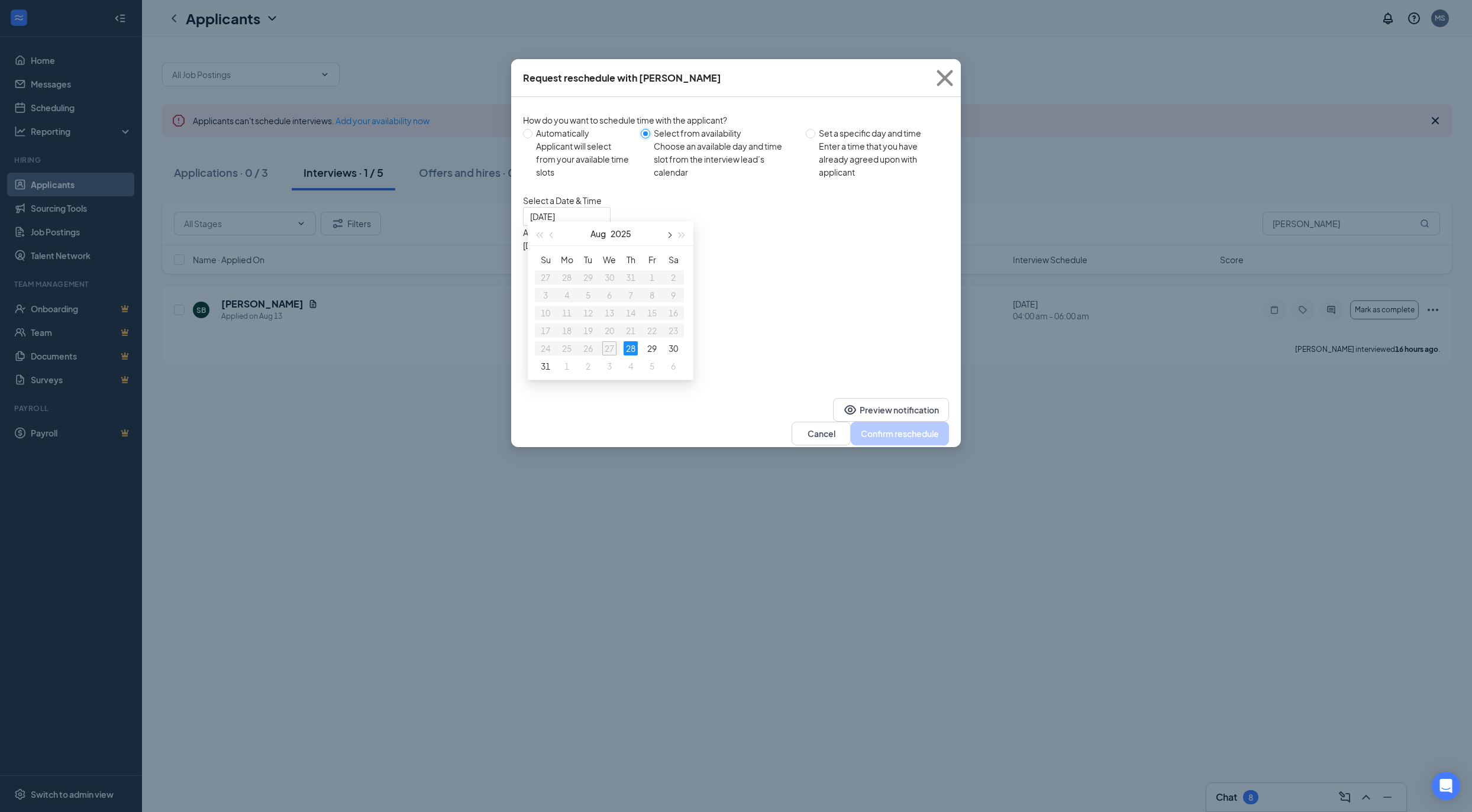
click at [668, 237] on span "button" at bounding box center [669, 235] width 6 height 6
click at [587, 277] on div "2" at bounding box center [588, 277] width 14 height 14
type input "Sep 2, 2025"
click at [950, 79] on icon "Cross" at bounding box center [945, 78] width 32 height 32
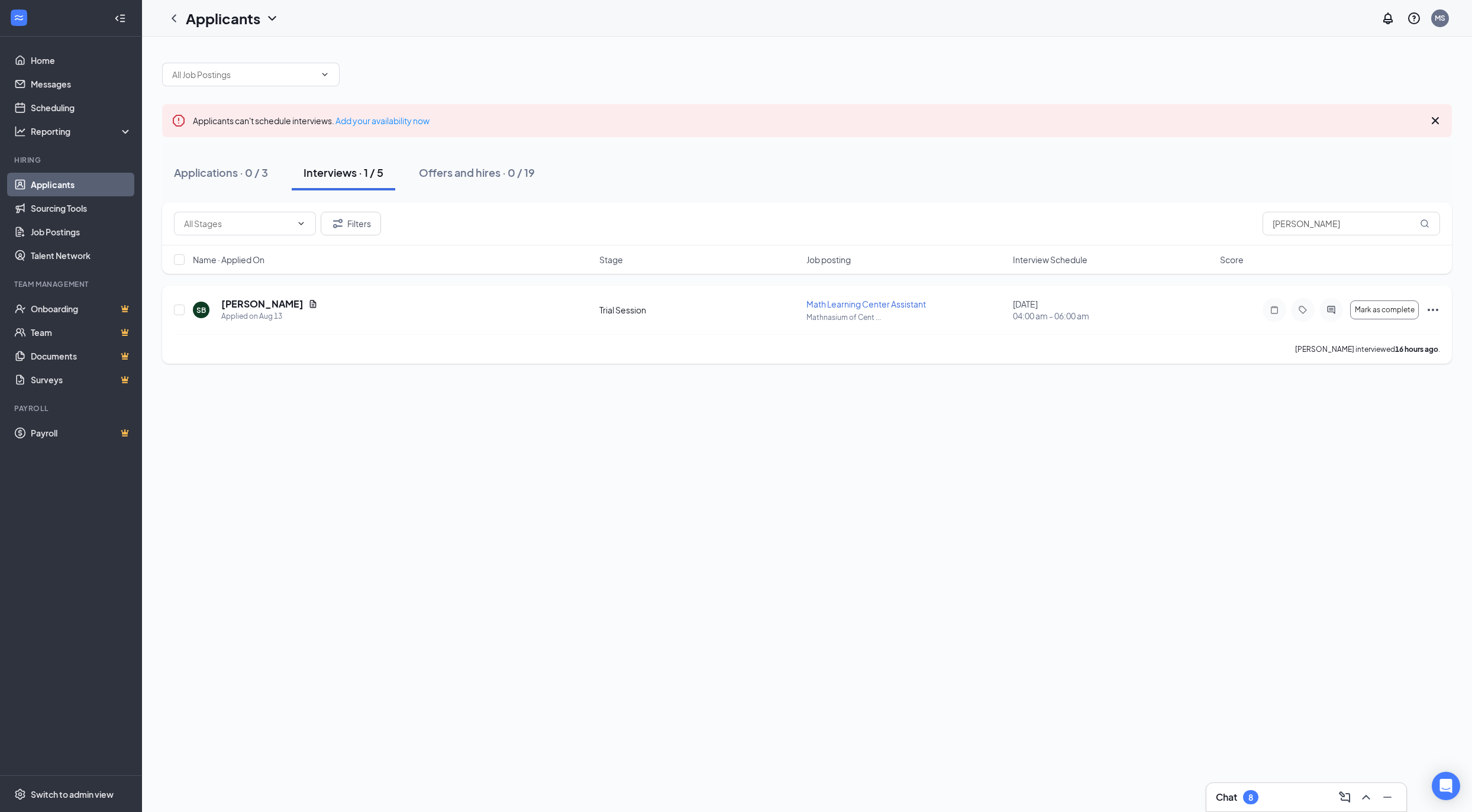
click at [1430, 315] on icon "Ellipses" at bounding box center [1433, 310] width 14 height 14
click at [1337, 365] on p "Request reschedule" at bounding box center [1380, 367] width 102 height 12
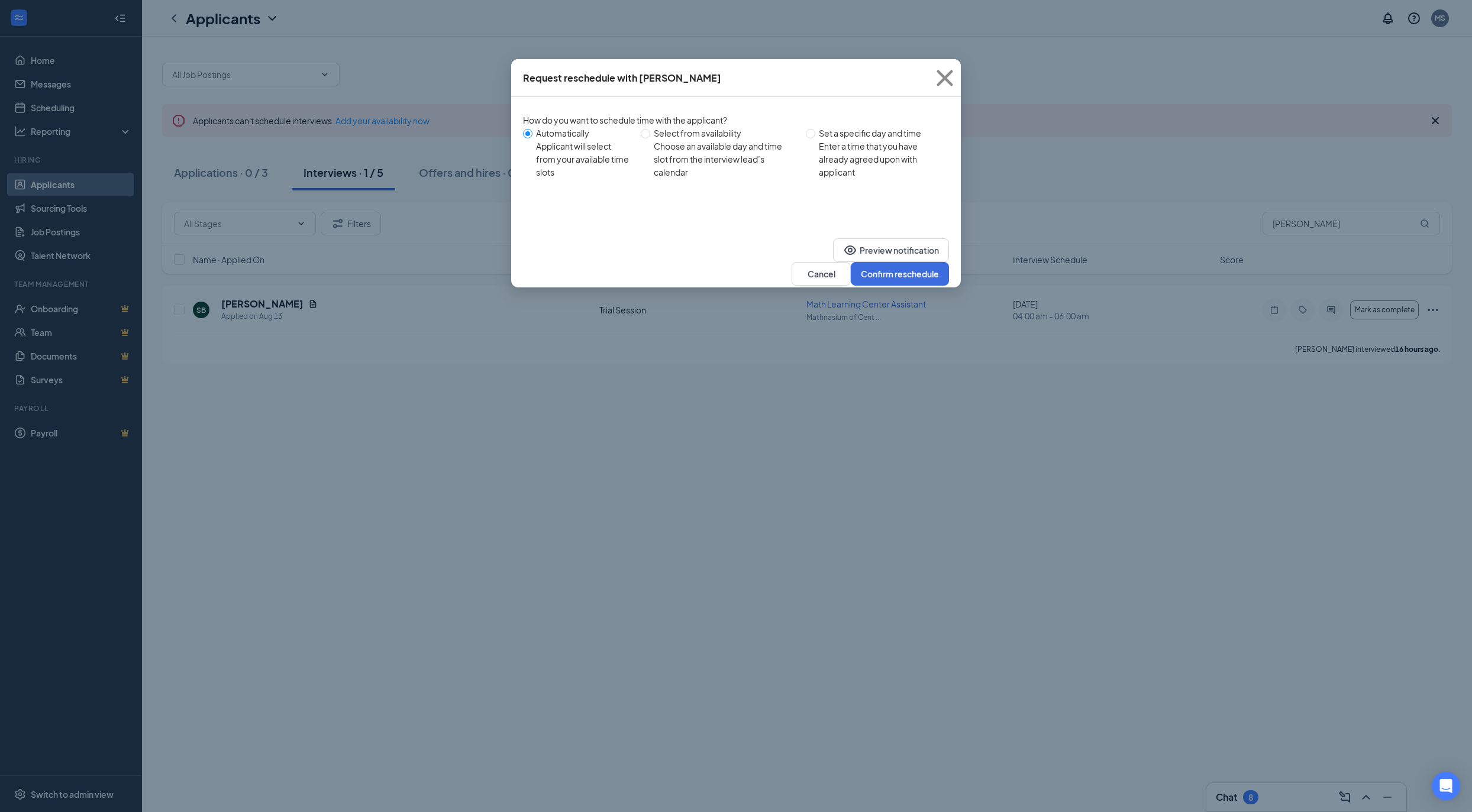
click at [709, 157] on div "Choose an available day and time slot from the interview lead’s calendar" at bounding box center [725, 159] width 143 height 39
click at [650, 139] on input "Select from availability Choose an available day and time slot from the intervi…" at bounding box center [646, 134] width 9 height 9
radio input "true"
radio input "false"
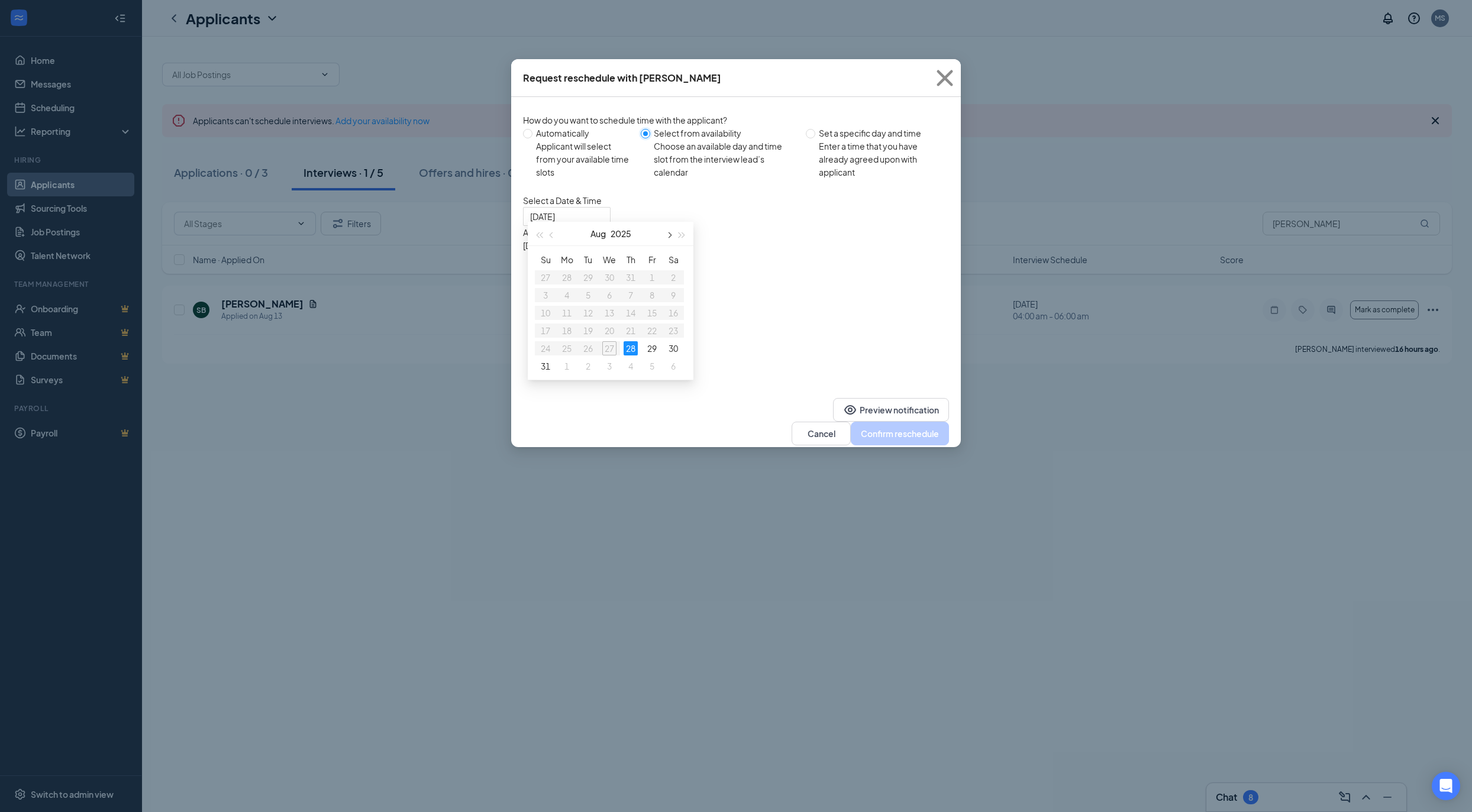
click at [666, 230] on button "button" at bounding box center [669, 234] width 13 height 24
click at [666, 232] on button "button" at bounding box center [669, 234] width 13 height 24
type input "Sep 2, 2025"
click at [585, 277] on div "2" at bounding box center [588, 277] width 14 height 14
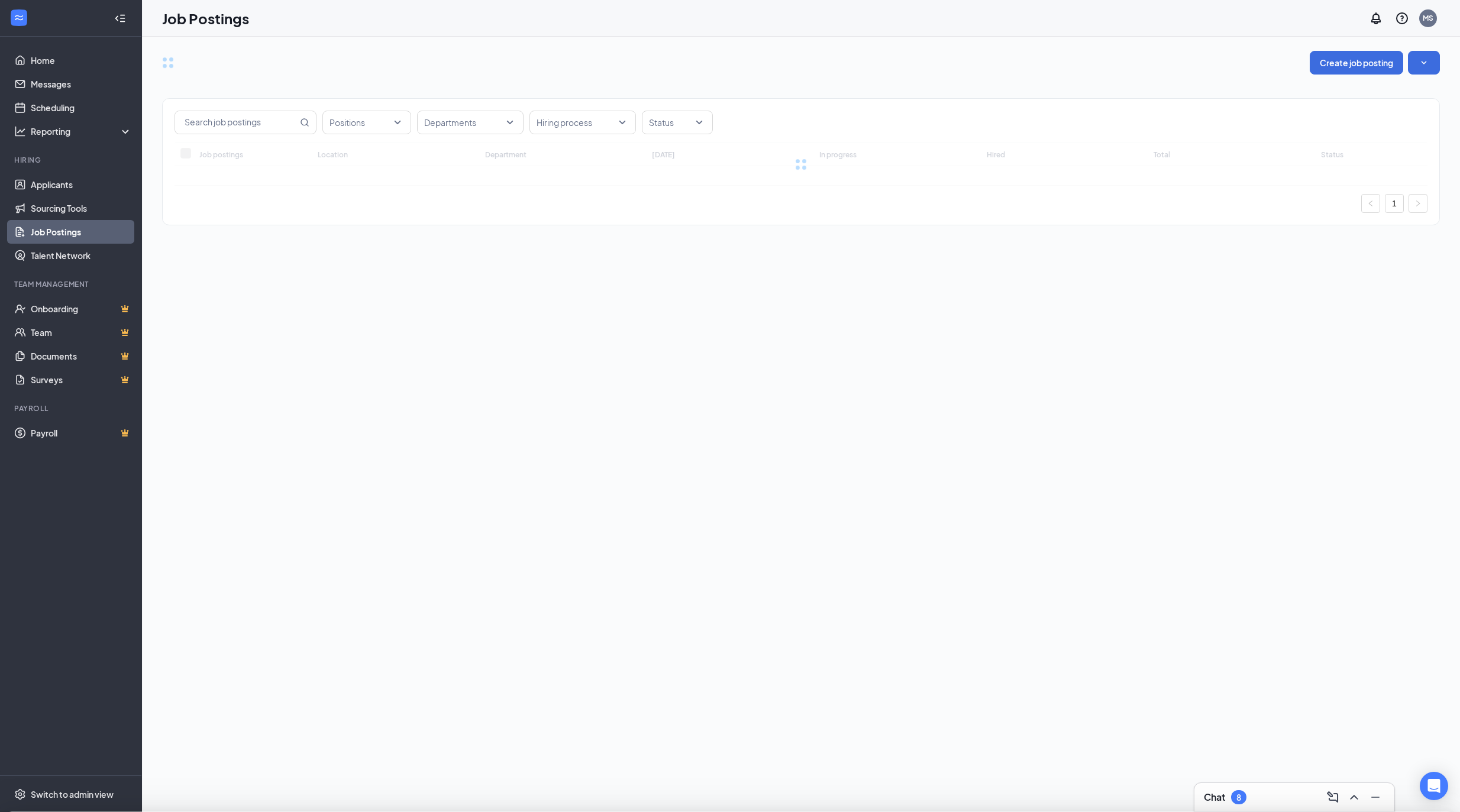
type input "Math Learning Center Assistant"
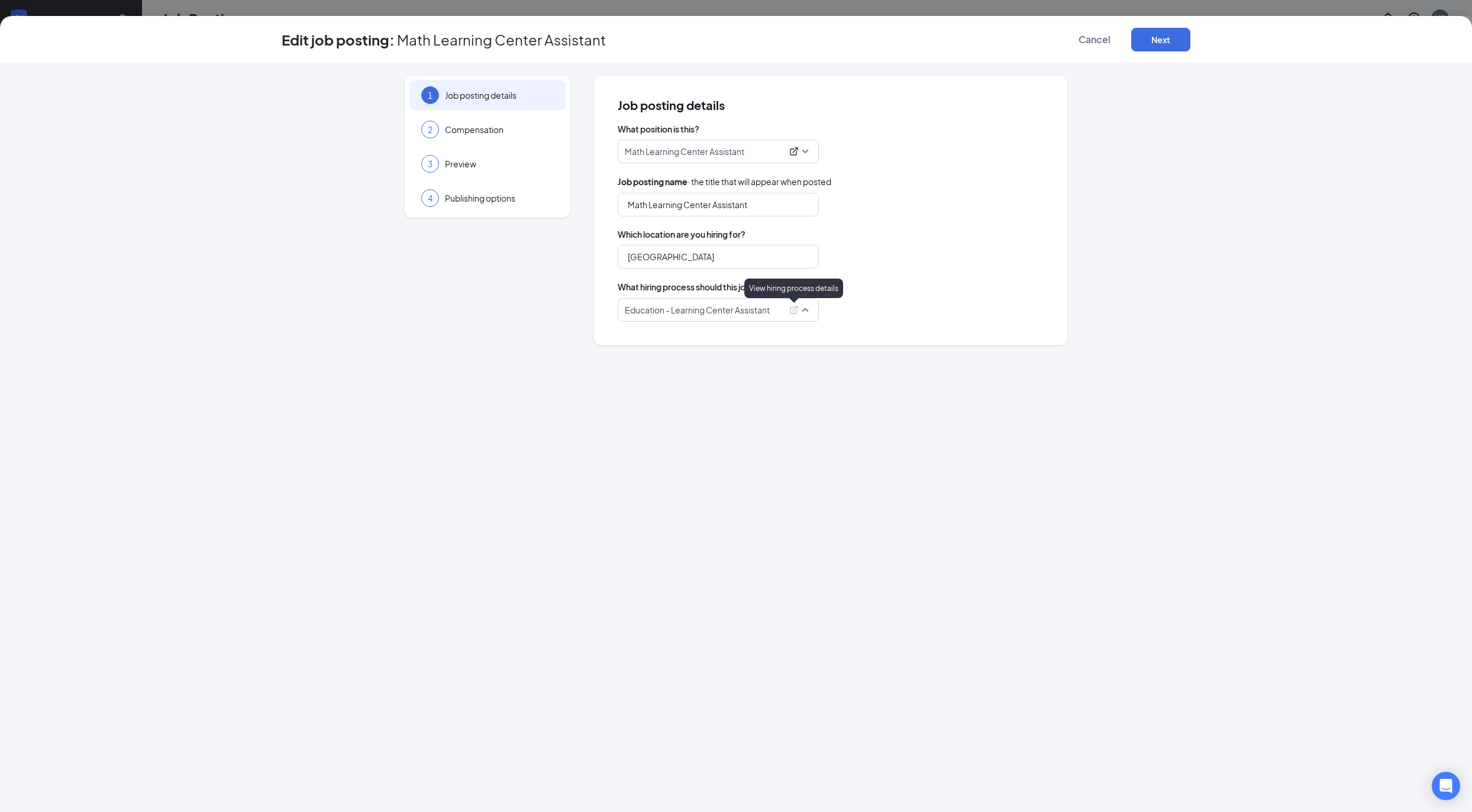
click at [791, 308] on icon "ExternalLink" at bounding box center [794, 310] width 8 height 8
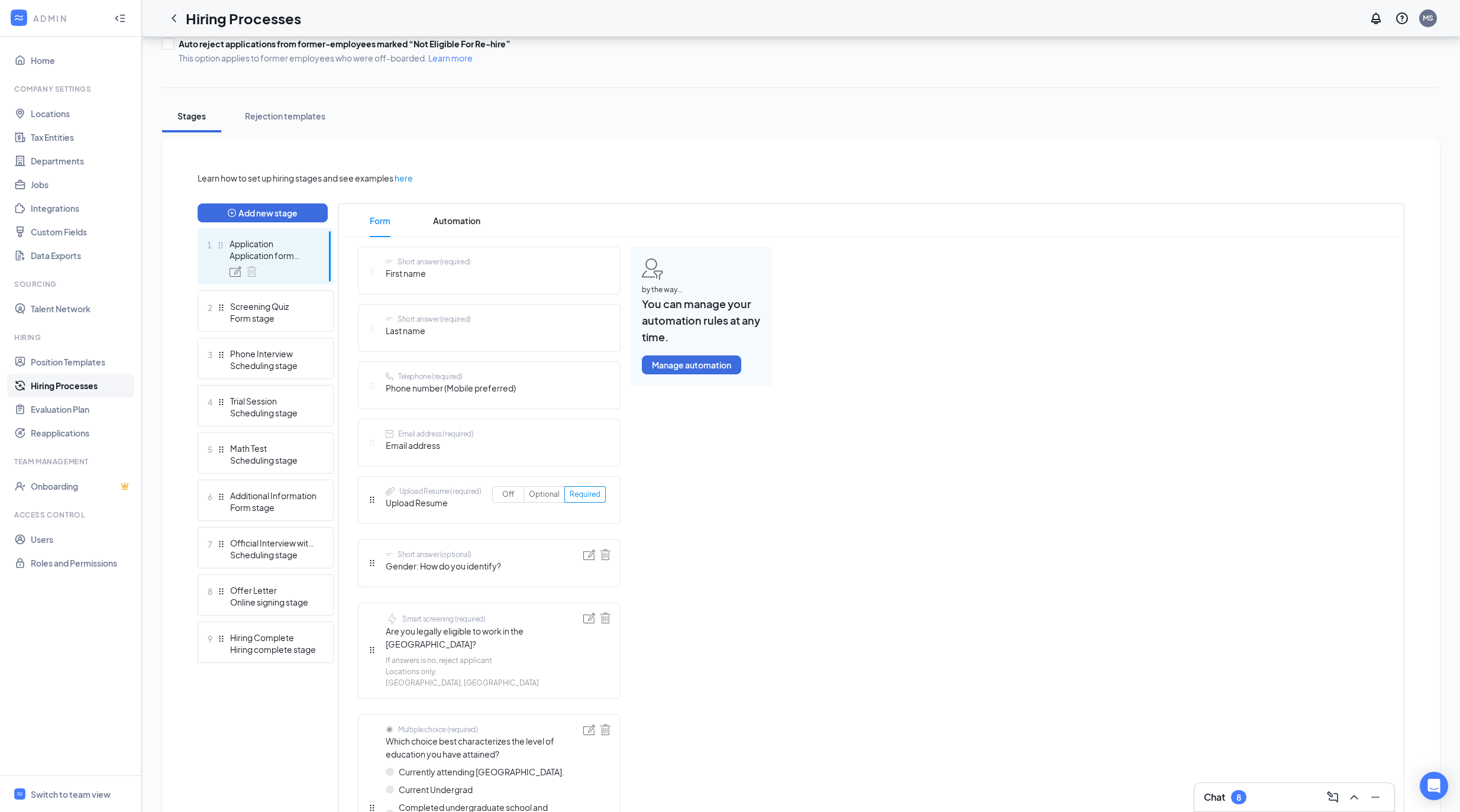
scroll to position [236, 0]
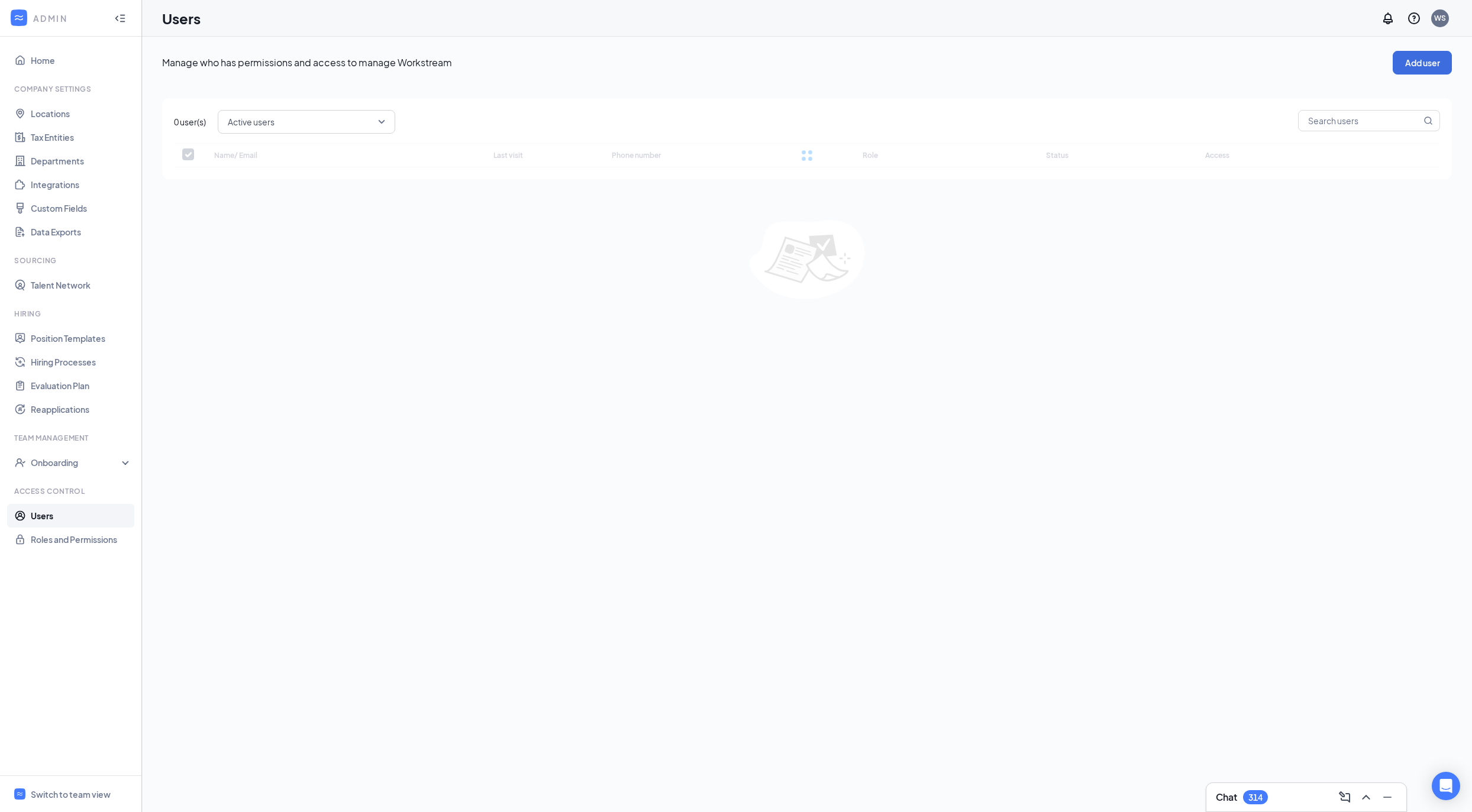
checkbox input "false"
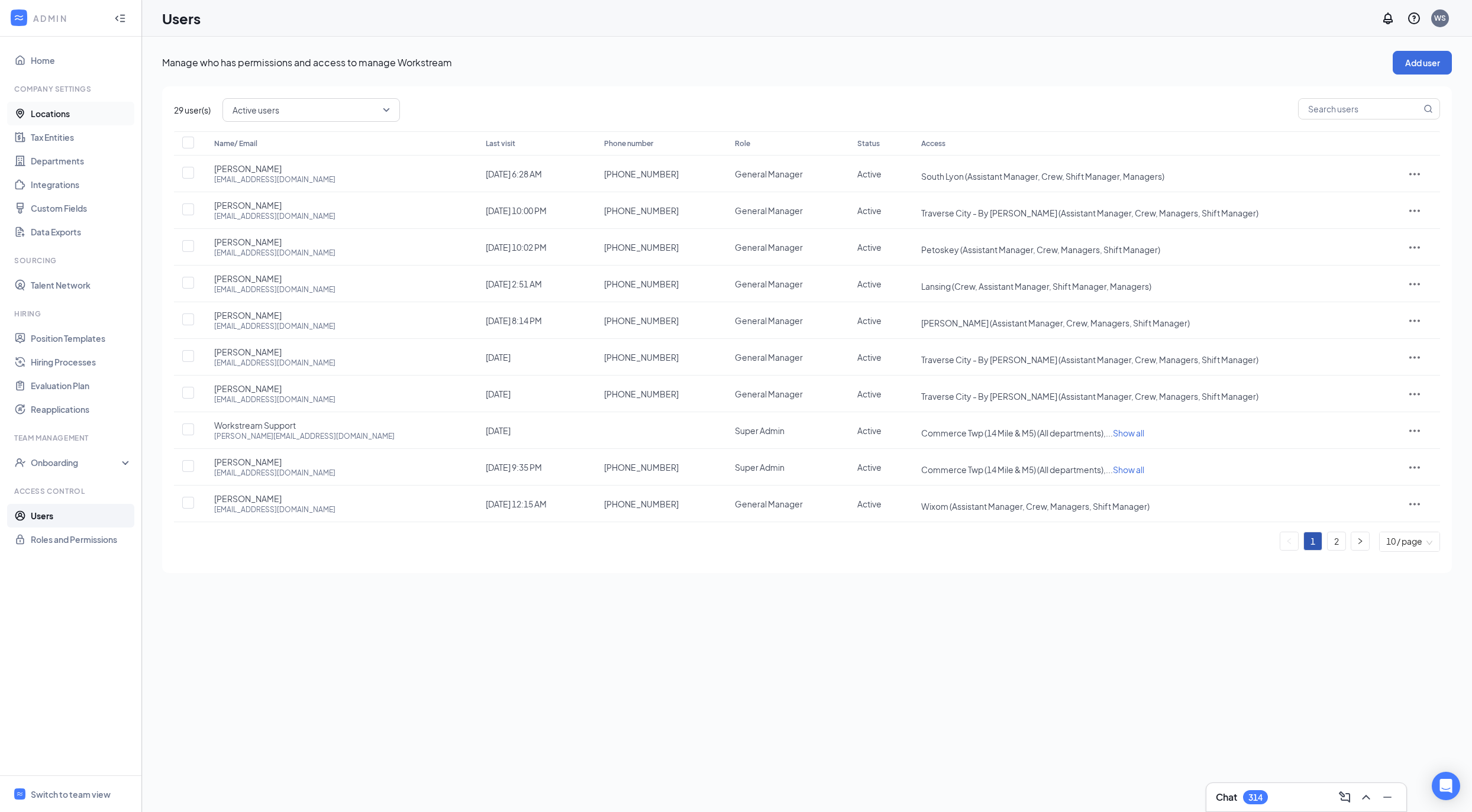
click at [98, 113] on link "Locations" at bounding box center [81, 114] width 101 height 24
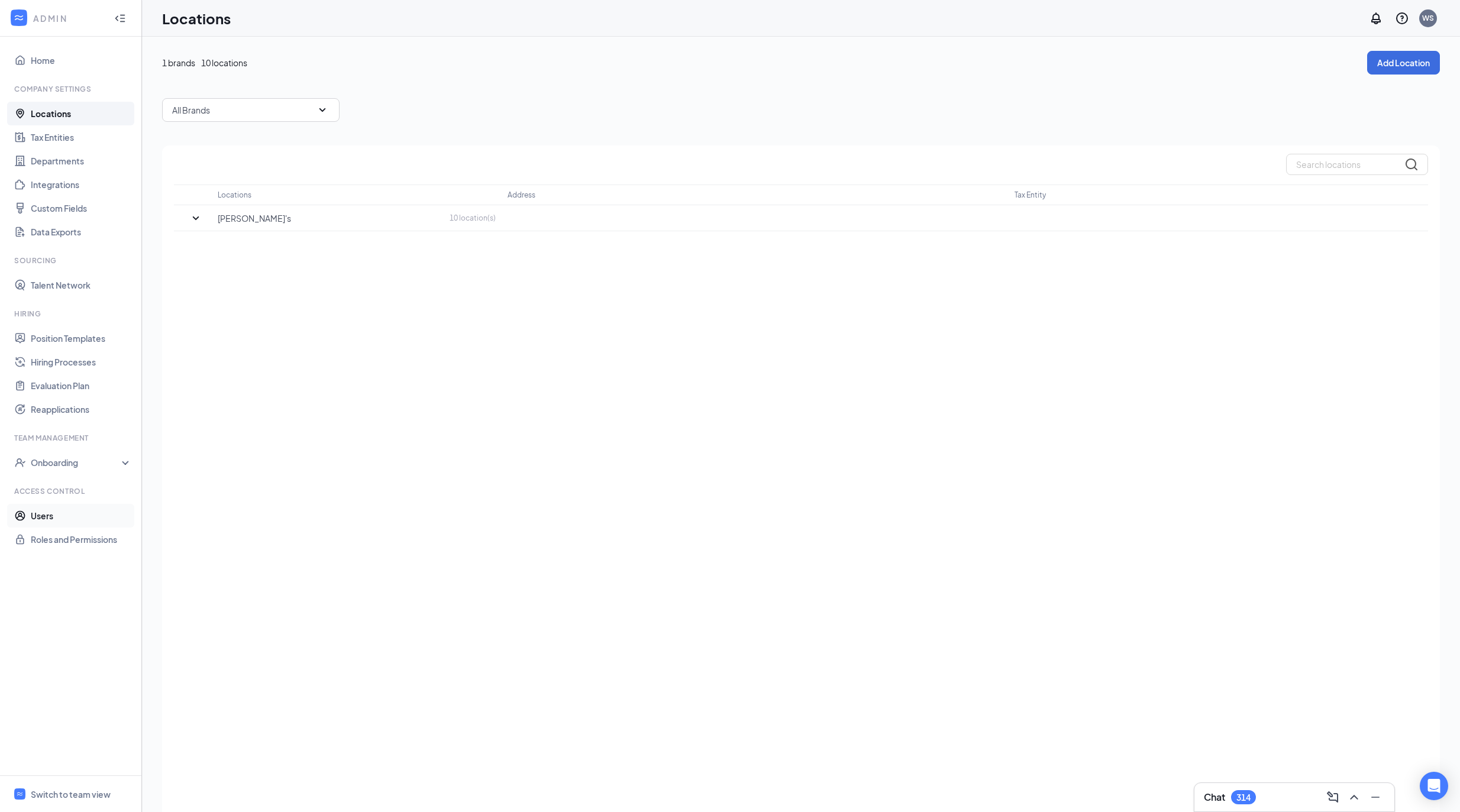
click at [60, 523] on link "Users" at bounding box center [81, 516] width 101 height 24
click at [1328, 129] on input "text" at bounding box center [1360, 121] width 123 height 20
paste input "impactventures@comcast.net"
type input "impactventures@comcast.net"
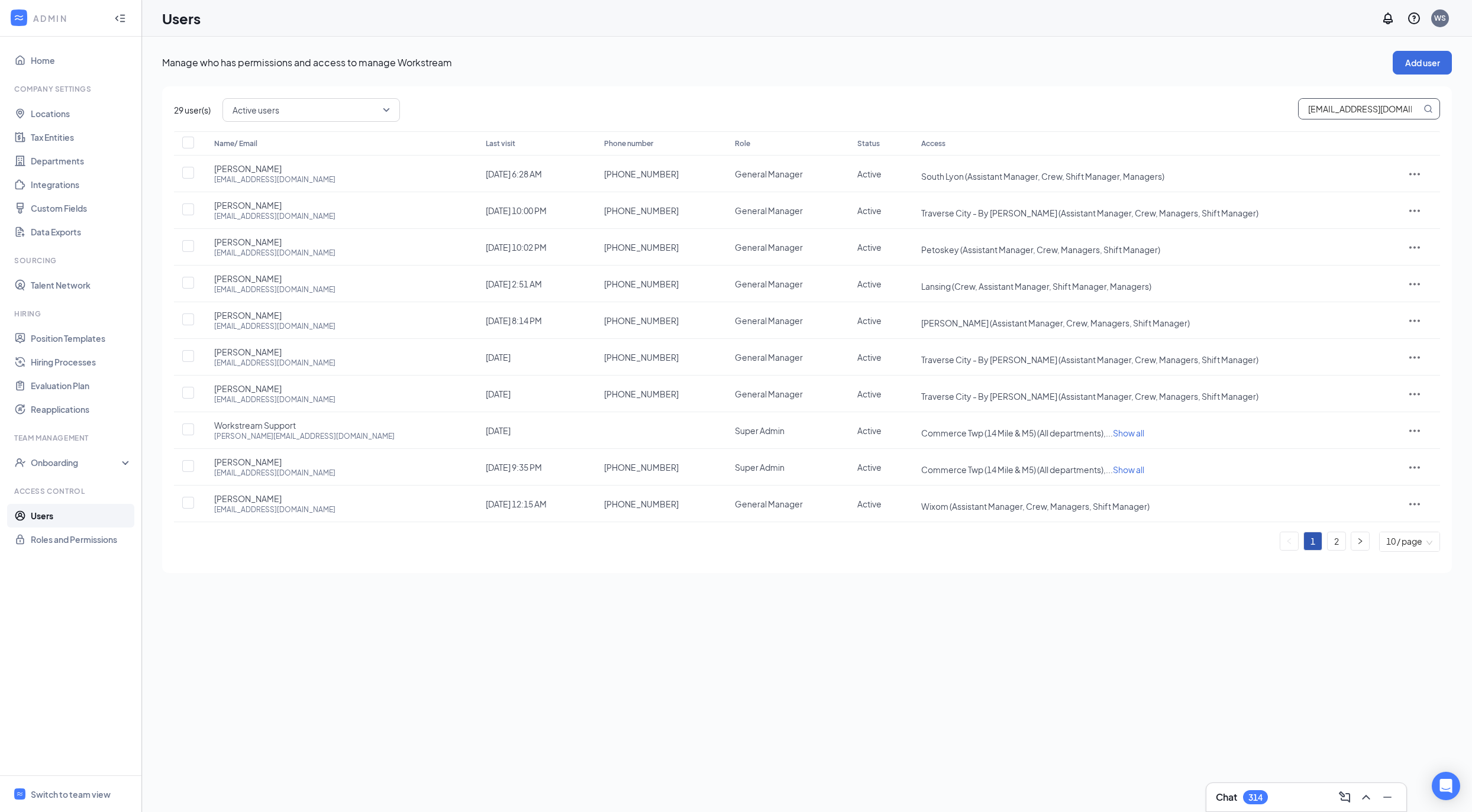
scroll to position [0, 17]
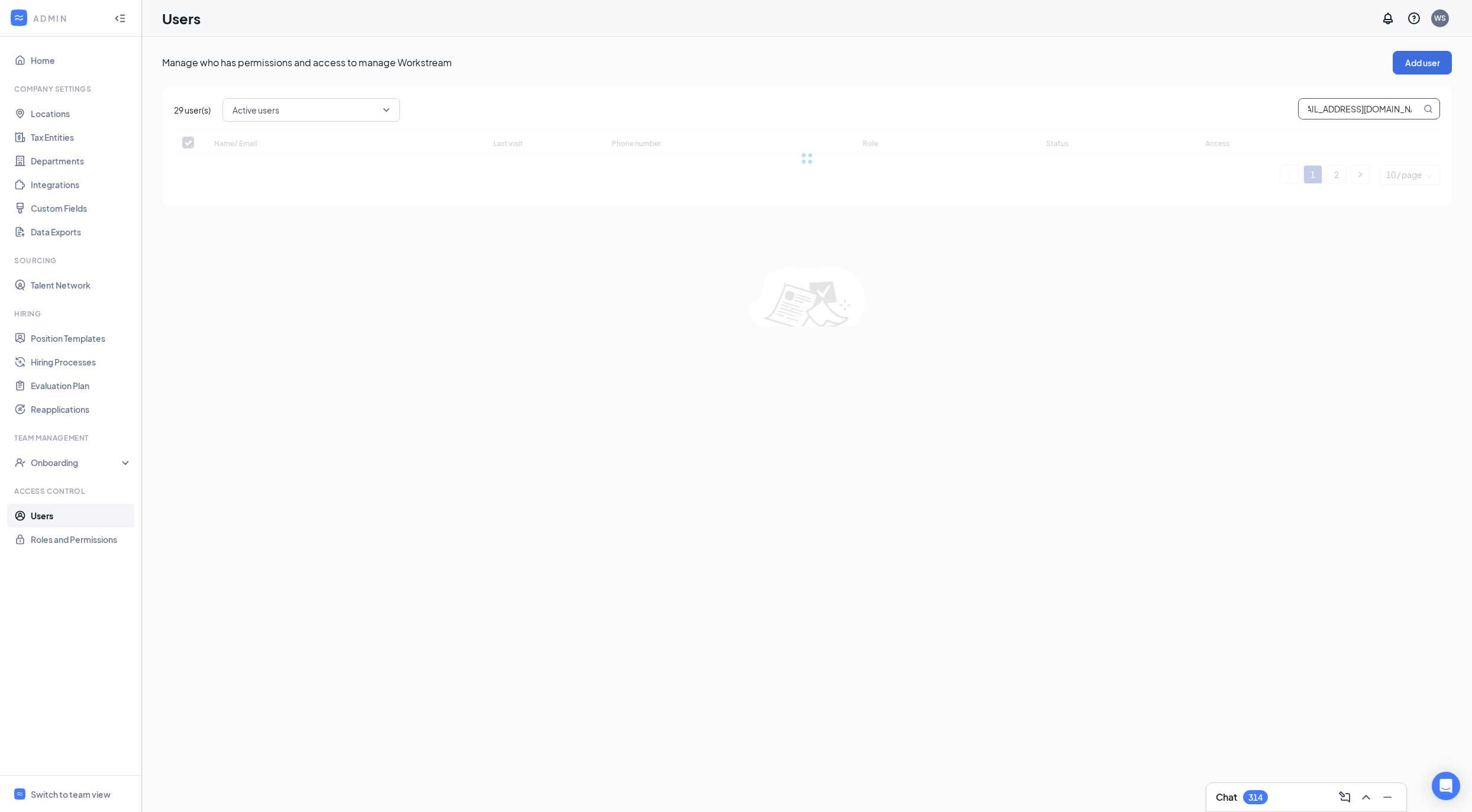
checkbox input "false"
type input "impactventures@comcast.net"
click at [1160, 173] on span "Show all" at bounding box center [1168, 176] width 31 height 11
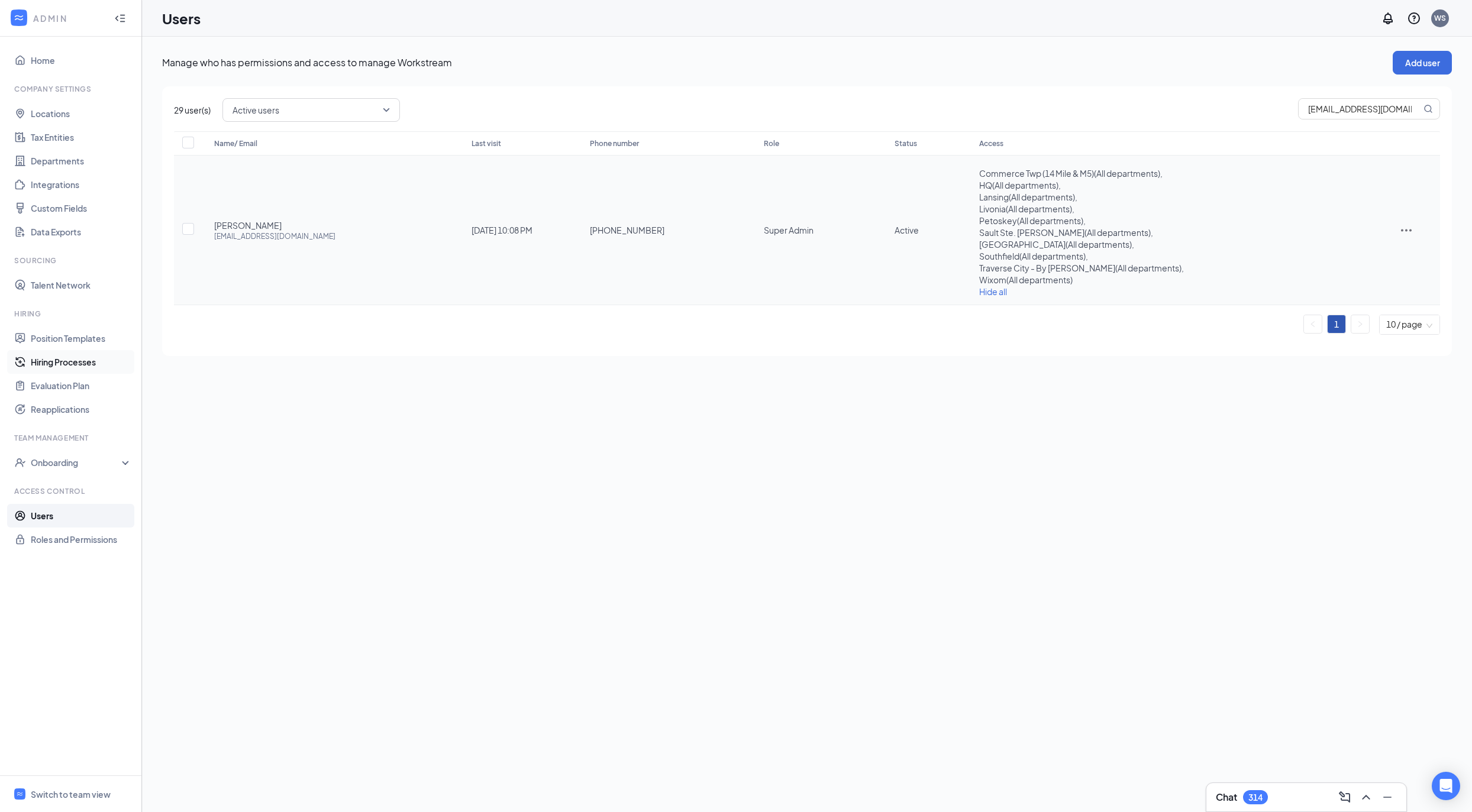
click at [65, 365] on link "Hiring Processes" at bounding box center [81, 362] width 101 height 24
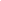
checkbox input "false"
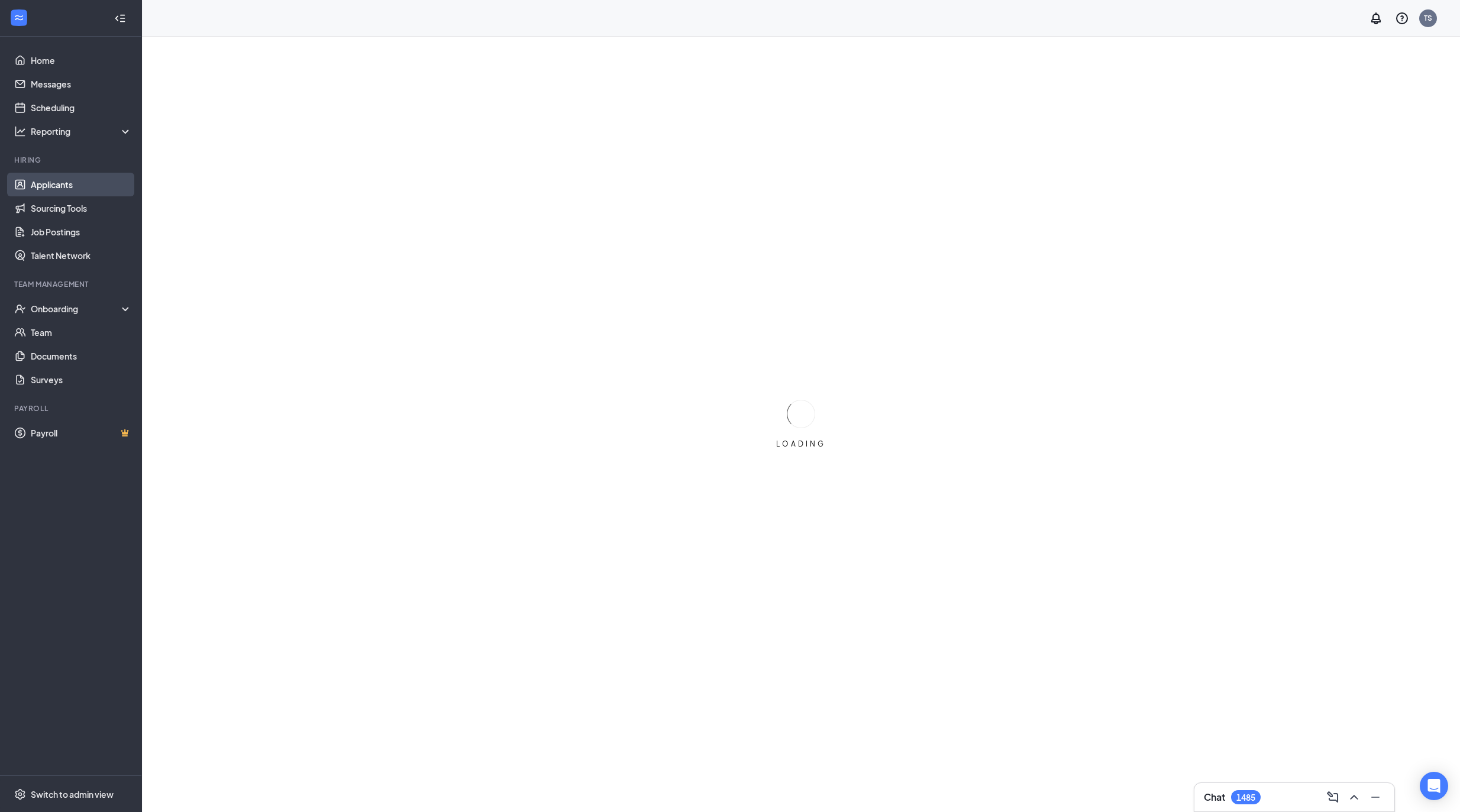
click at [98, 175] on link "Applicants" at bounding box center [81, 184] width 101 height 24
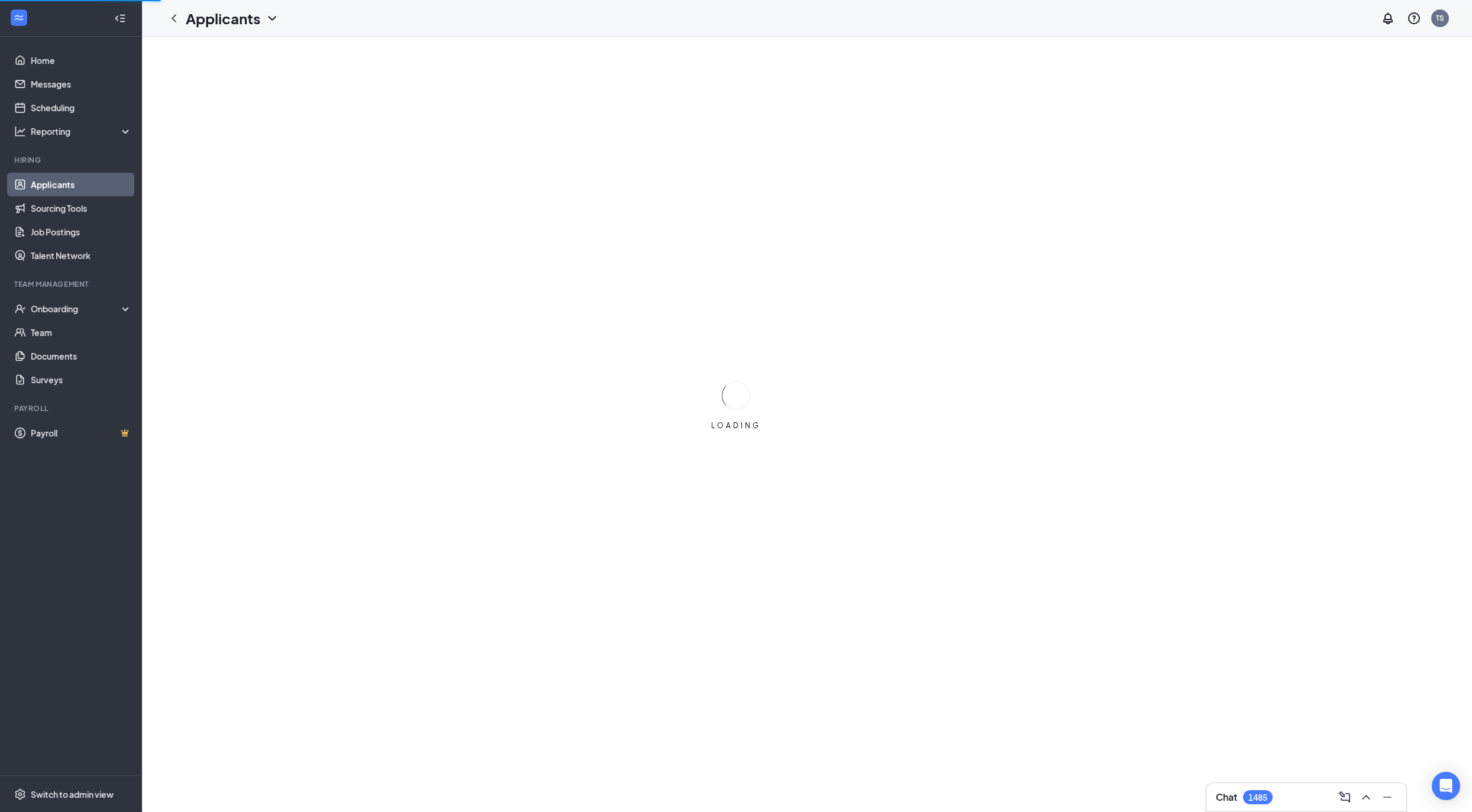
click at [263, 27] on div "Applicants" at bounding box center [232, 18] width 94 height 20
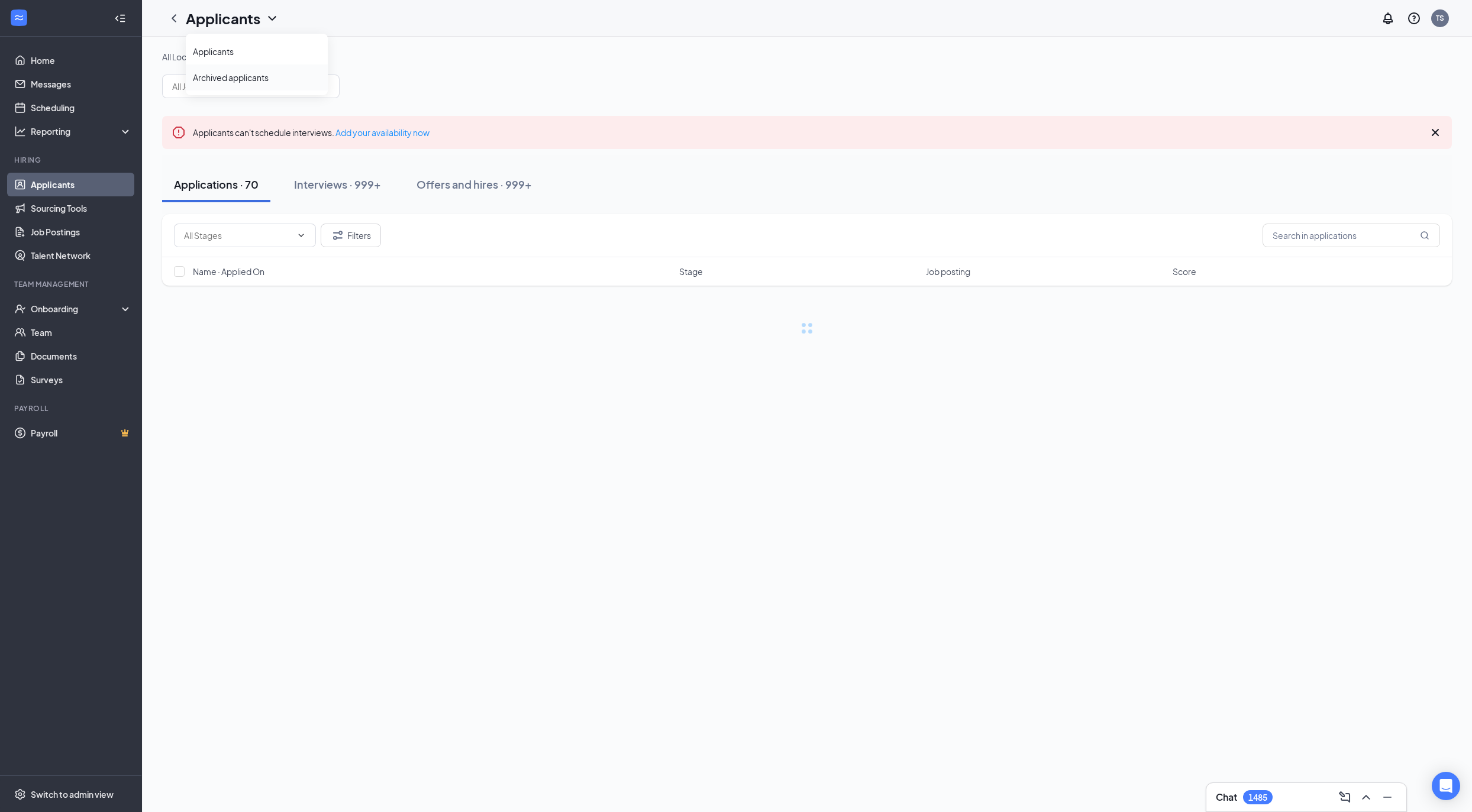
click at [250, 81] on link "Archived applicants" at bounding box center [257, 78] width 128 height 12
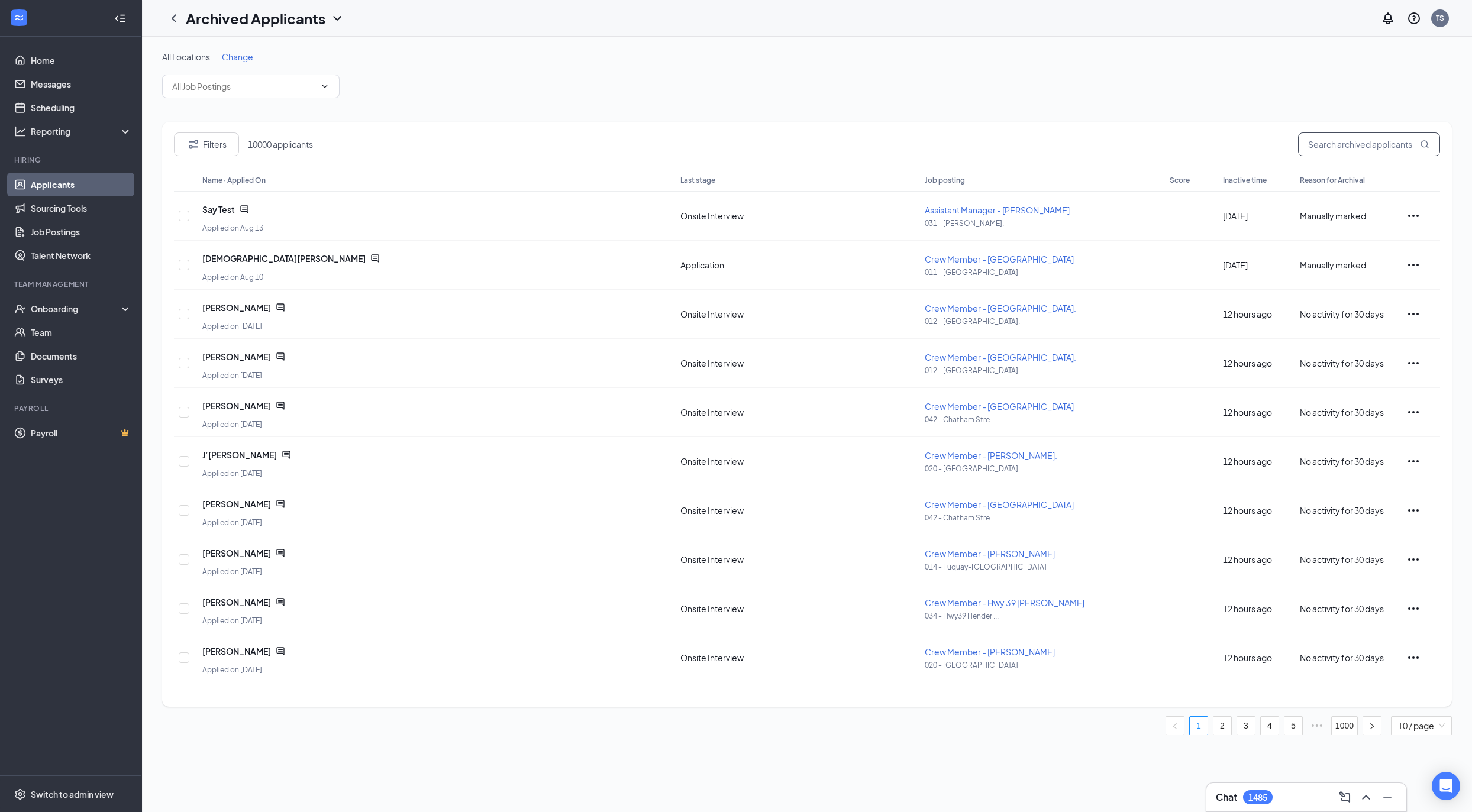
click at [1316, 140] on input "text" at bounding box center [1369, 145] width 142 height 24
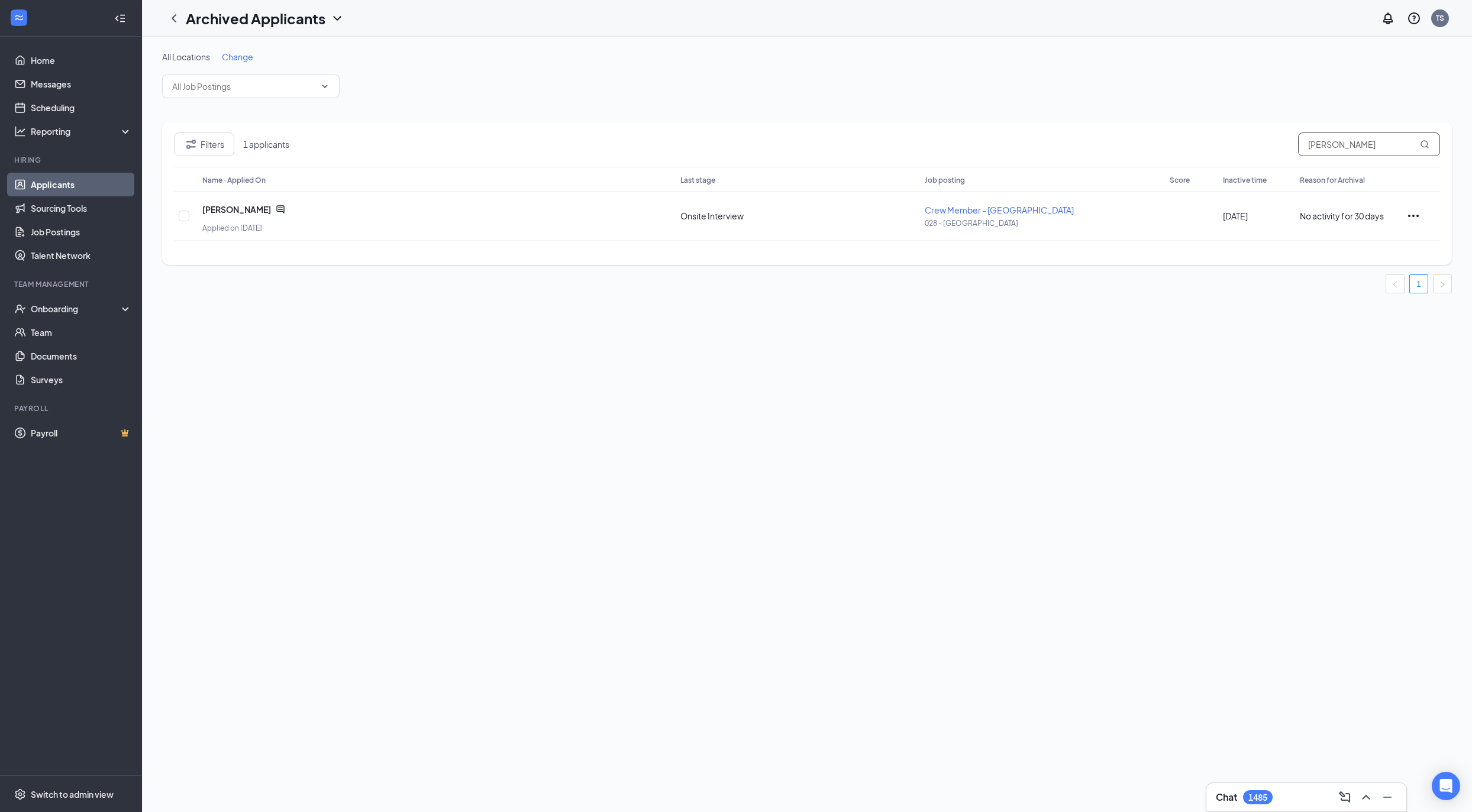
type input "Alexander Dixon"
click at [74, 264] on link "Talent Network" at bounding box center [81, 255] width 101 height 24
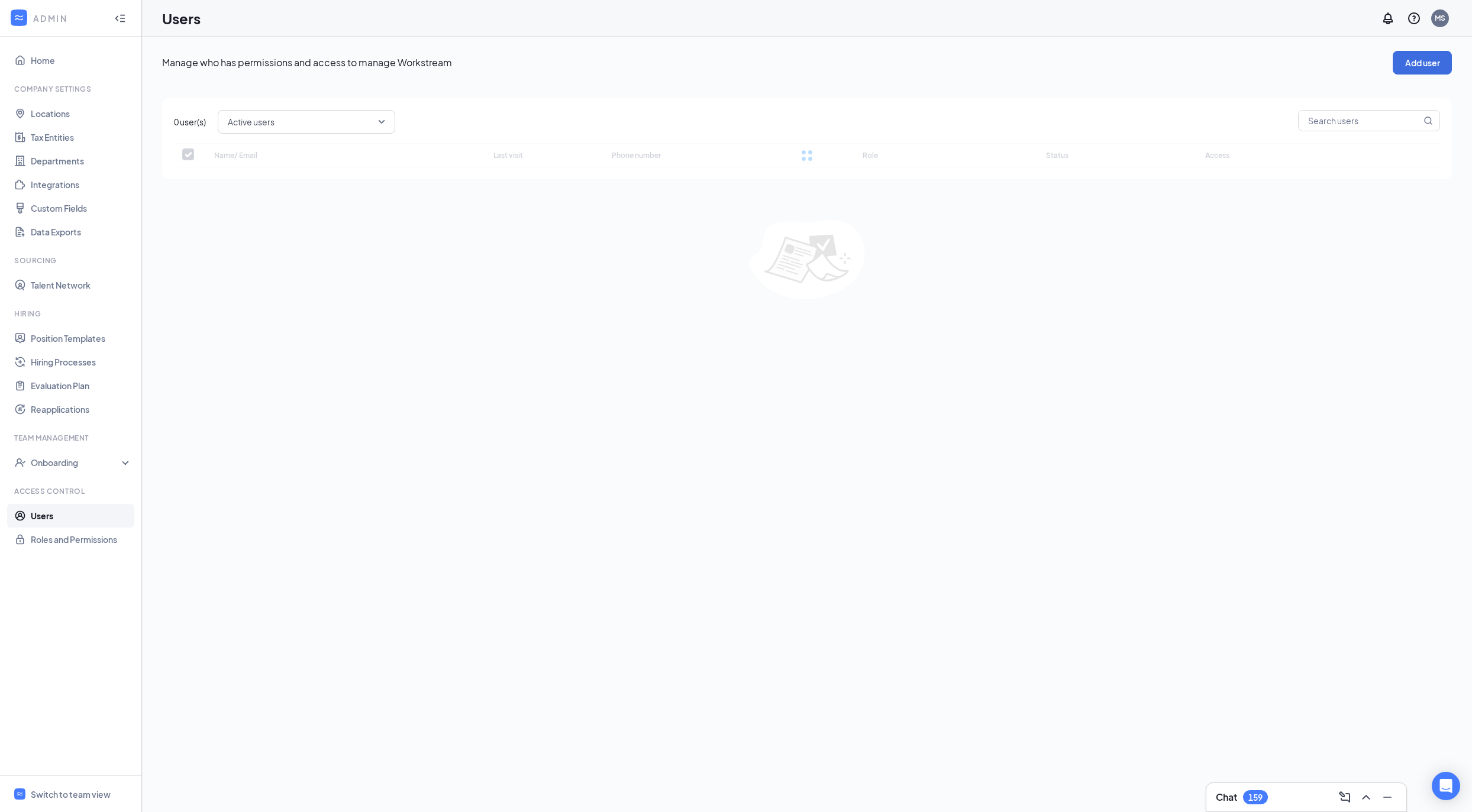
checkbox input "false"
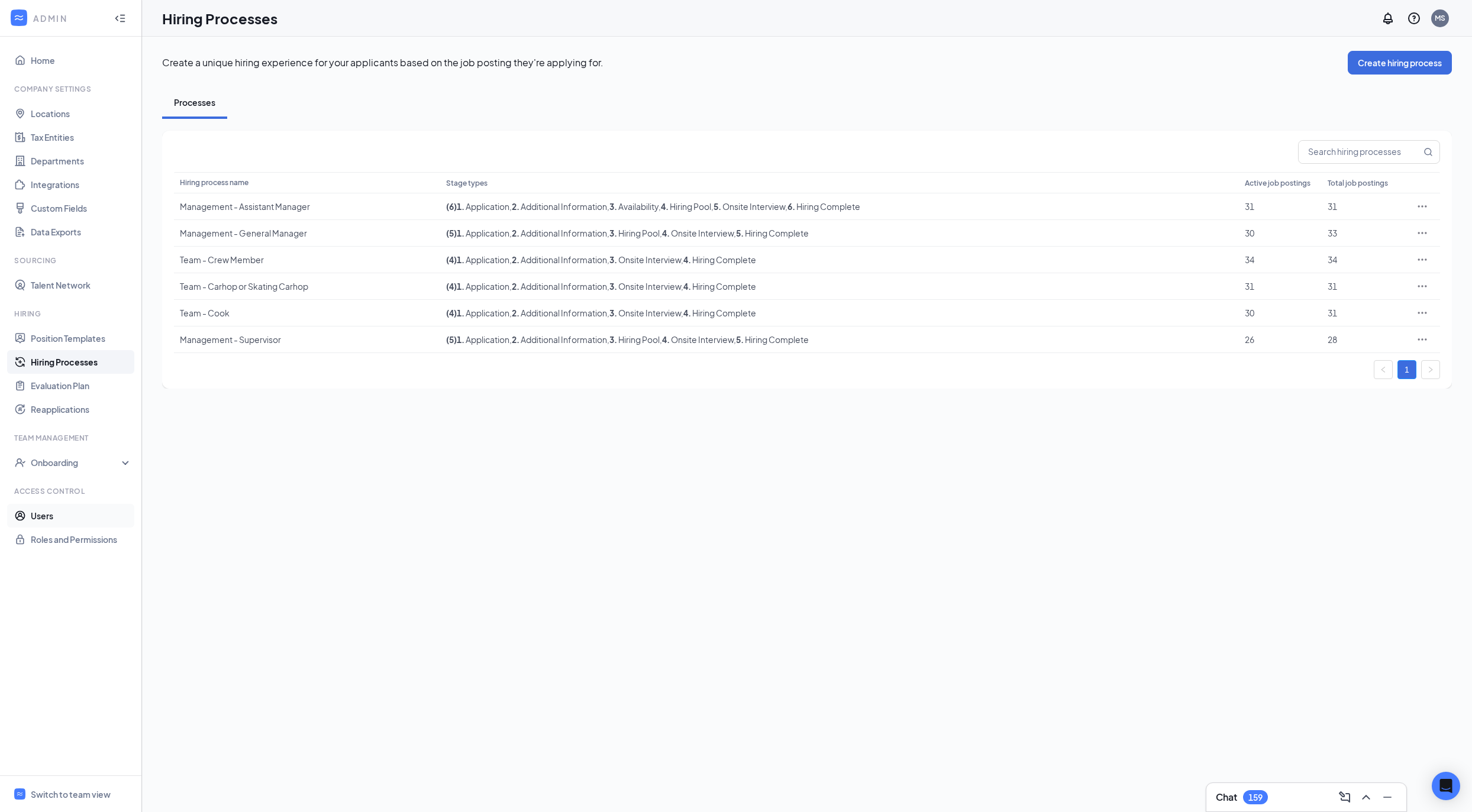
click at [103, 510] on link "Users" at bounding box center [81, 516] width 101 height 24
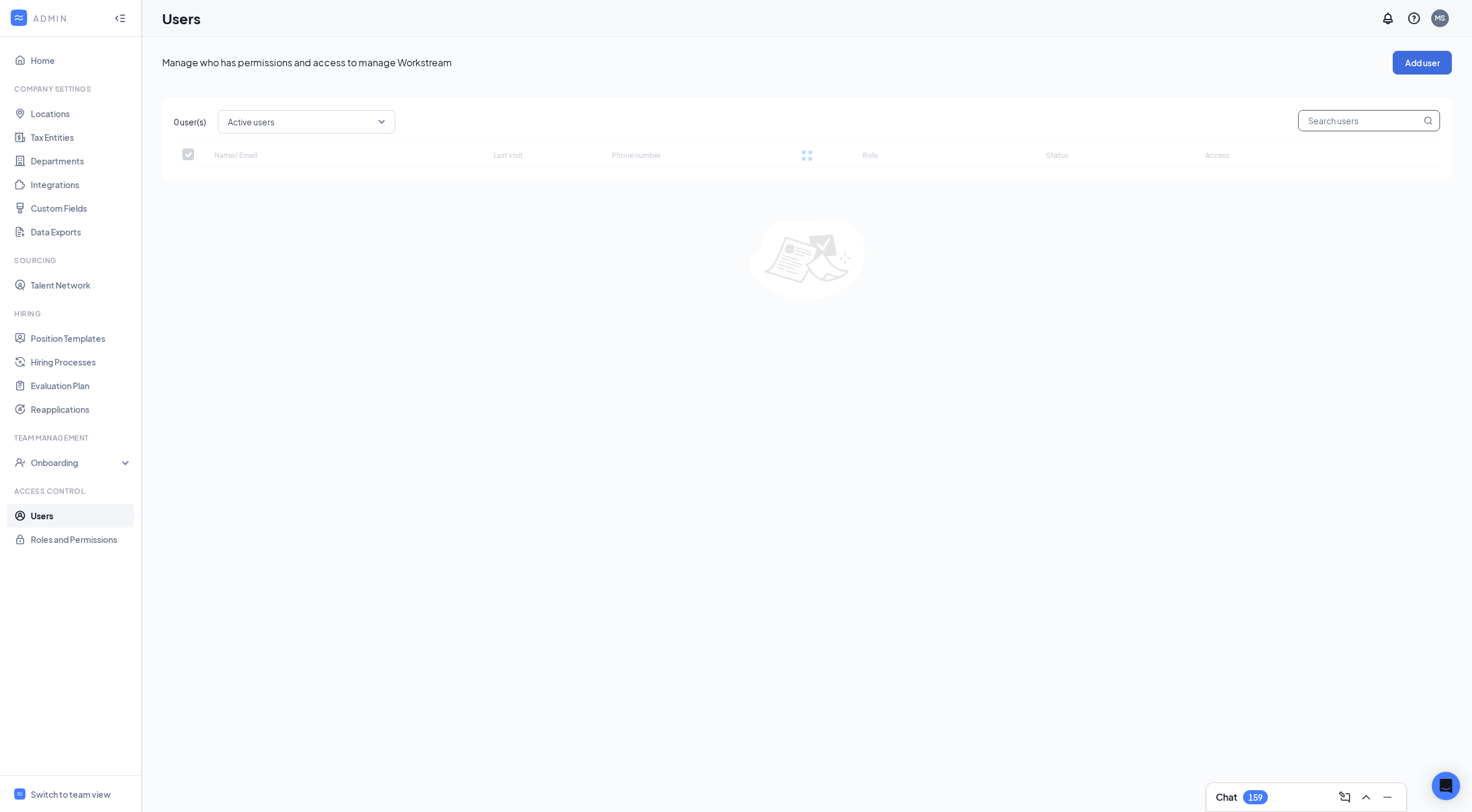
checkbox input "false"
click at [1349, 122] on input "text" at bounding box center [1360, 121] width 123 height 20
paste input "sonic3415@inspirepartners.net"
type input "sonic3415@inspirepartners.net"
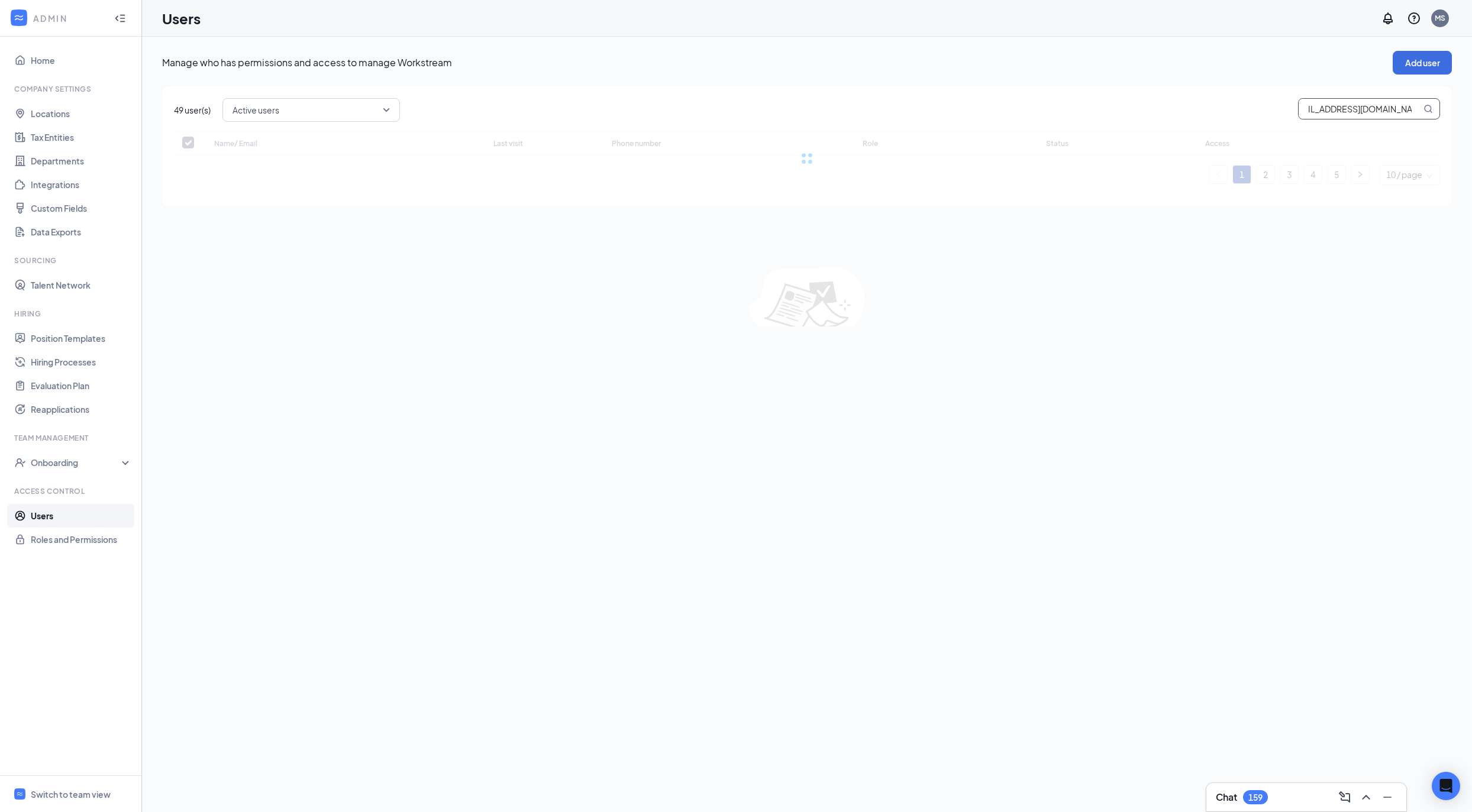
checkbox input "false"
click at [1358, 107] on input "sonic3415@inspirepartners.net" at bounding box center [1360, 109] width 123 height 20
paste input "amber.vance"
type input "amber.vance@inspirepartners.net"
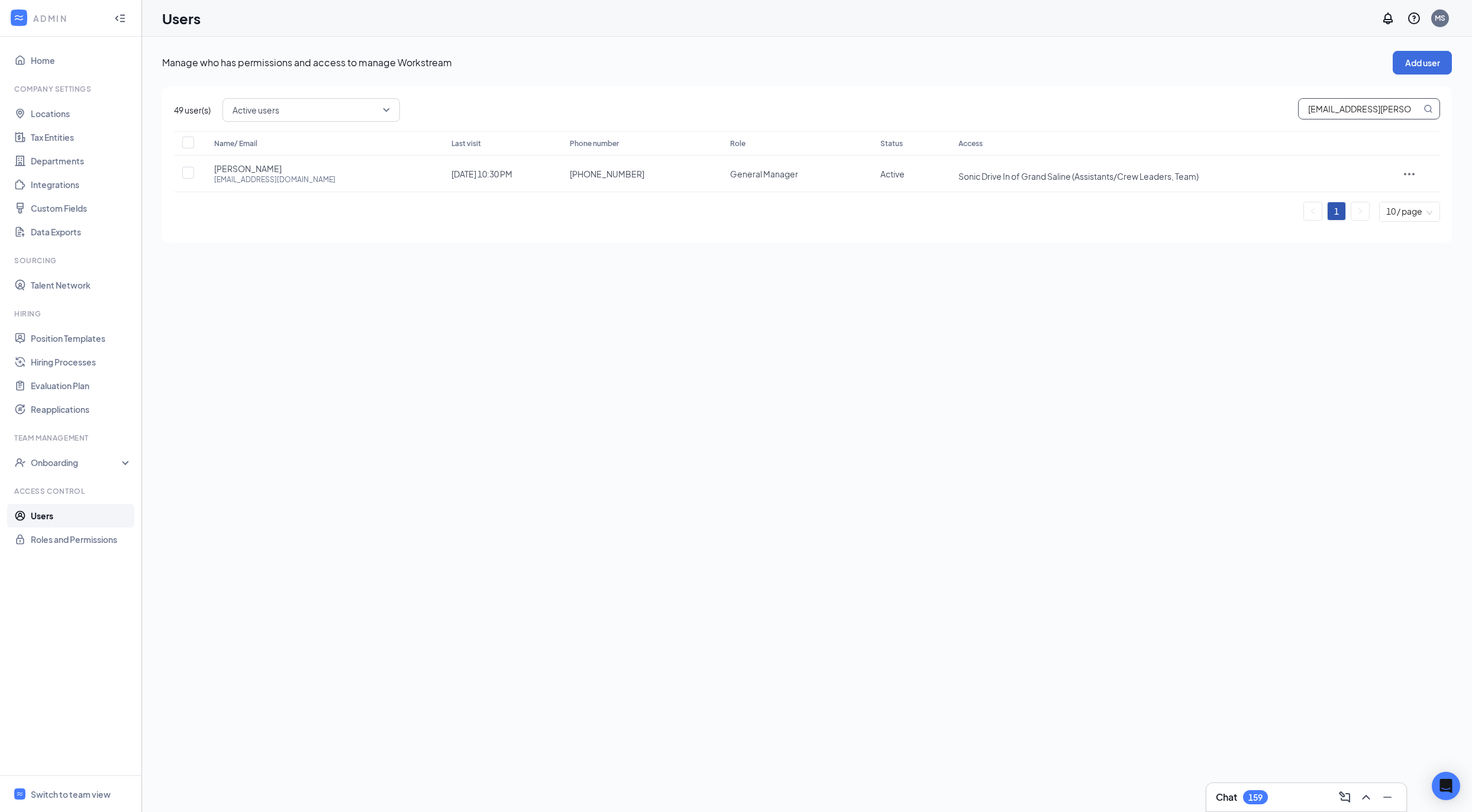
scroll to position [0, 31]
checkbox input "false"
click at [1202, 174] on span "Show all" at bounding box center [1217, 176] width 31 height 11
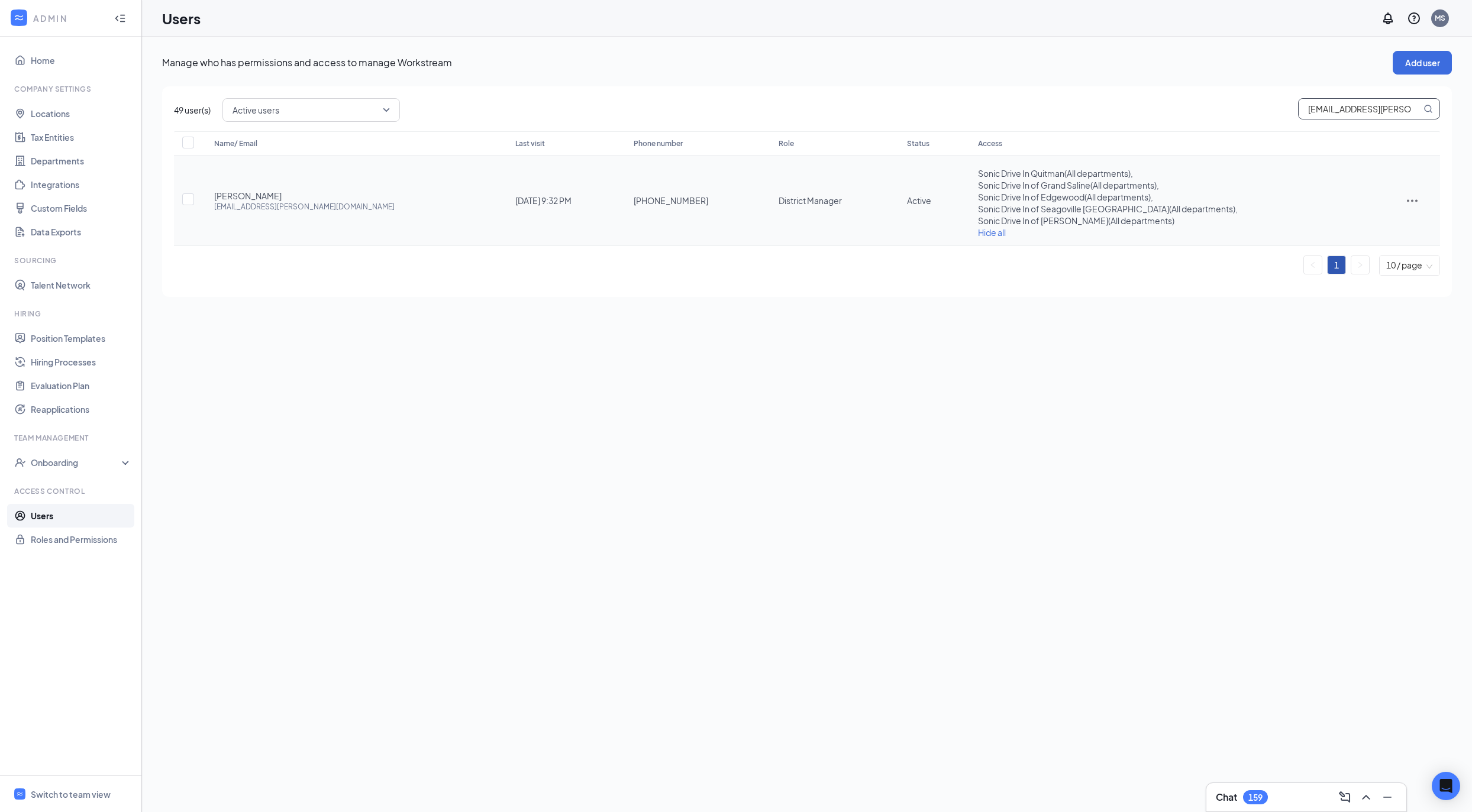
click at [1342, 107] on input "amber.vance@inspirepartners.net" at bounding box center [1360, 109] width 123 height 20
type input "amber"
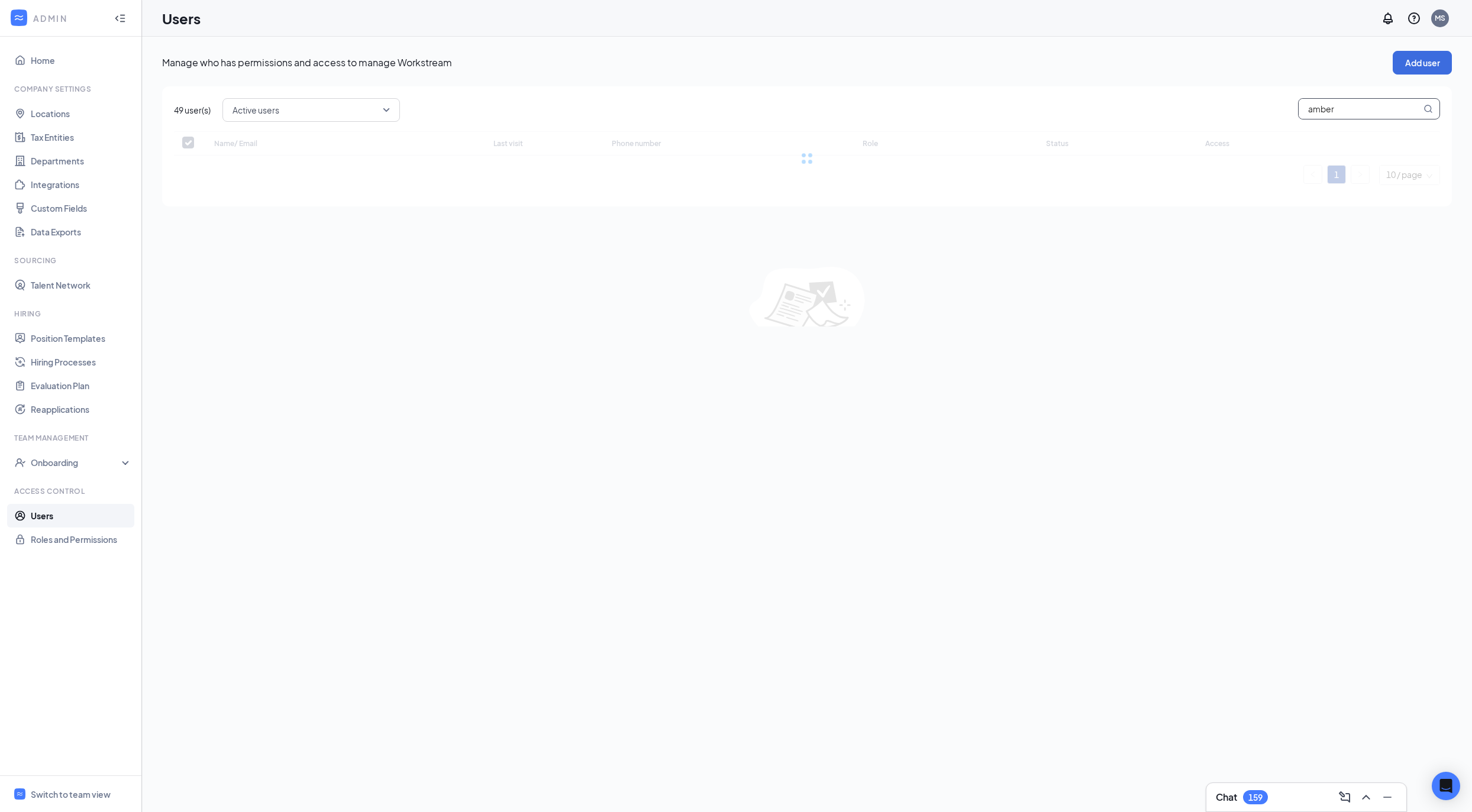
checkbox input "false"
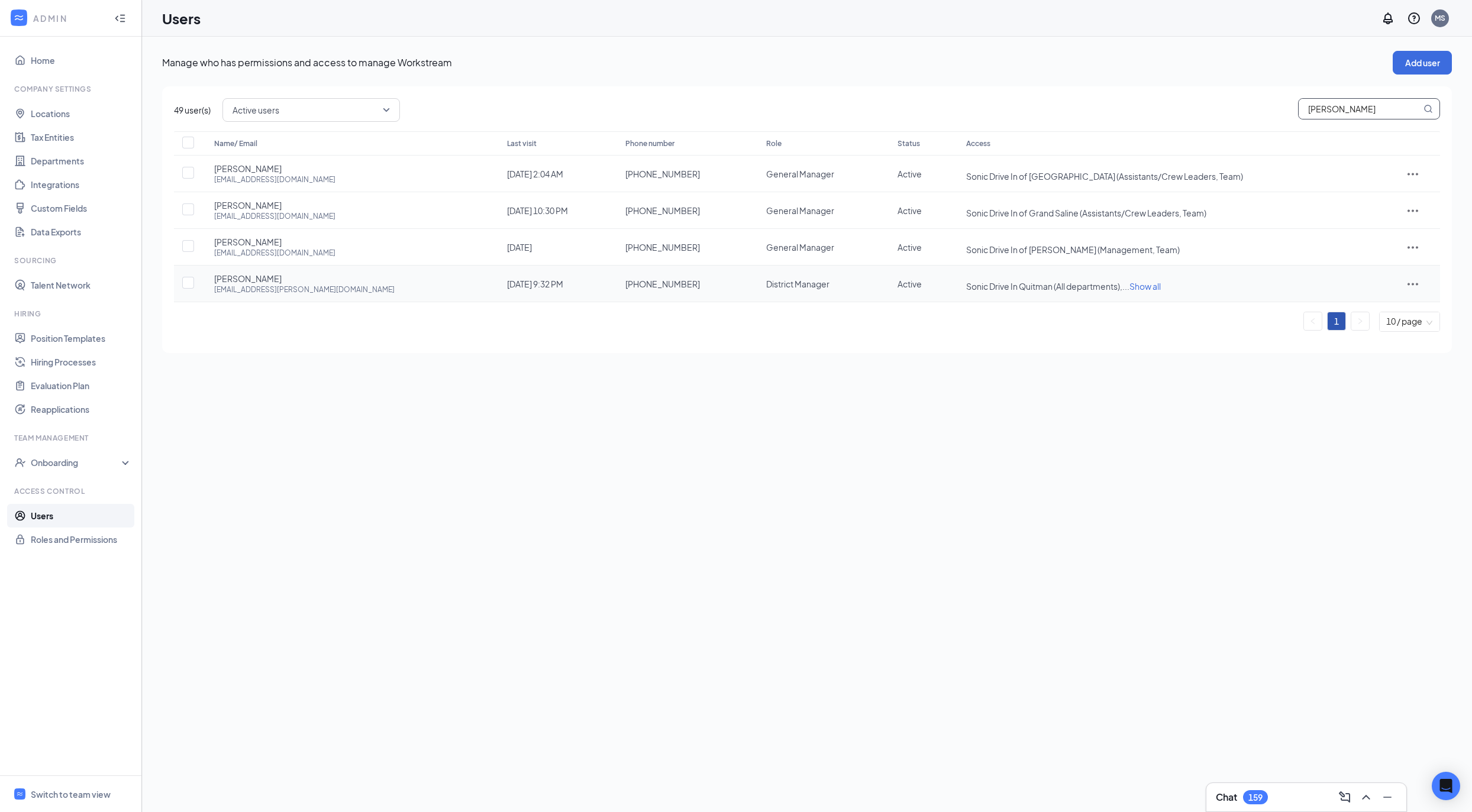
type input "amber vb"
checkbox input "true"
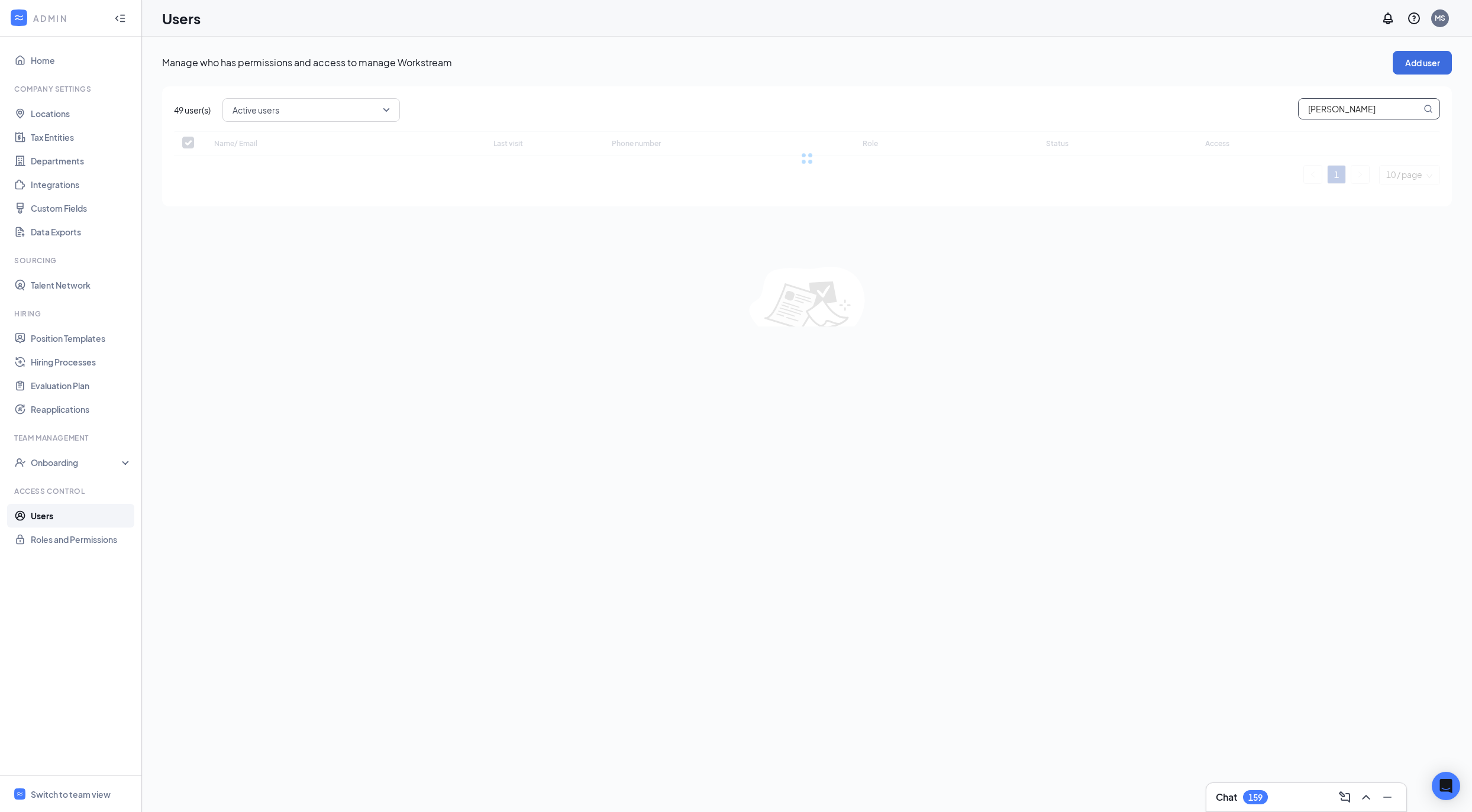
type input "amber vance"
checkbox input "false"
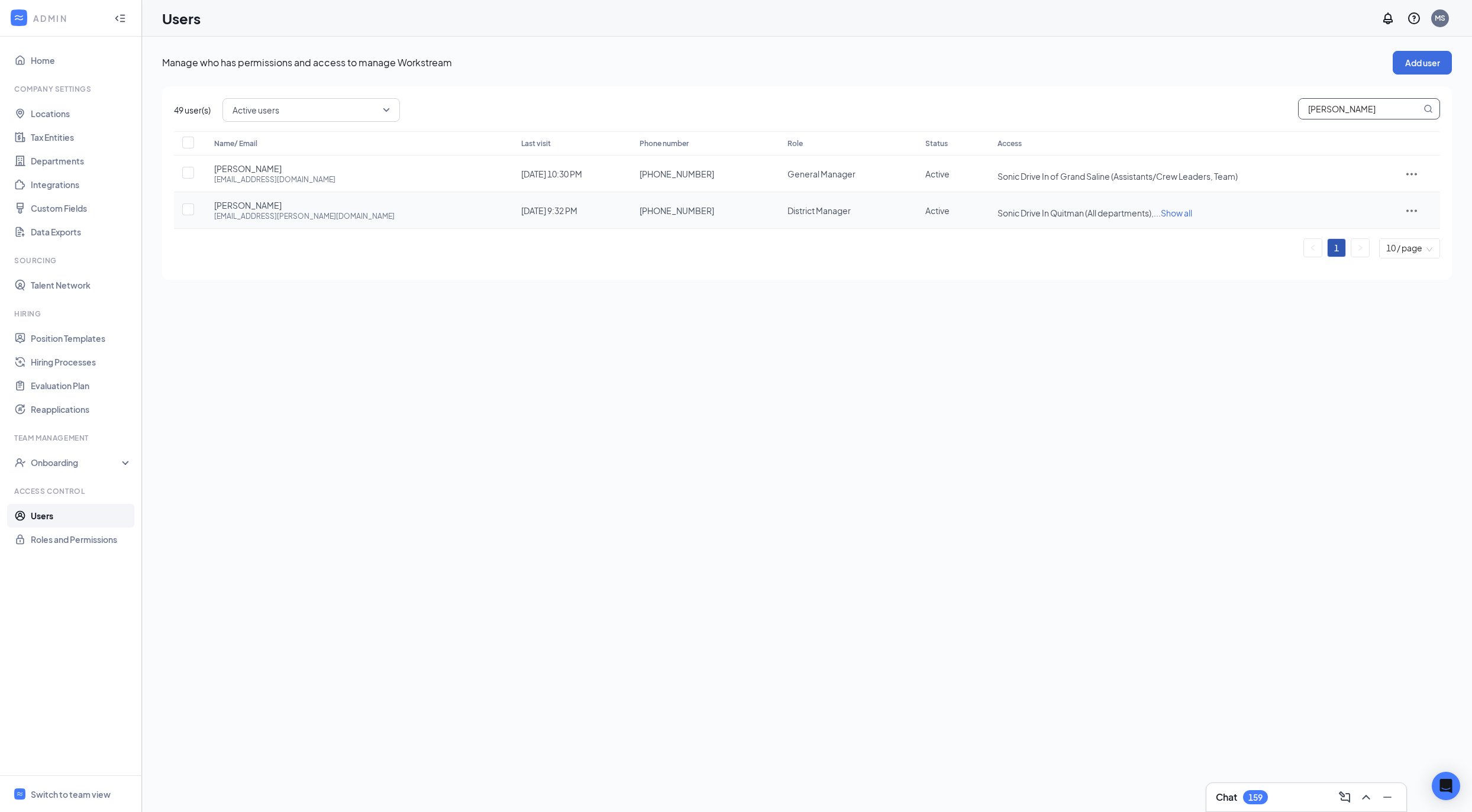
type input "amber vance"
click at [1131, 218] on span "Sonic Drive In Quitman (All departments), ... Show all" at bounding box center [1184, 213] width 373 height 12
click at [1161, 209] on span "Show all" at bounding box center [1176, 213] width 31 height 11
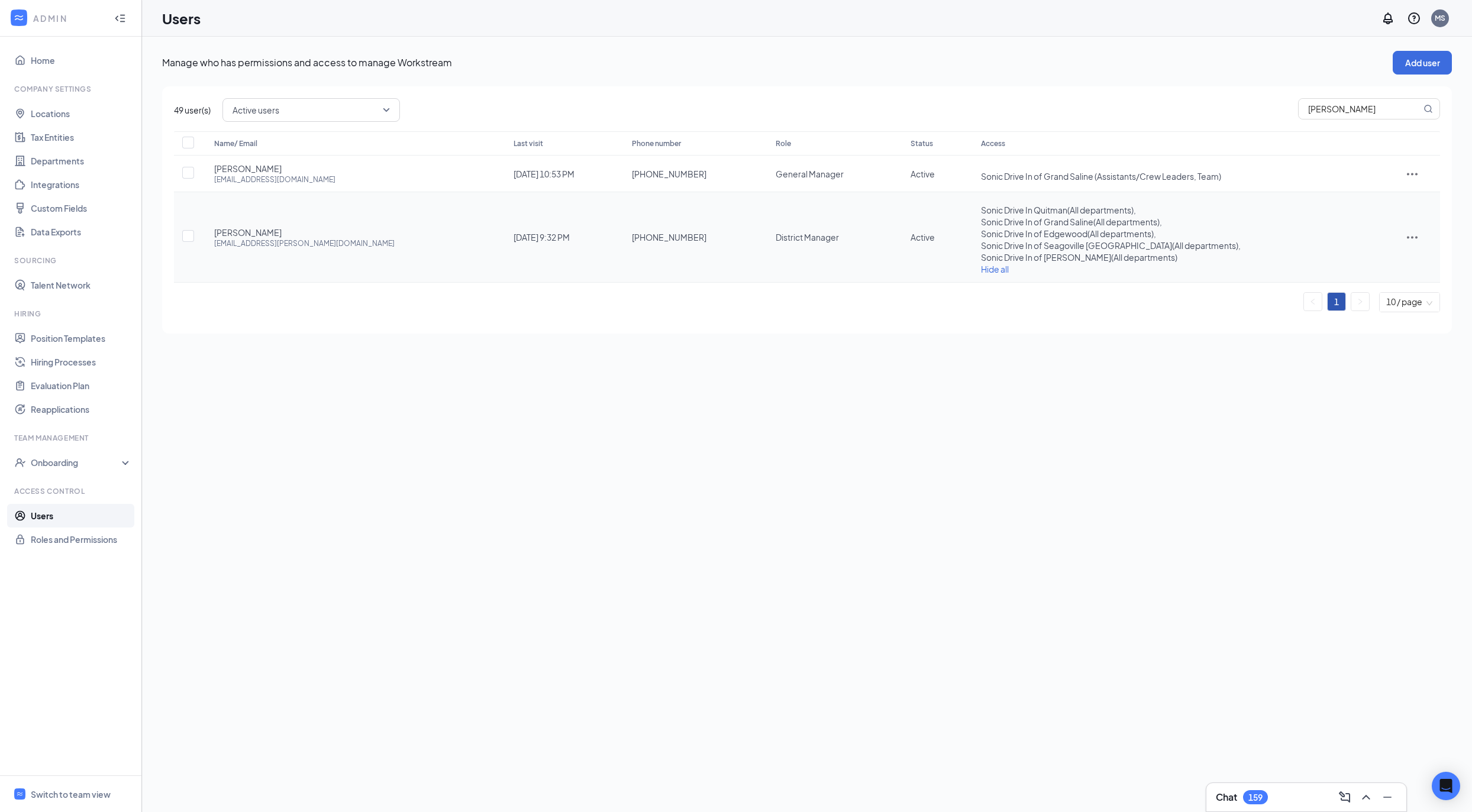
click at [1412, 244] on icon "ActionsIcon" at bounding box center [1413, 237] width 14 height 14
click at [1369, 289] on span "Reset password" at bounding box center [1377, 290] width 63 height 11
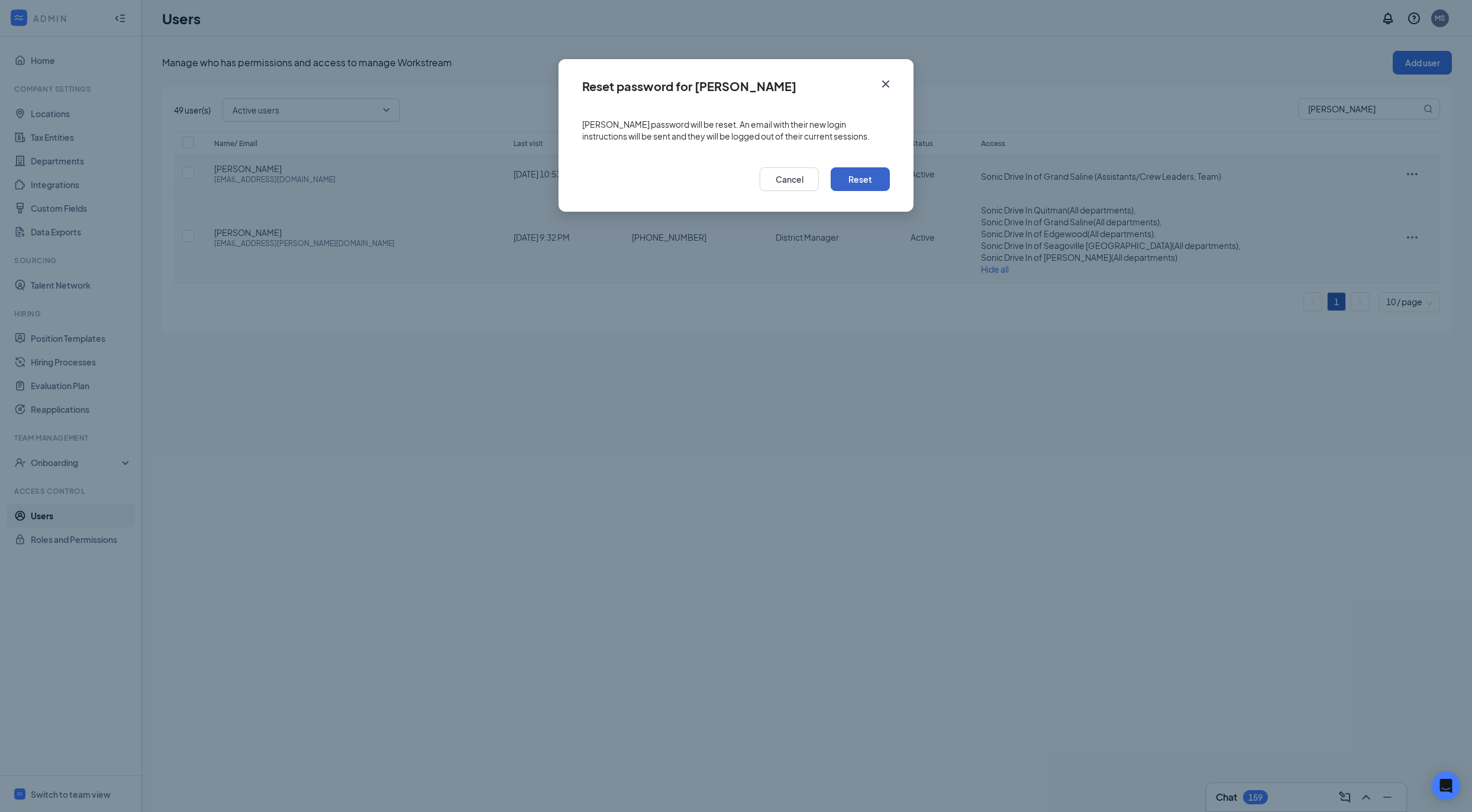
click at [867, 174] on button "Reset" at bounding box center [860, 179] width 59 height 24
